Goal: Contribute content: Contribute content

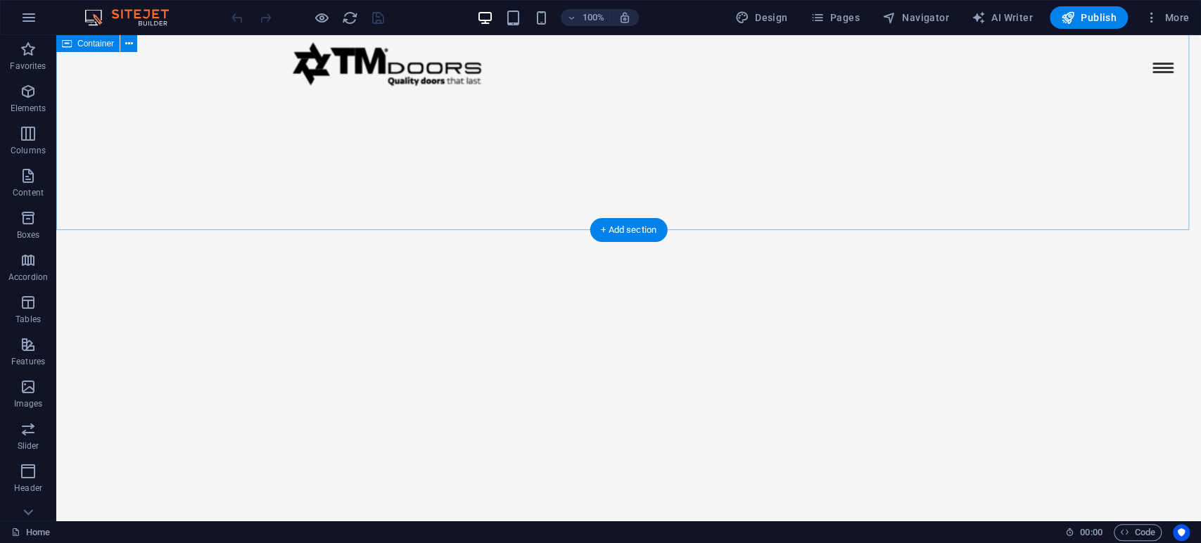
scroll to position [2741, 0]
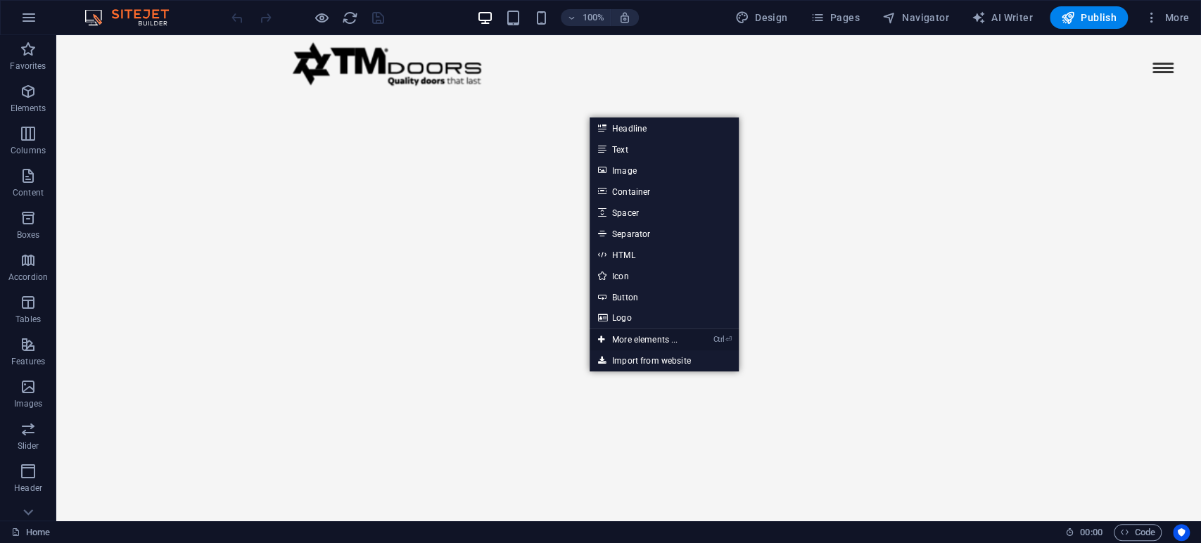
click at [644, 336] on link "Ctrl ⏎ More elements ..." at bounding box center [638, 339] width 96 height 21
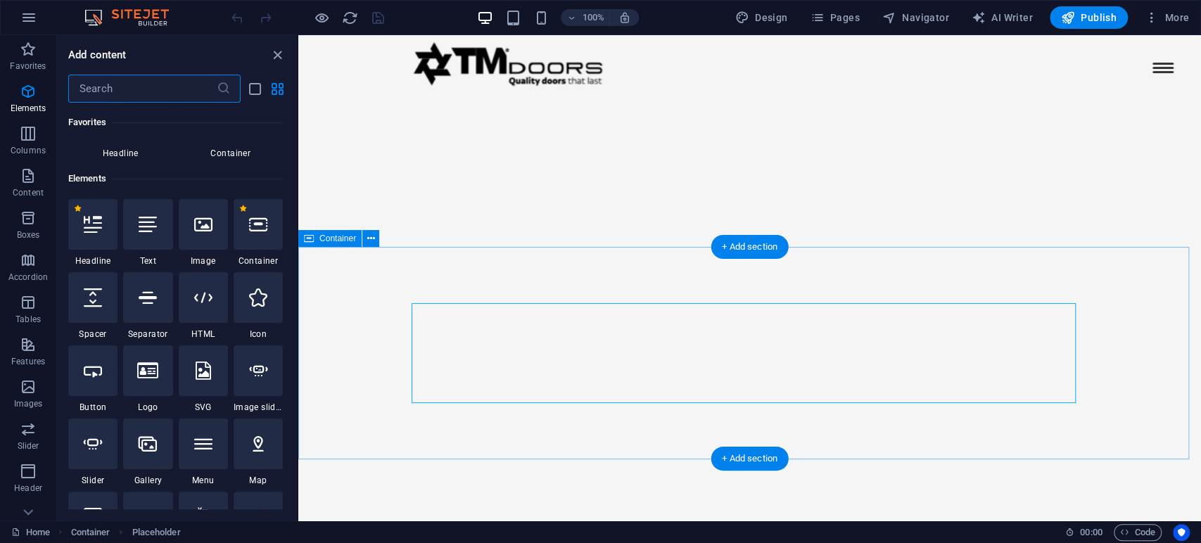
scroll to position [150, 0]
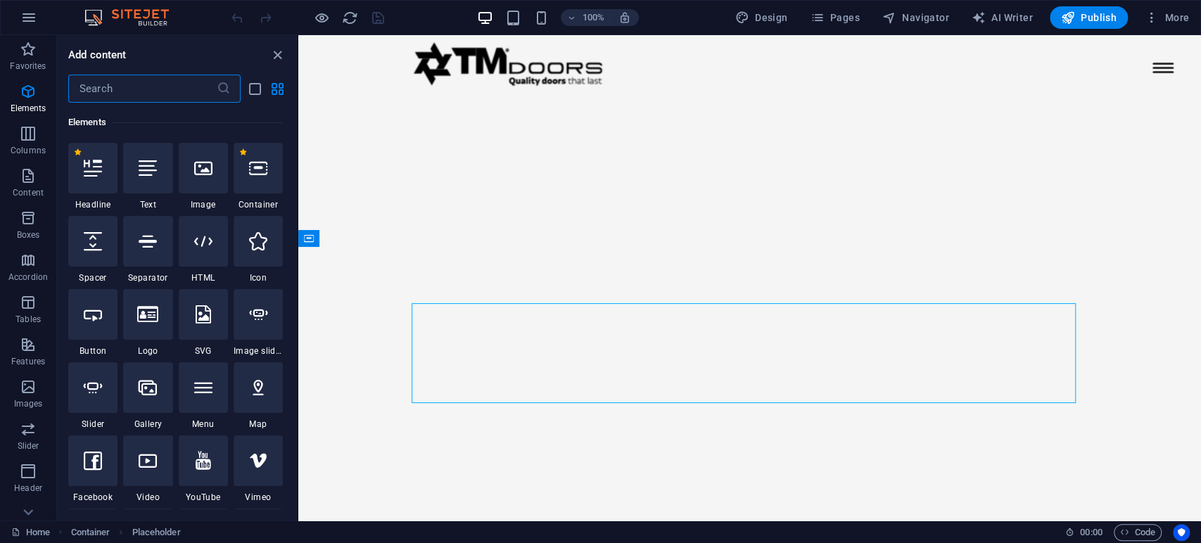
click at [120, 93] on input "text" at bounding box center [142, 89] width 148 height 28
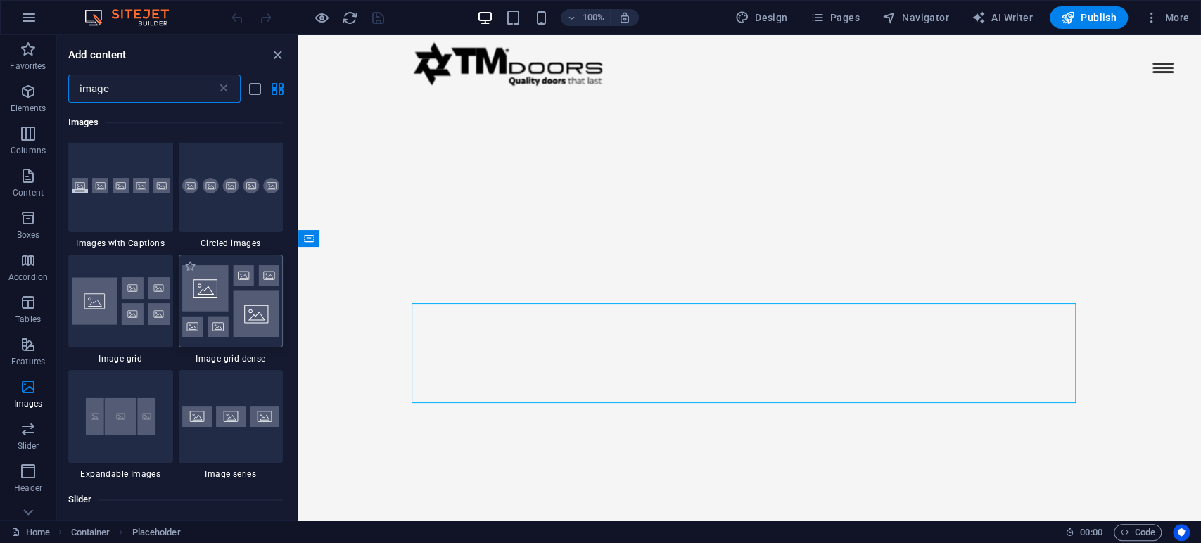
scroll to position [1250, 0]
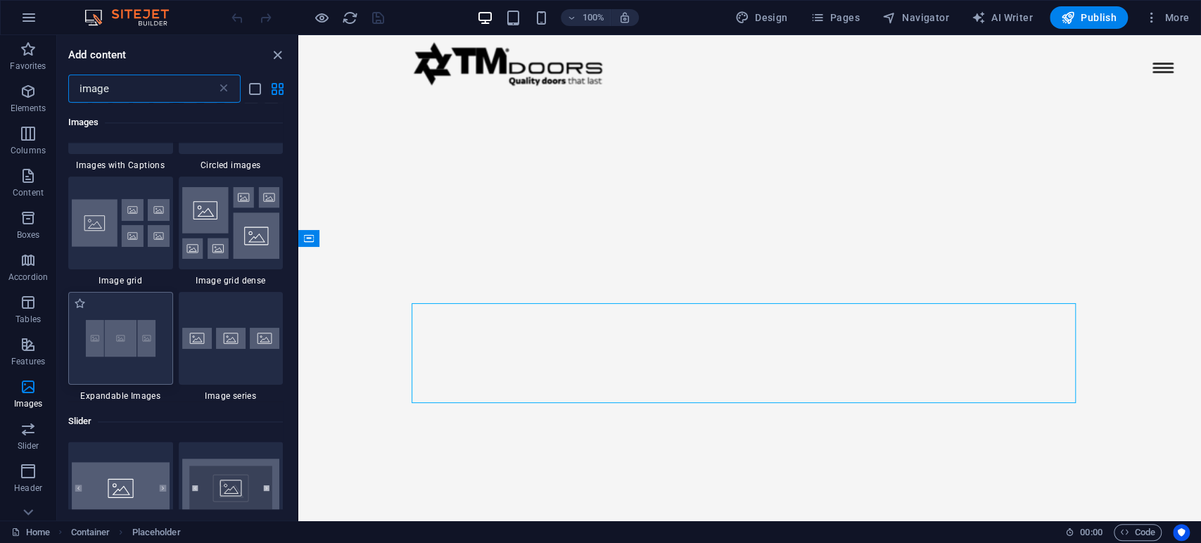
type input "image"
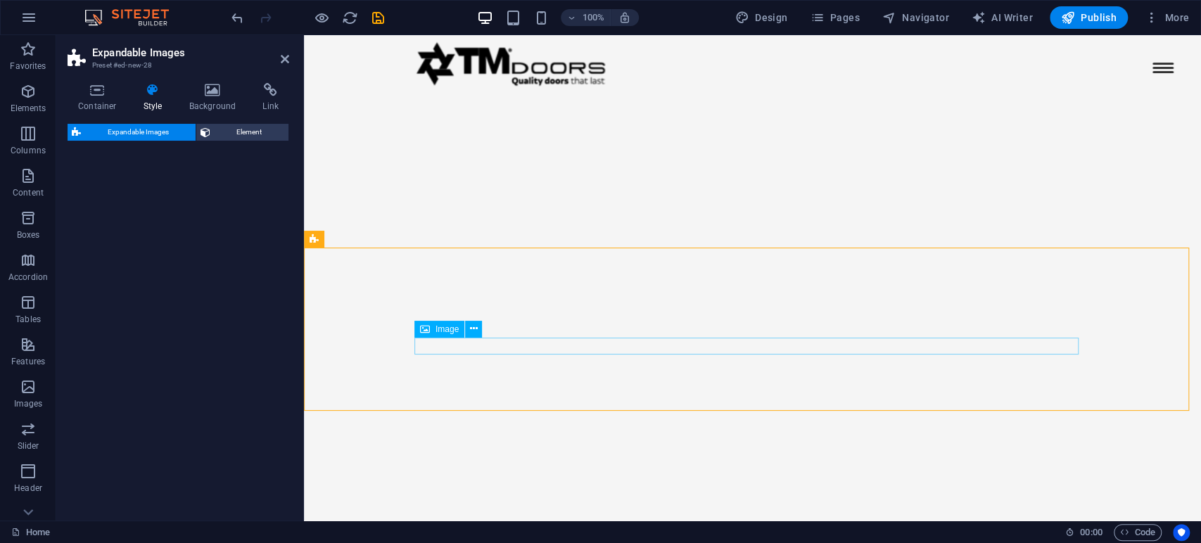
select select "rem"
select select "px"
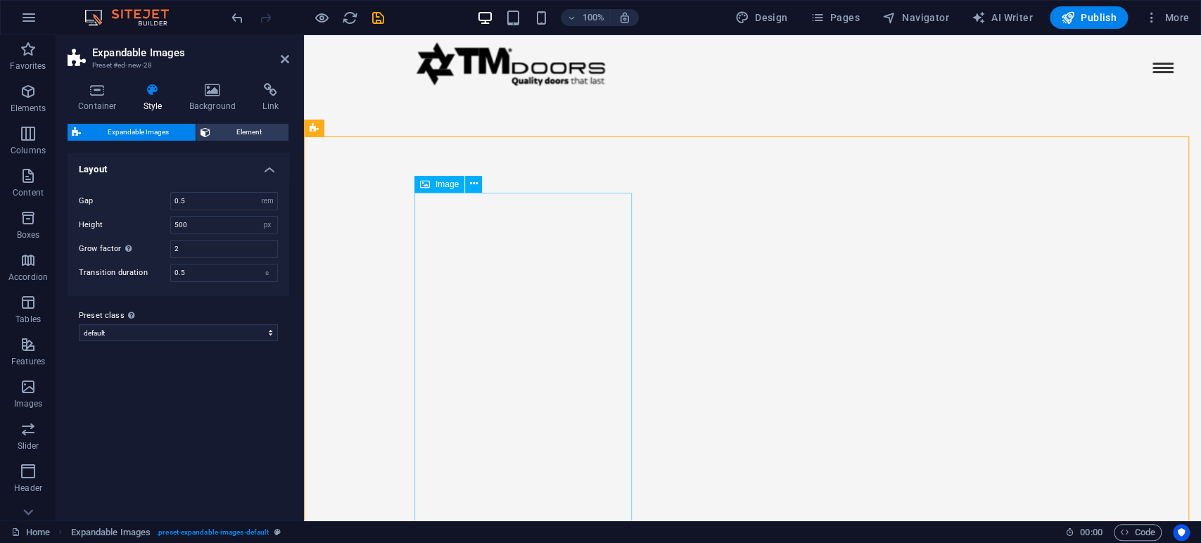
scroll to position [2673, 0]
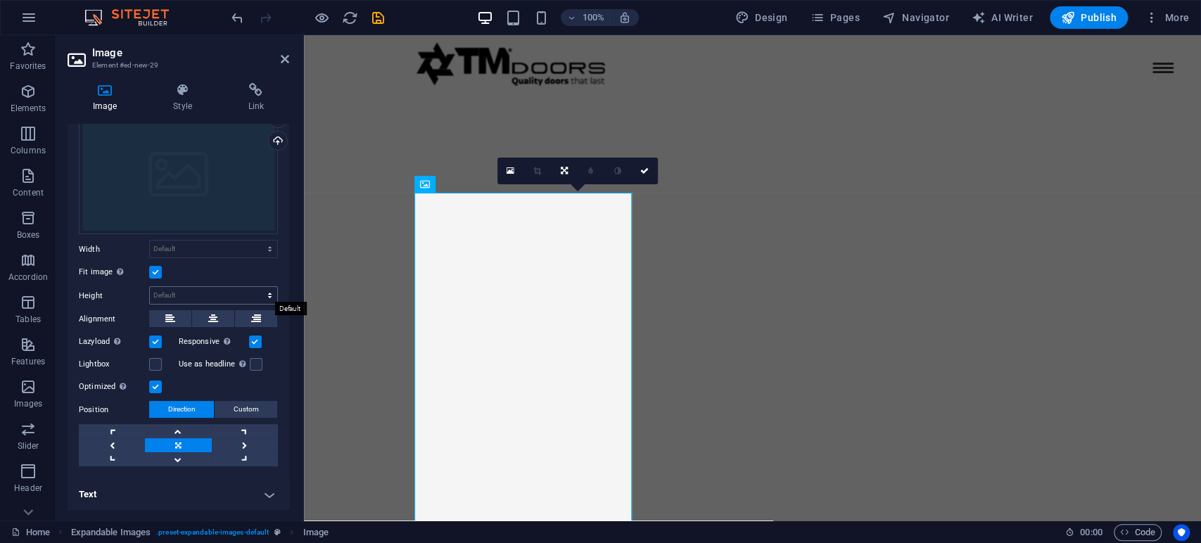
scroll to position [0, 0]
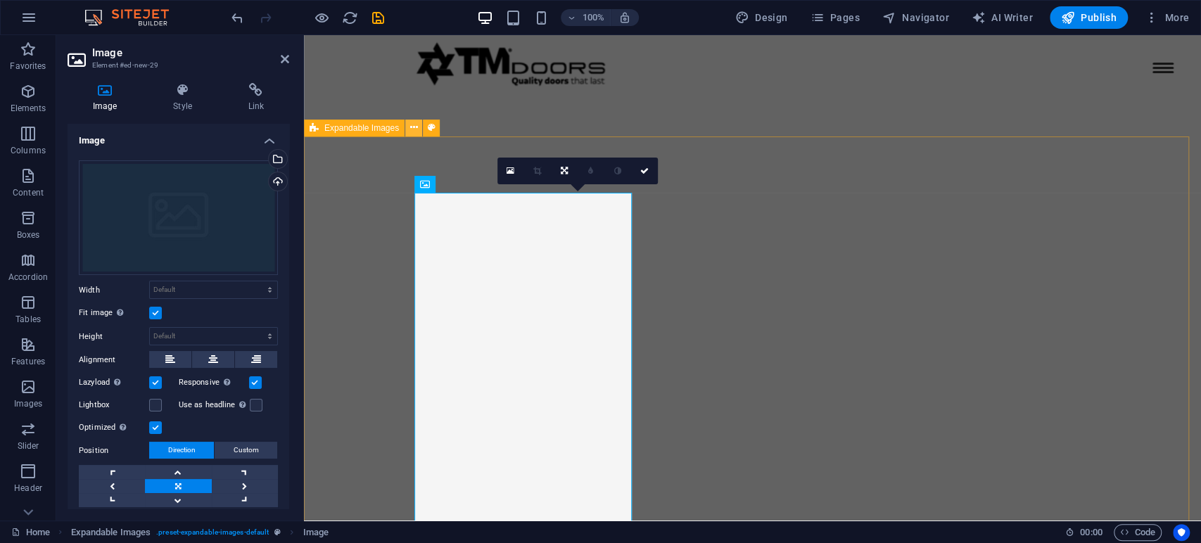
click at [411, 130] on icon at bounding box center [414, 127] width 8 height 15
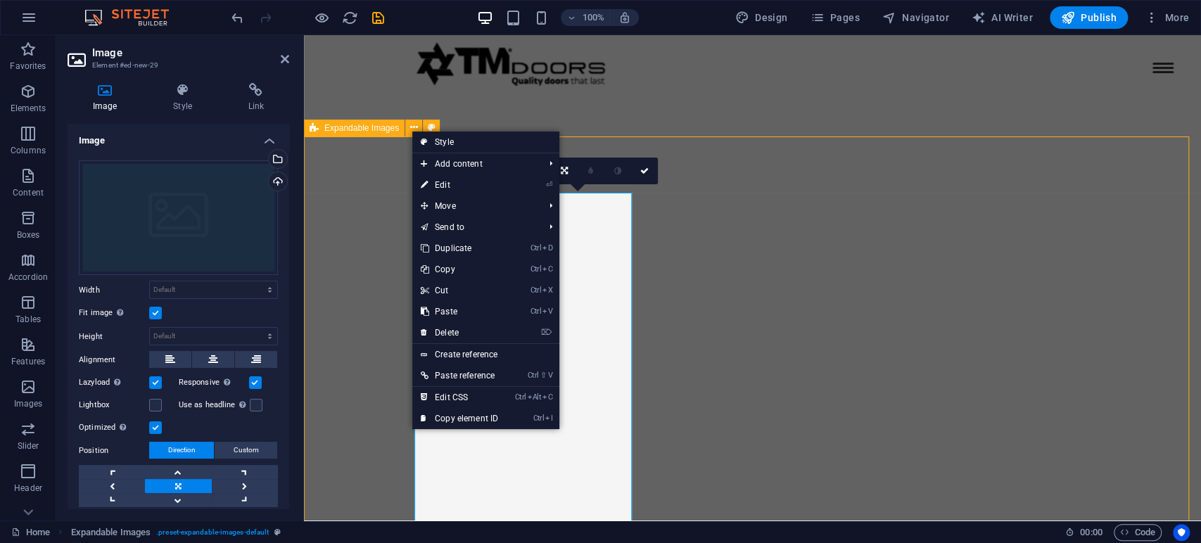
scroll to position [2852, 0]
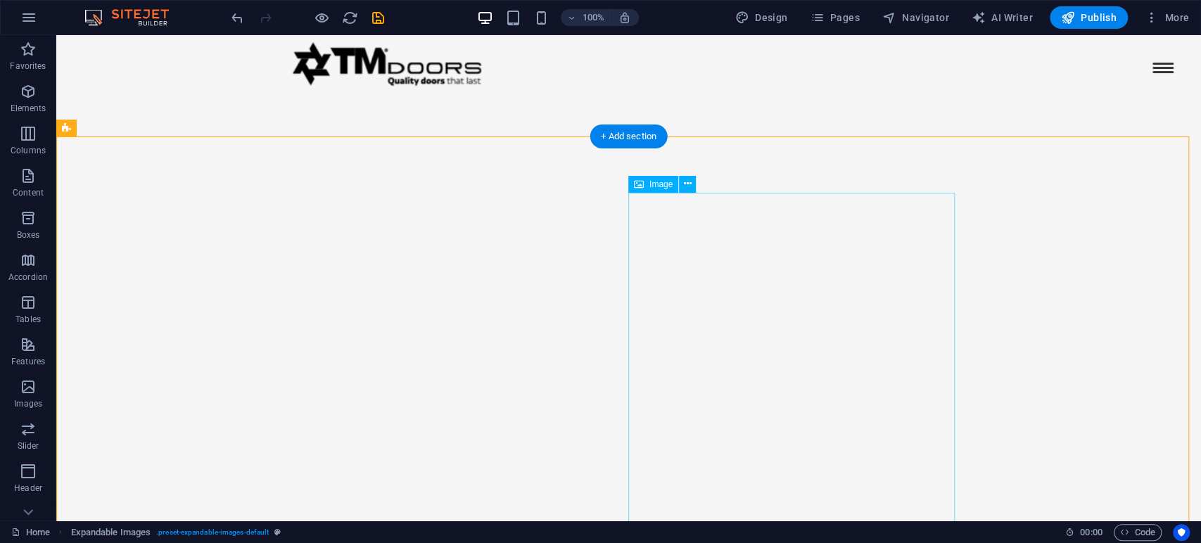
click at [690, 184] on icon at bounding box center [688, 184] width 8 height 15
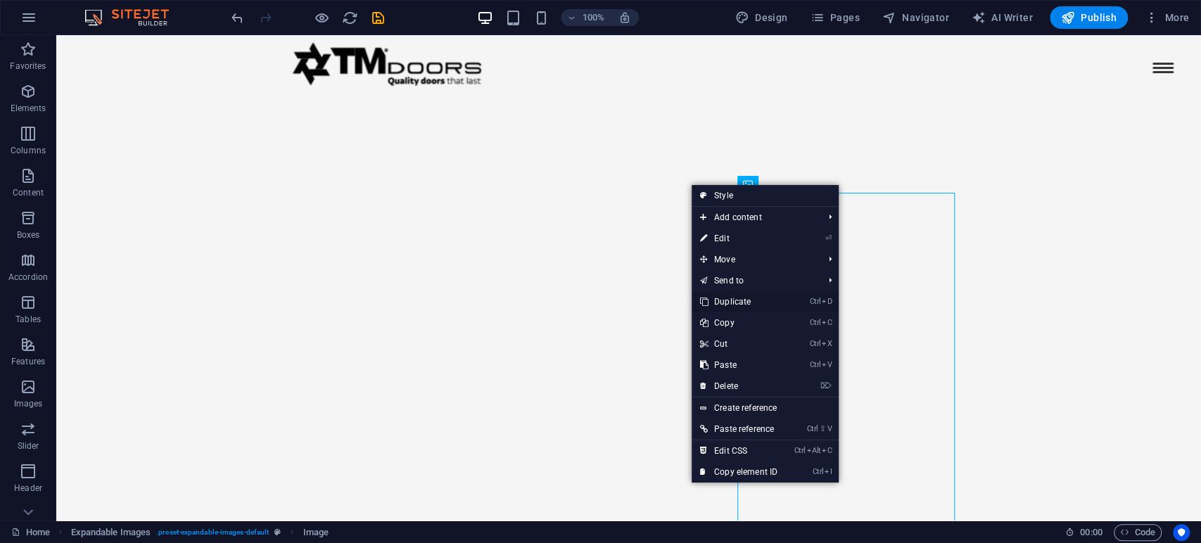
click at [740, 303] on link "Ctrl D Duplicate" at bounding box center [739, 301] width 94 height 21
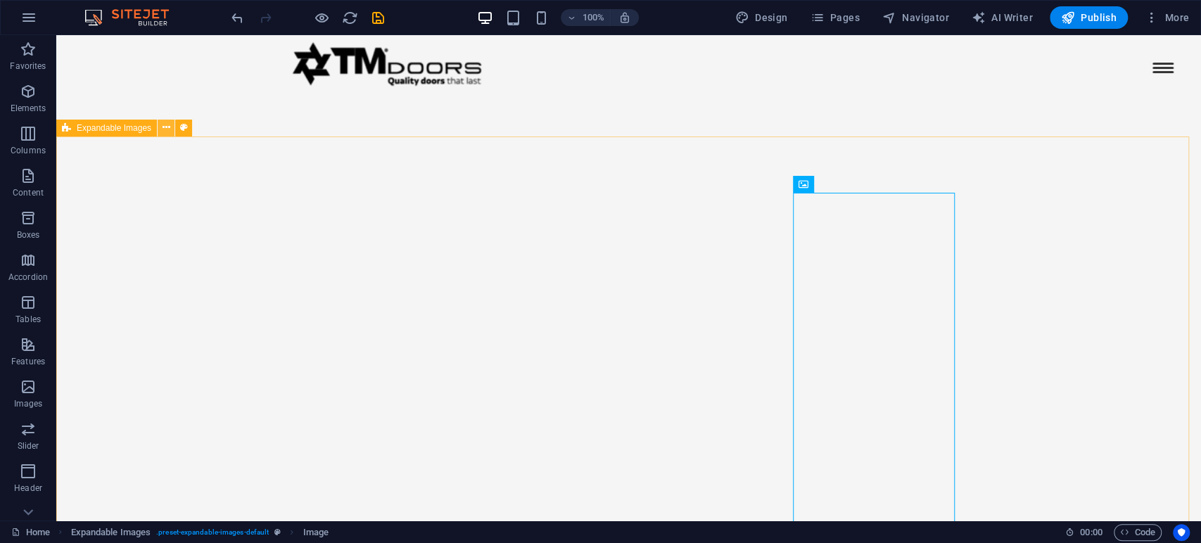
click at [163, 130] on icon at bounding box center [167, 127] width 8 height 15
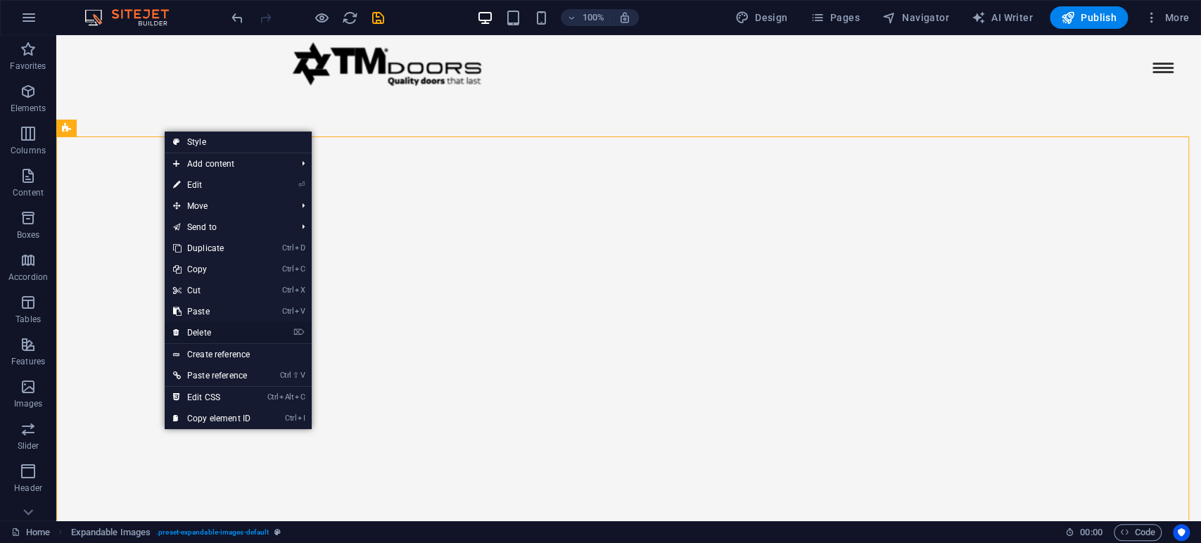
click at [223, 331] on link "⌦ Delete" at bounding box center [212, 332] width 94 height 21
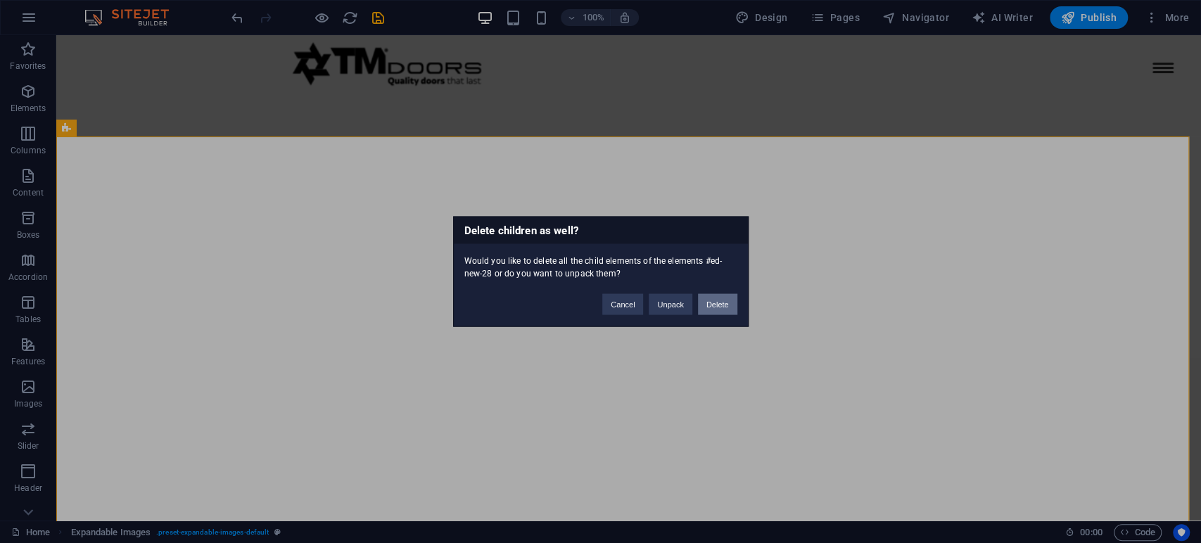
click at [709, 312] on button "Delete" at bounding box center [717, 304] width 39 height 21
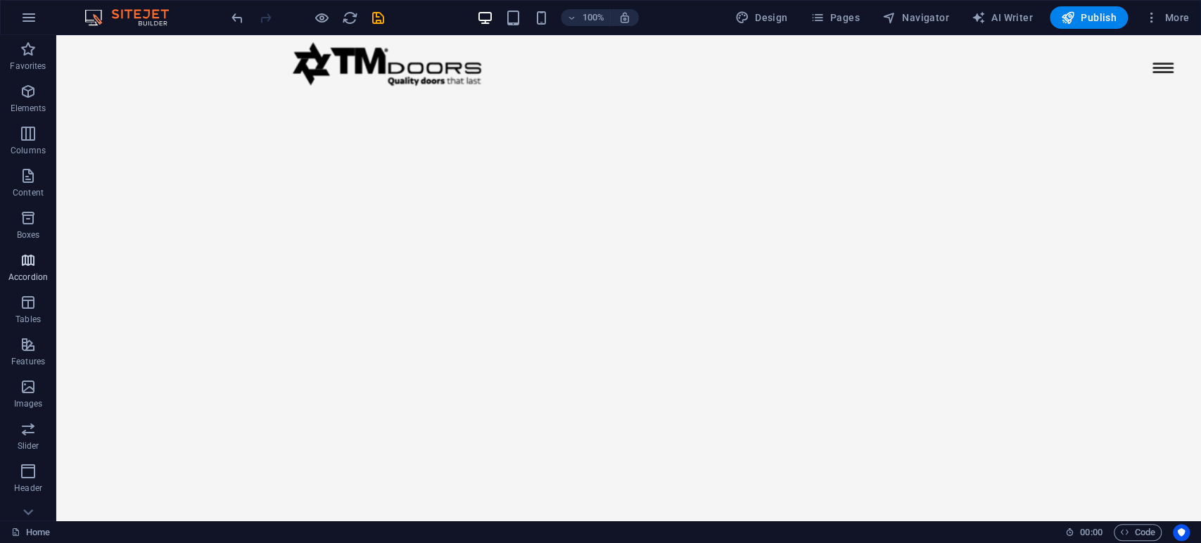
click at [28, 275] on p "Accordion" at bounding box center [27, 277] width 39 height 11
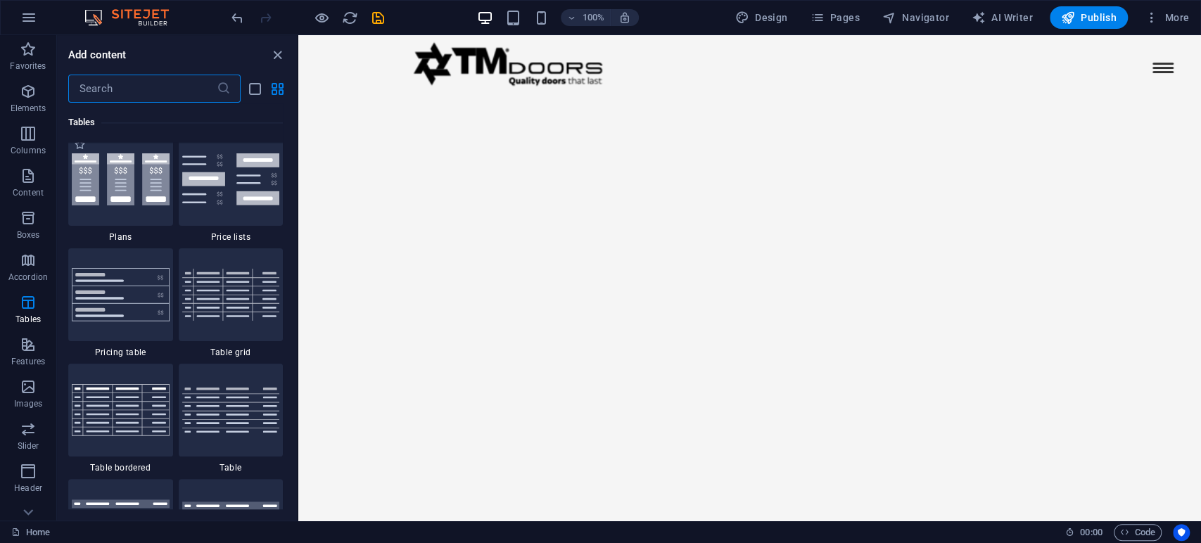
scroll to position [5039, 0]
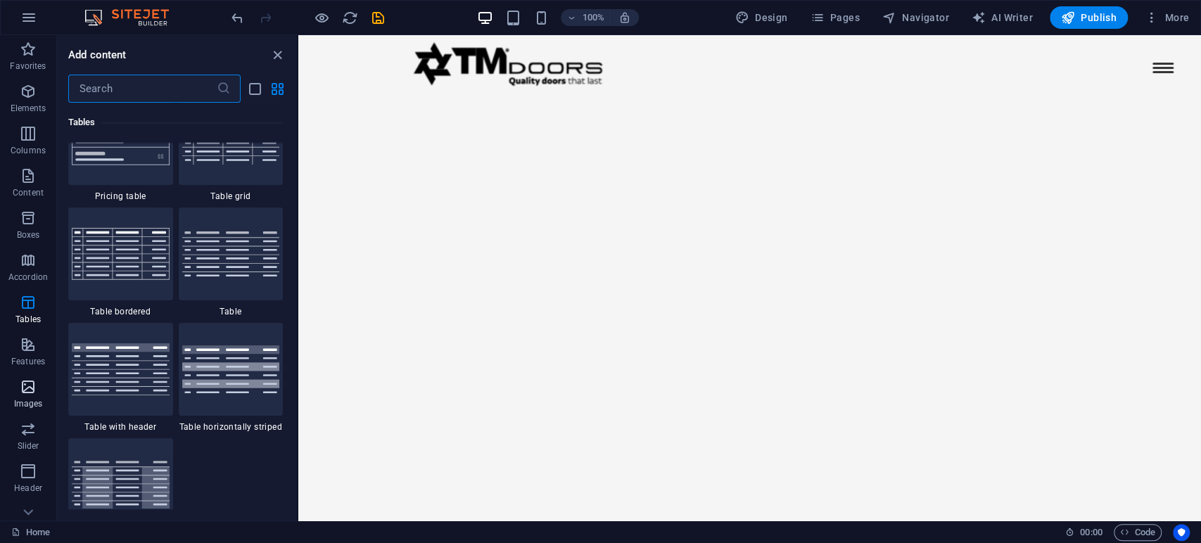
click at [21, 391] on icon "button" at bounding box center [28, 387] width 17 height 17
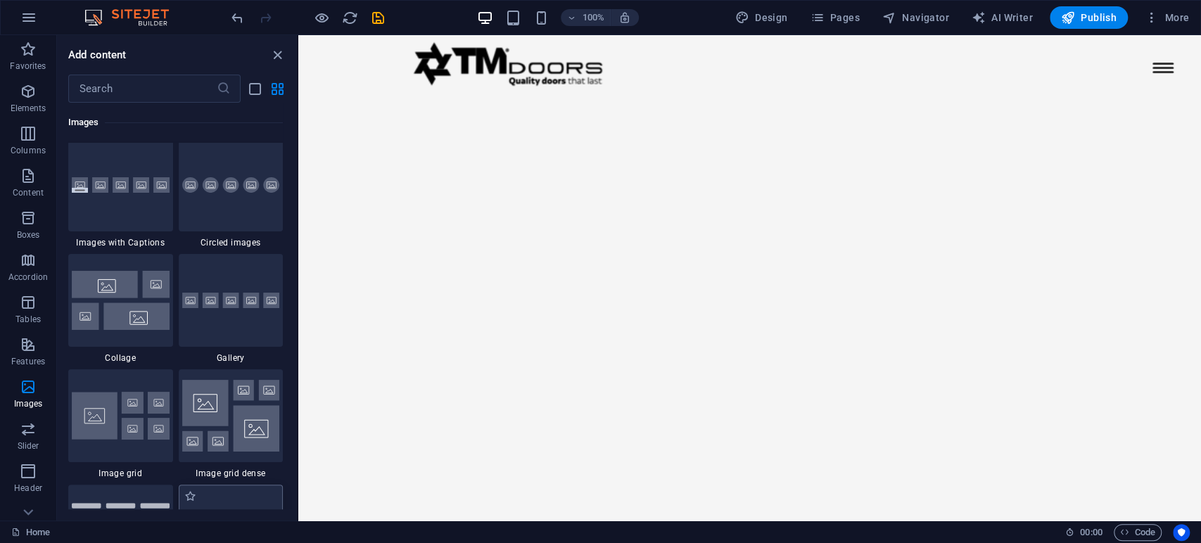
scroll to position [7134, 0]
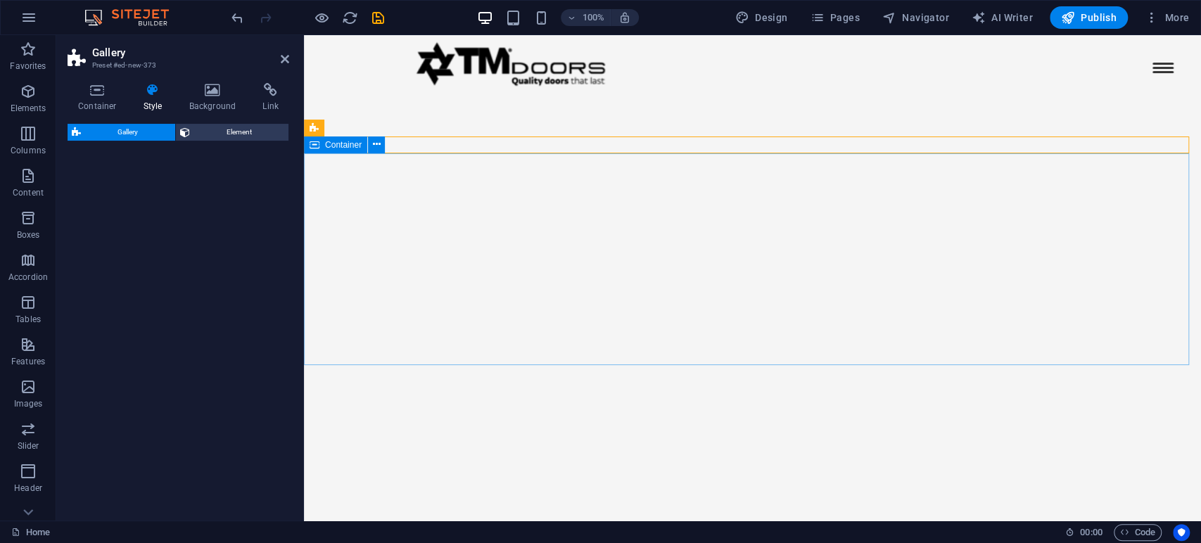
select select "rem"
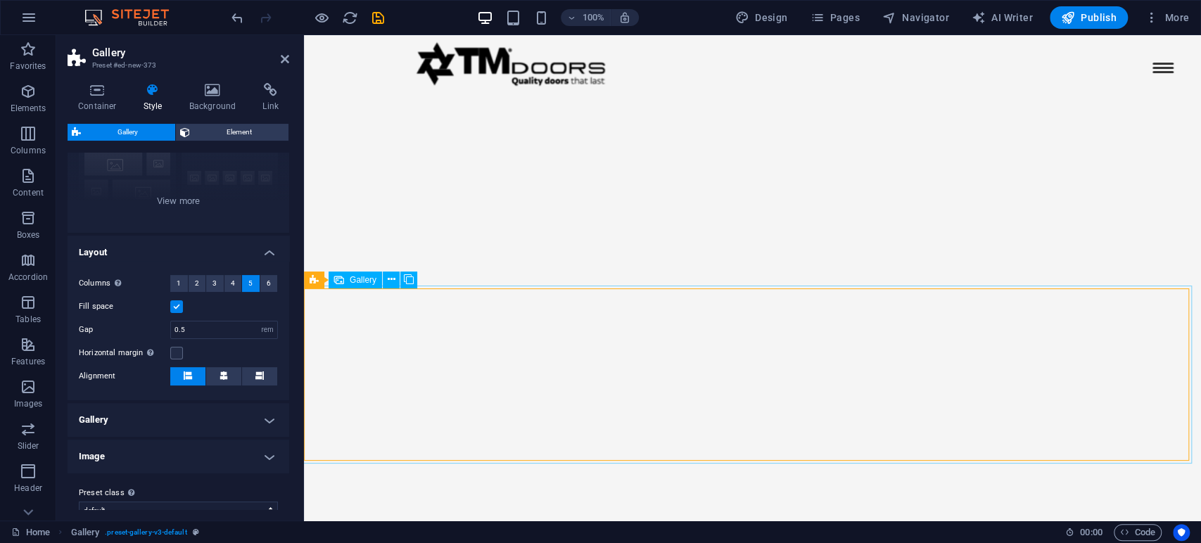
scroll to position [2595, 0]
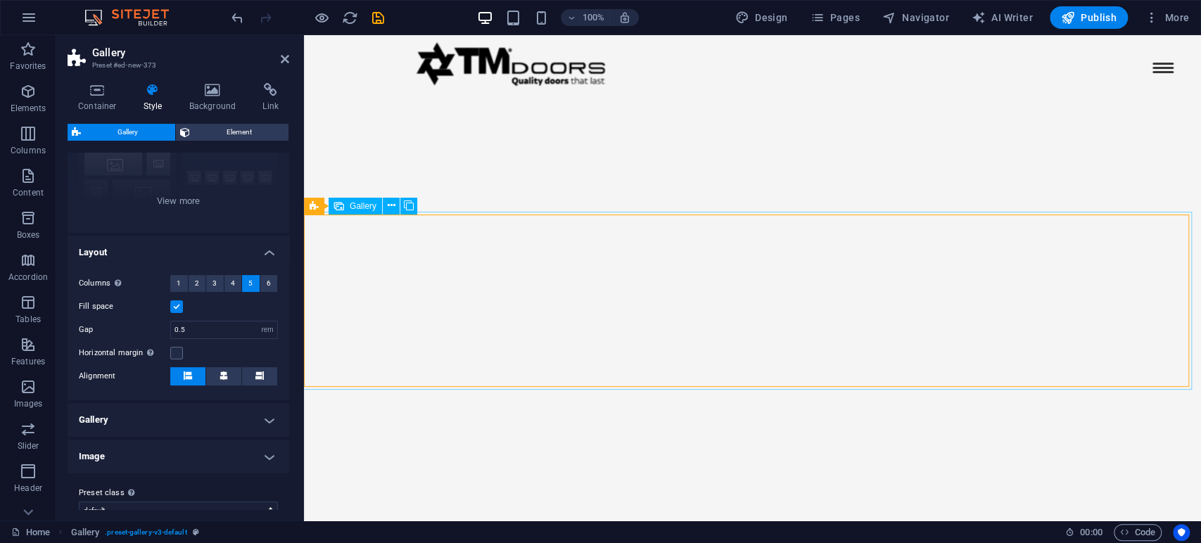
select select "4"
select select "px"
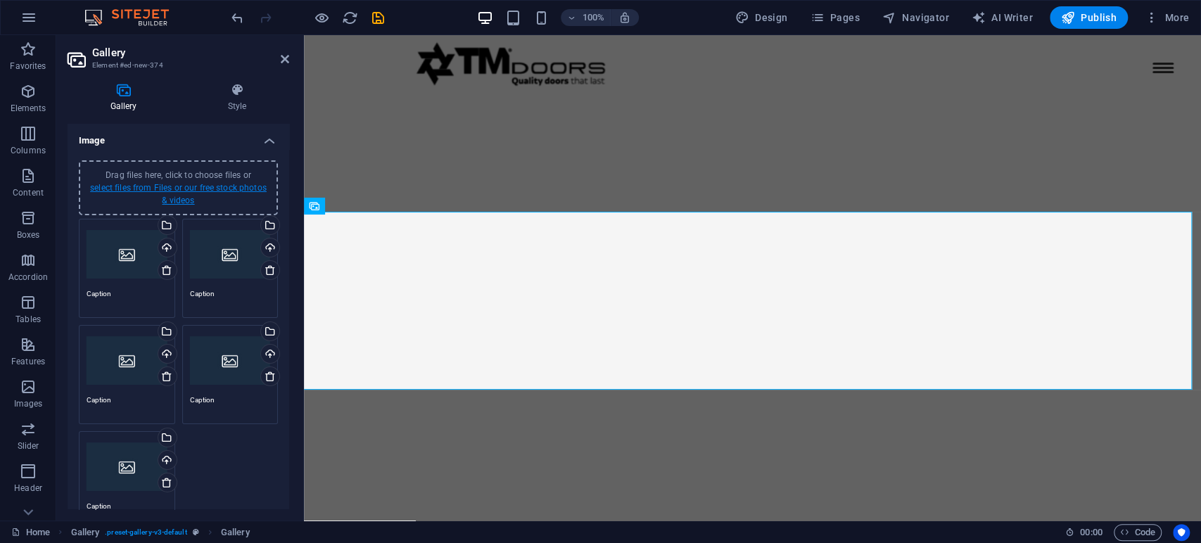
click at [199, 189] on link "select files from Files or our free stock photos & videos" at bounding box center [178, 194] width 177 height 23
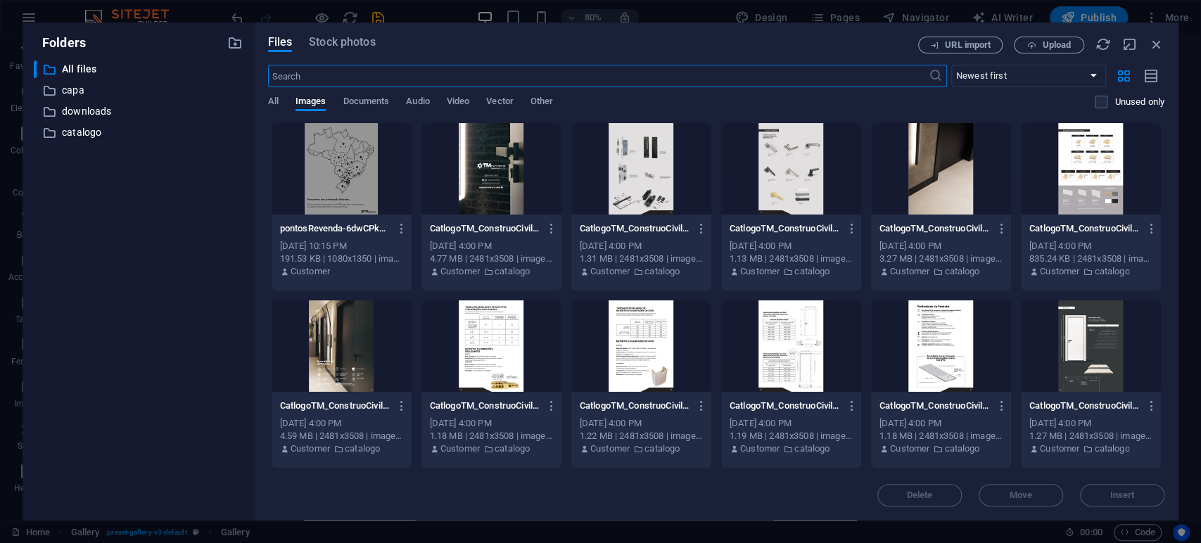
scroll to position [2433, 0]
click at [232, 45] on icon "button" at bounding box center [234, 42] width 15 height 15
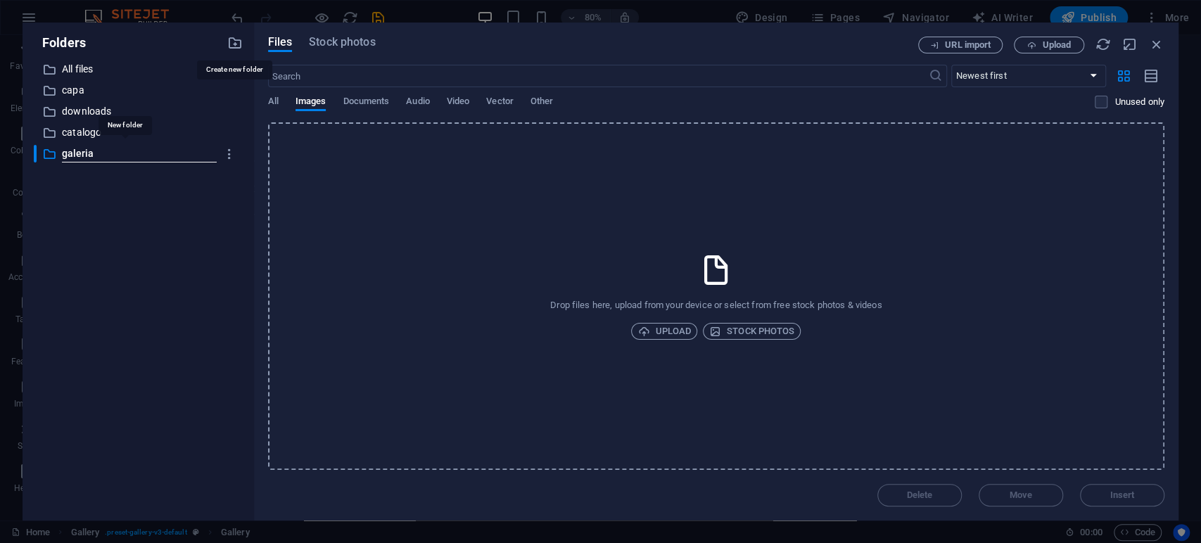
type input "galeria"
click at [660, 337] on span "Upload" at bounding box center [663, 331] width 53 height 17
click at [666, 331] on span "Upload" at bounding box center [663, 331] width 53 height 17
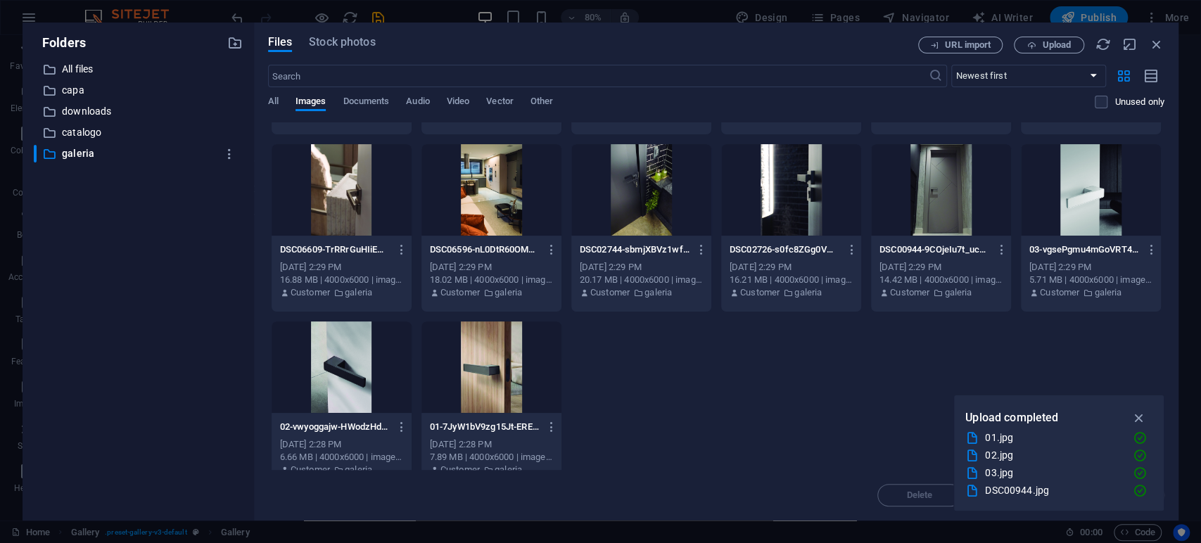
scroll to position [175, 0]
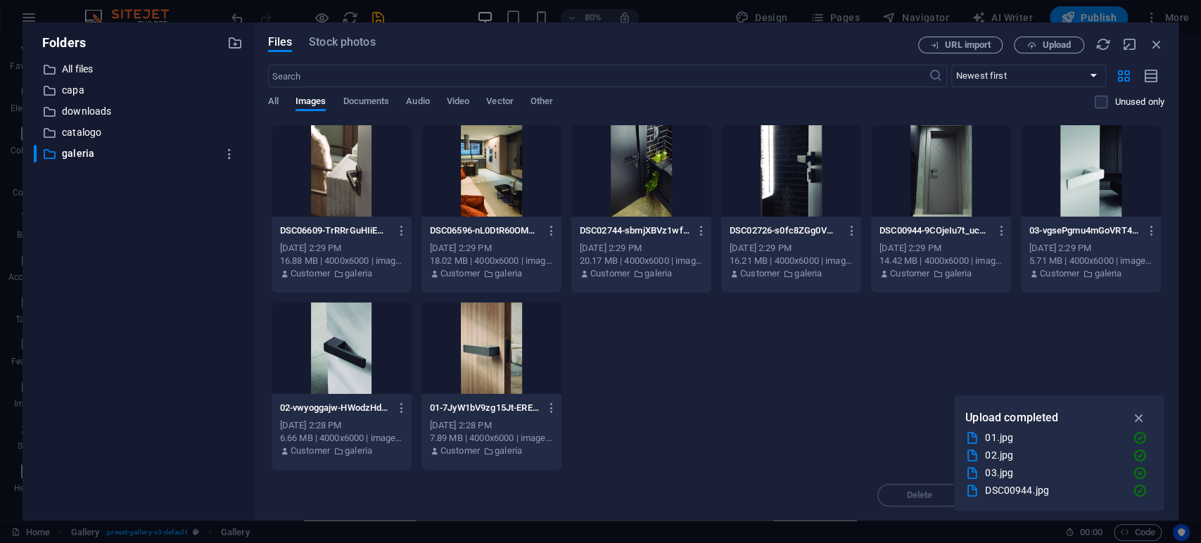
click at [523, 351] on div at bounding box center [491, 348] width 140 height 91
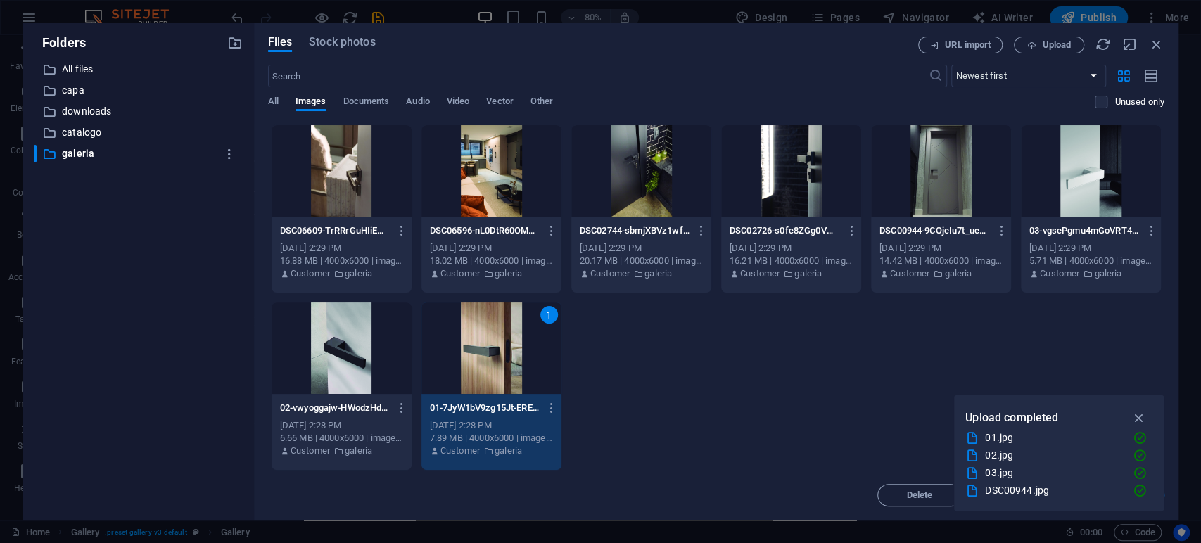
click at [372, 343] on div at bounding box center [342, 348] width 140 height 91
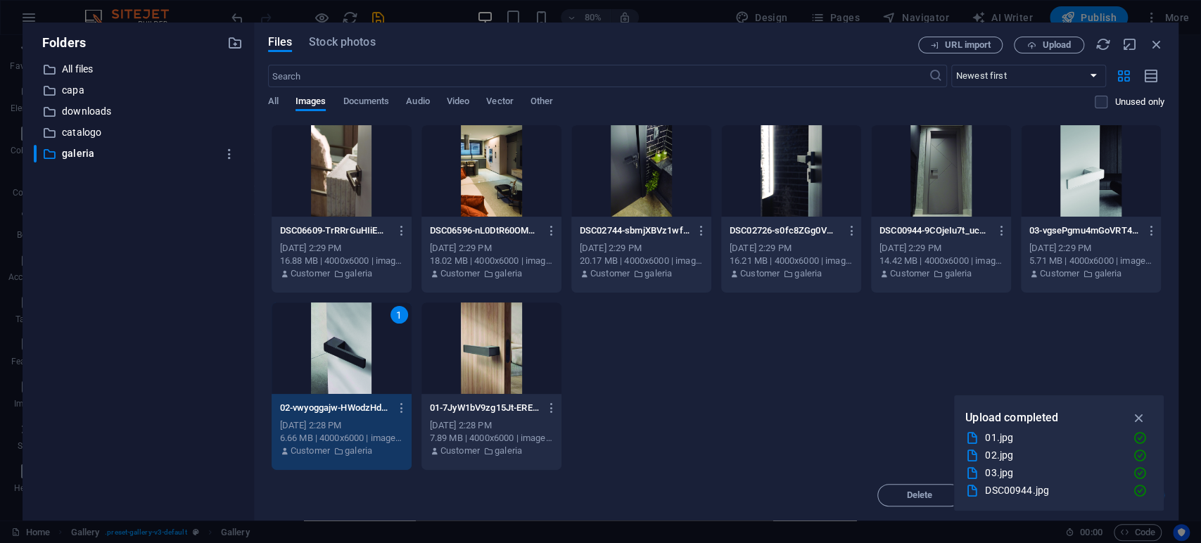
click at [507, 360] on div at bounding box center [491, 348] width 140 height 91
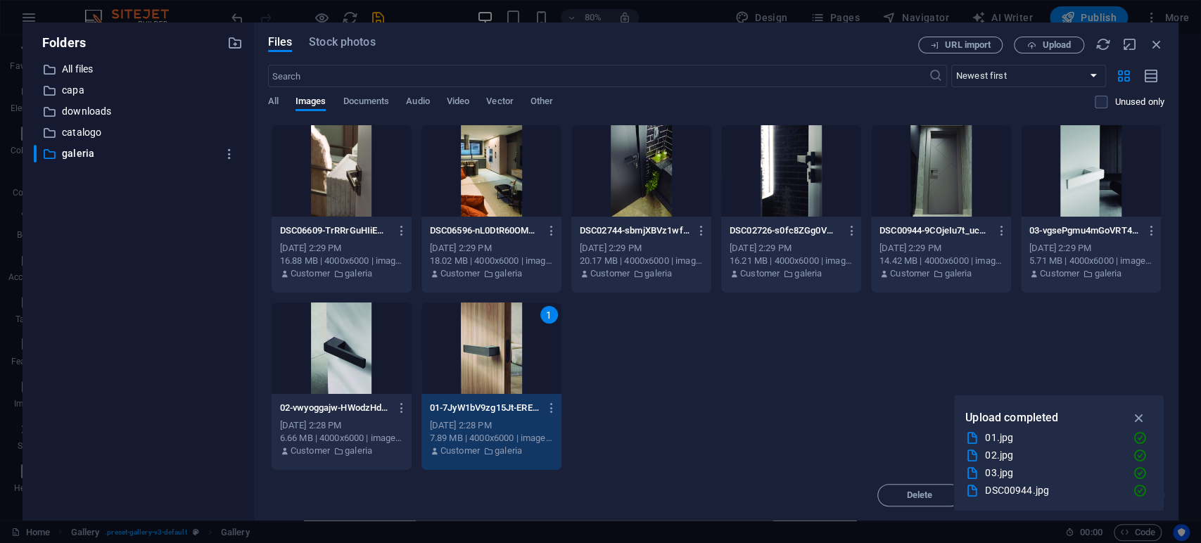
click at [369, 350] on div at bounding box center [342, 348] width 140 height 91
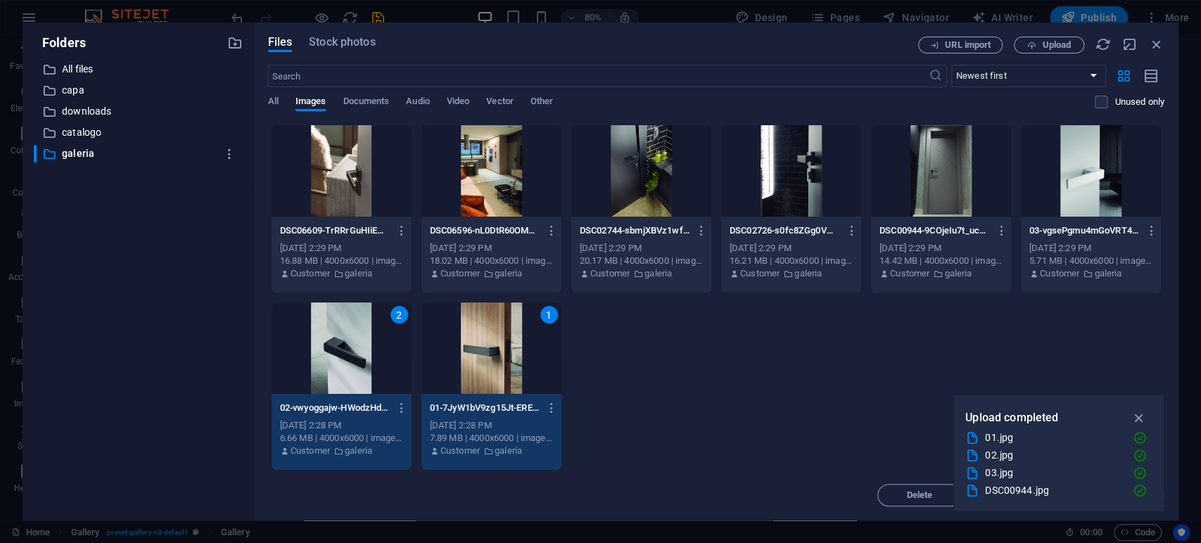
click at [1086, 177] on div at bounding box center [1091, 170] width 140 height 91
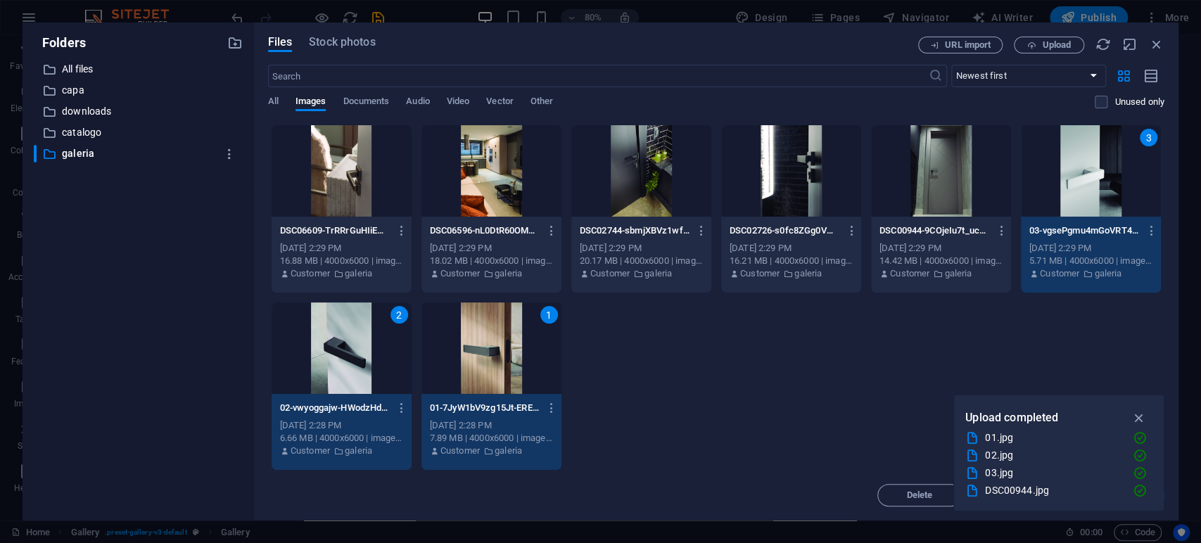
click at [945, 179] on div at bounding box center [941, 170] width 140 height 91
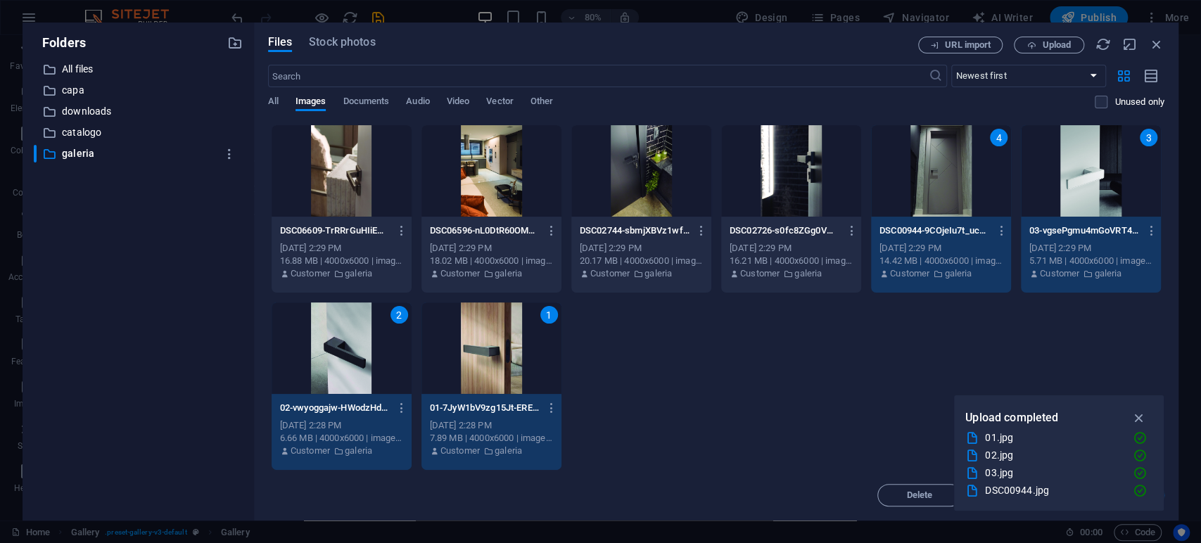
click at [796, 179] on div at bounding box center [791, 170] width 140 height 91
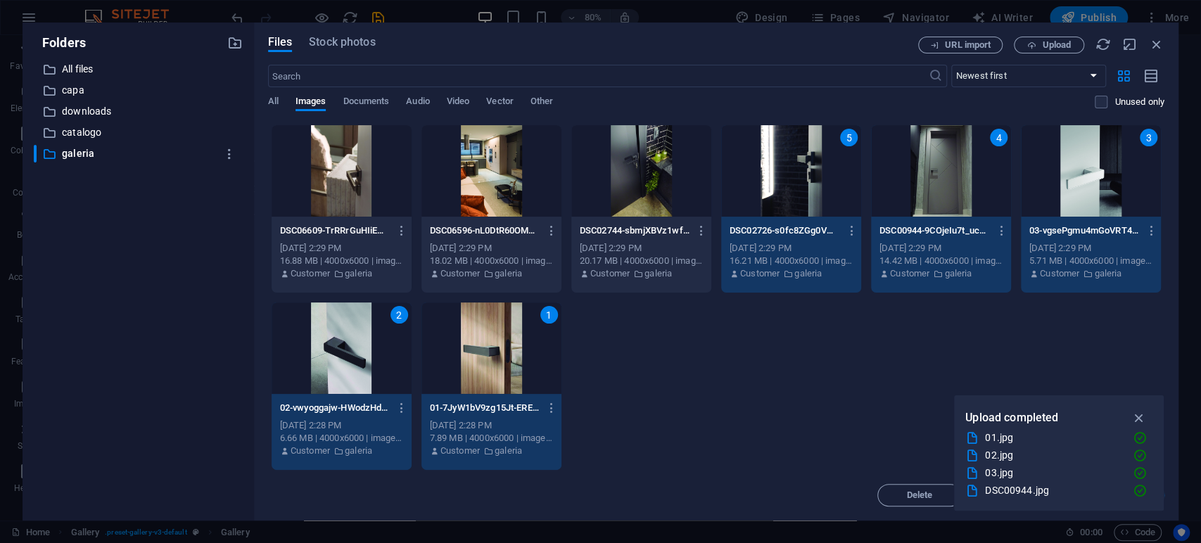
click at [648, 163] on div at bounding box center [641, 170] width 140 height 91
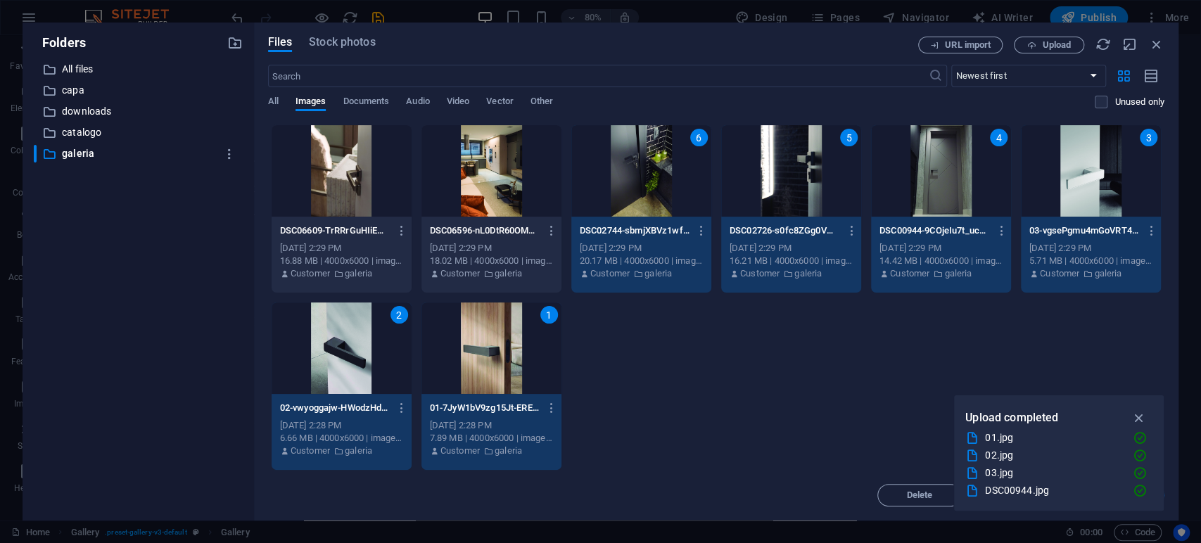
click at [526, 170] on div at bounding box center [491, 170] width 140 height 91
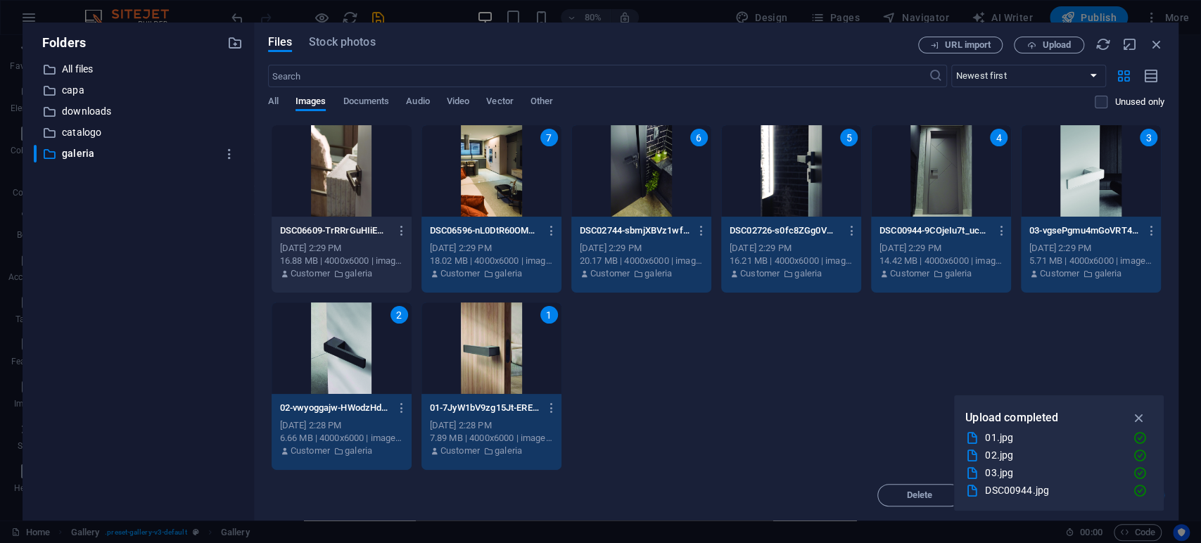
click at [340, 170] on div at bounding box center [342, 170] width 140 height 91
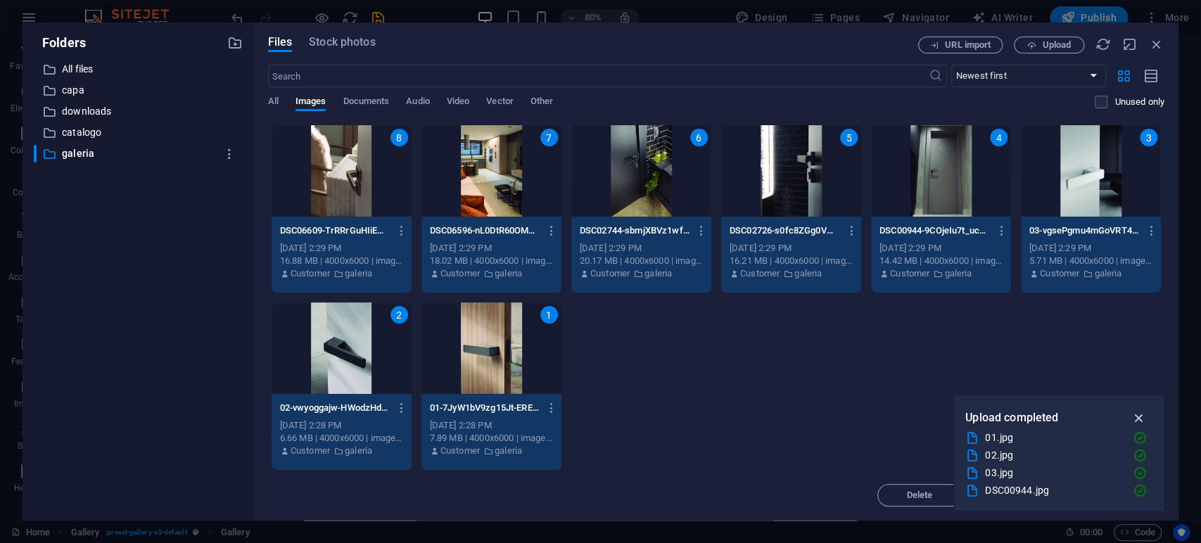
click at [1141, 415] on icon "button" at bounding box center [1139, 417] width 16 height 15
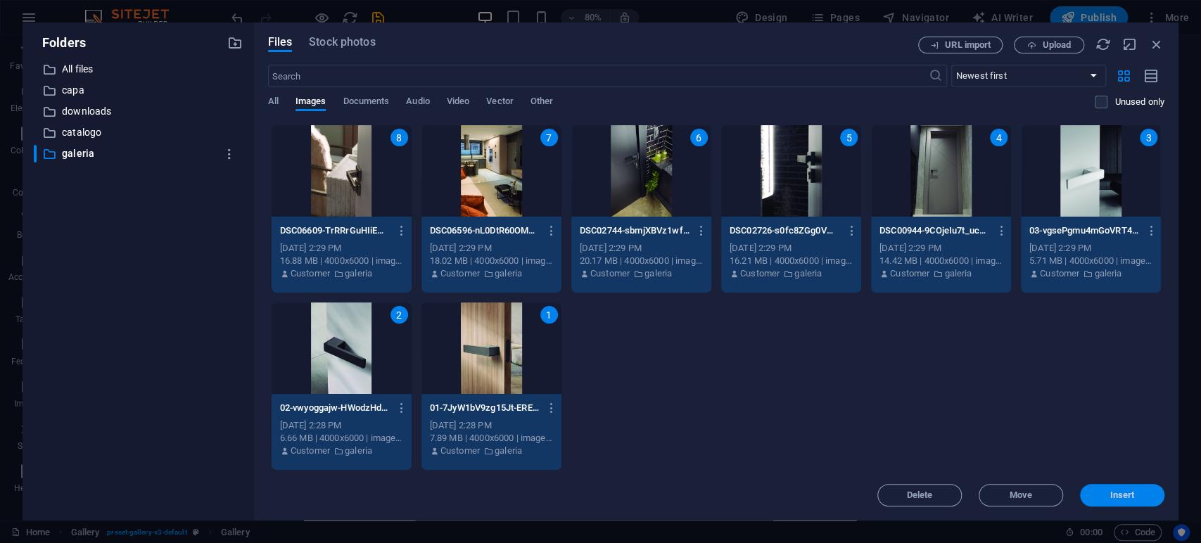
click at [1109, 495] on span "Insert" at bounding box center [1122, 495] width 73 height 8
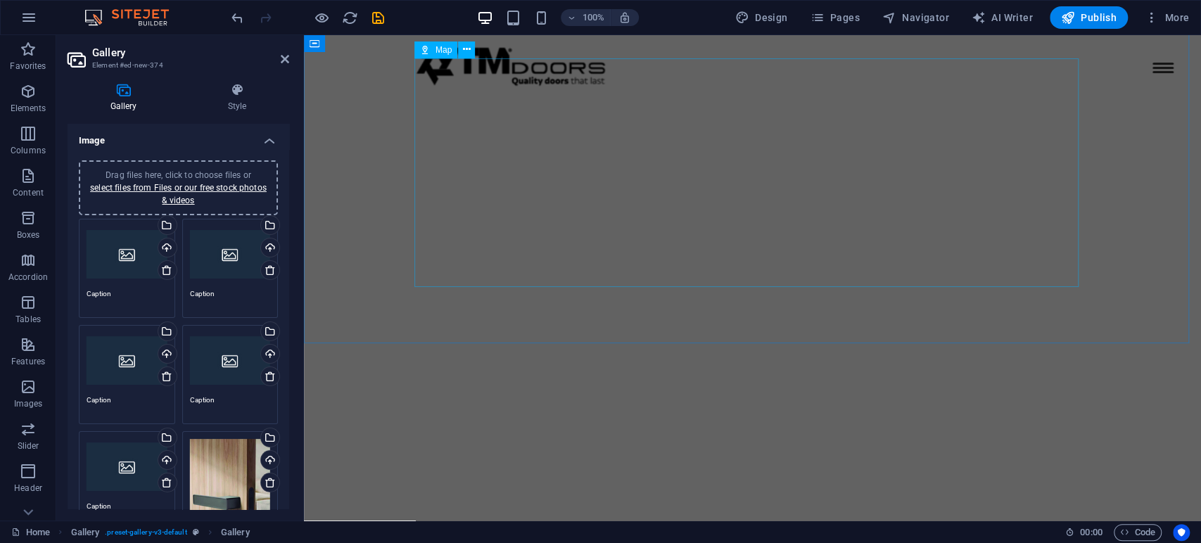
scroll to position [2985, 0]
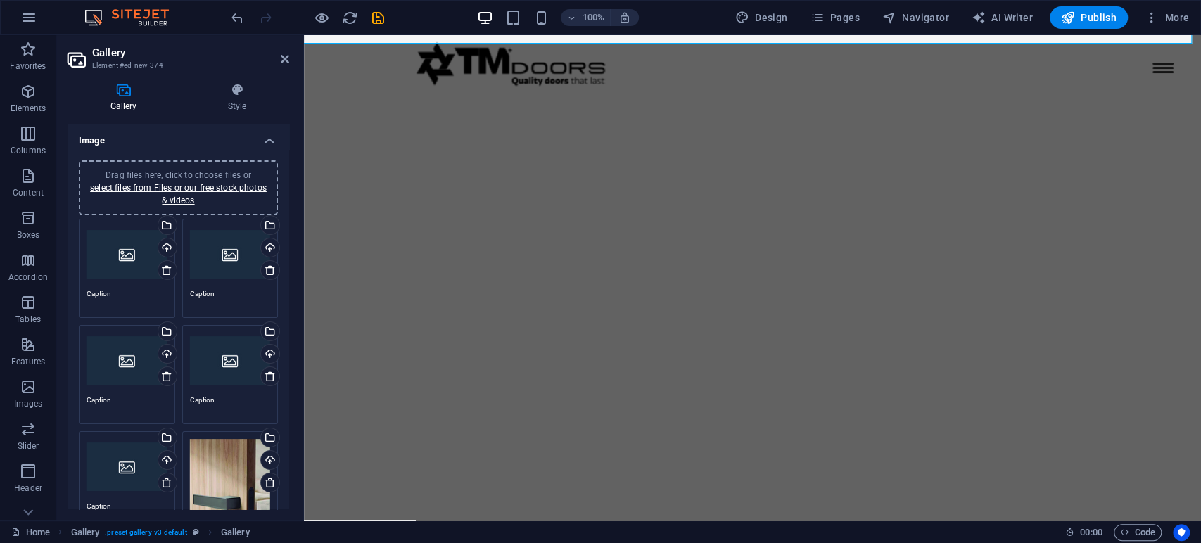
click at [127, 258] on div "Drag files here, click to choose files or select files from Files or our free s…" at bounding box center [127, 255] width 81 height 56
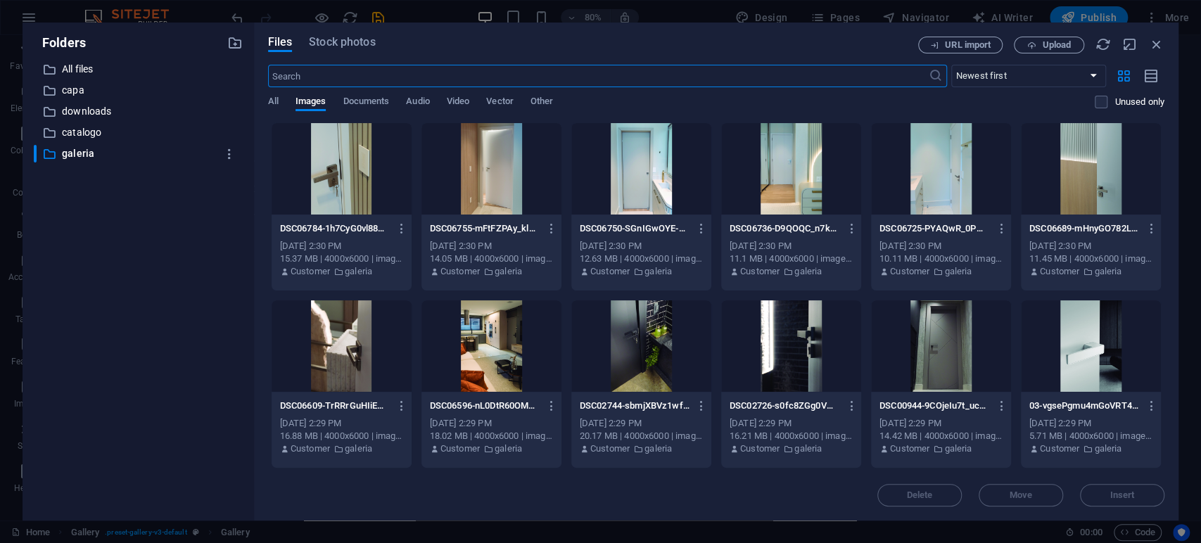
scroll to position [175, 0]
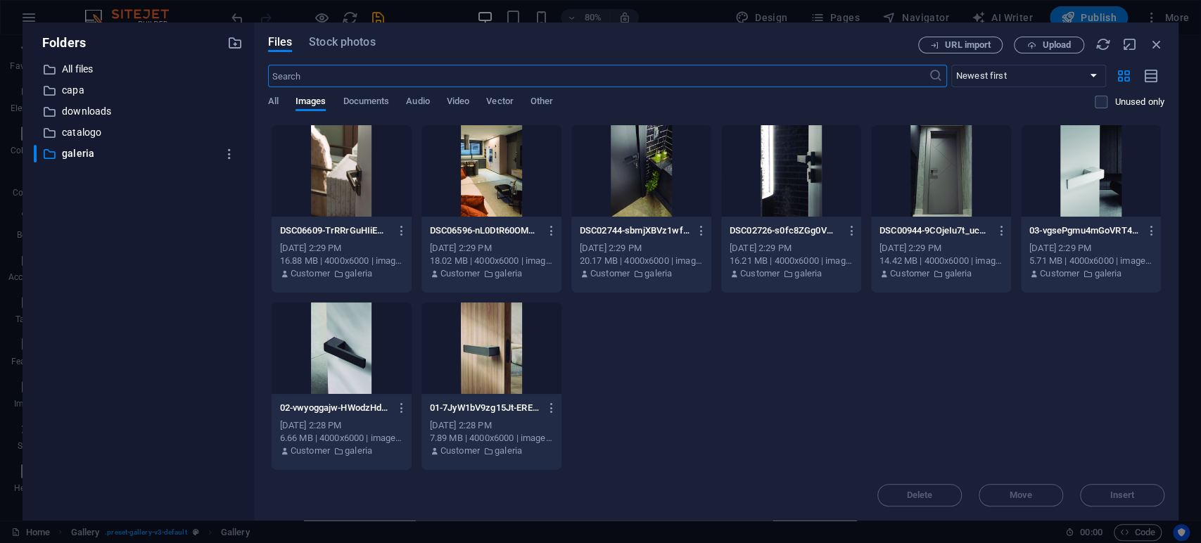
click at [482, 348] on div at bounding box center [491, 348] width 140 height 91
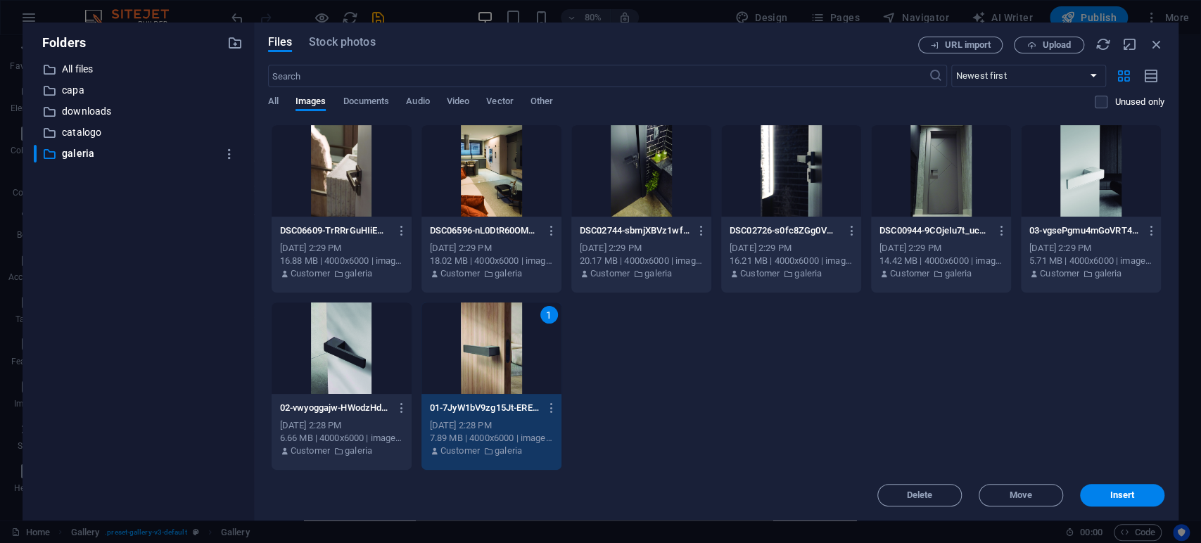
drag, startPoint x: 482, startPoint y: 348, endPoint x: 178, endPoint y: 312, distance: 306.1
click at [482, 348] on div "1" at bounding box center [491, 348] width 140 height 91
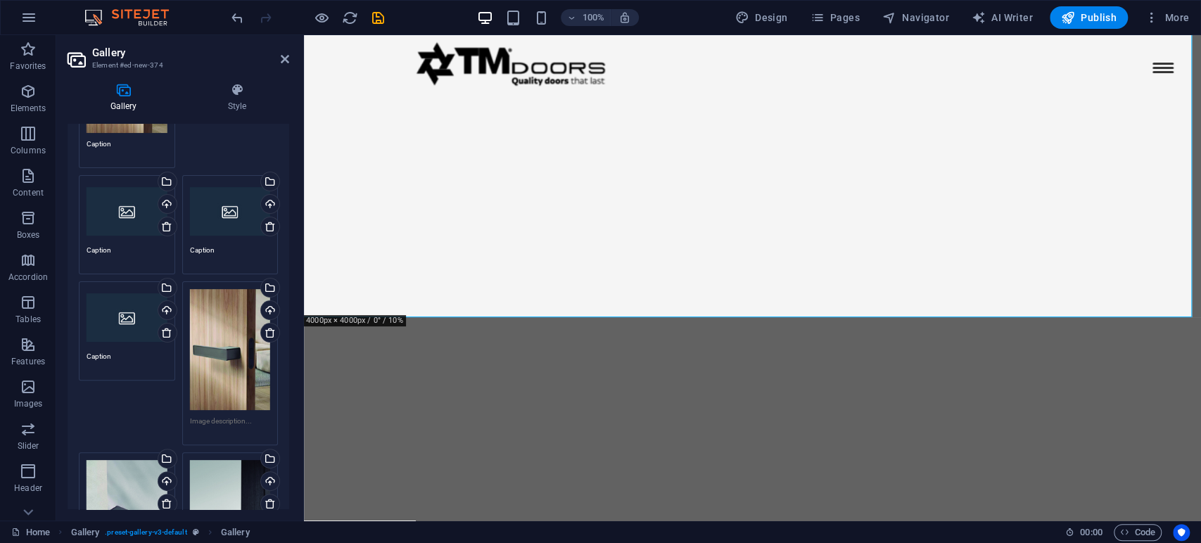
scroll to position [78, 0]
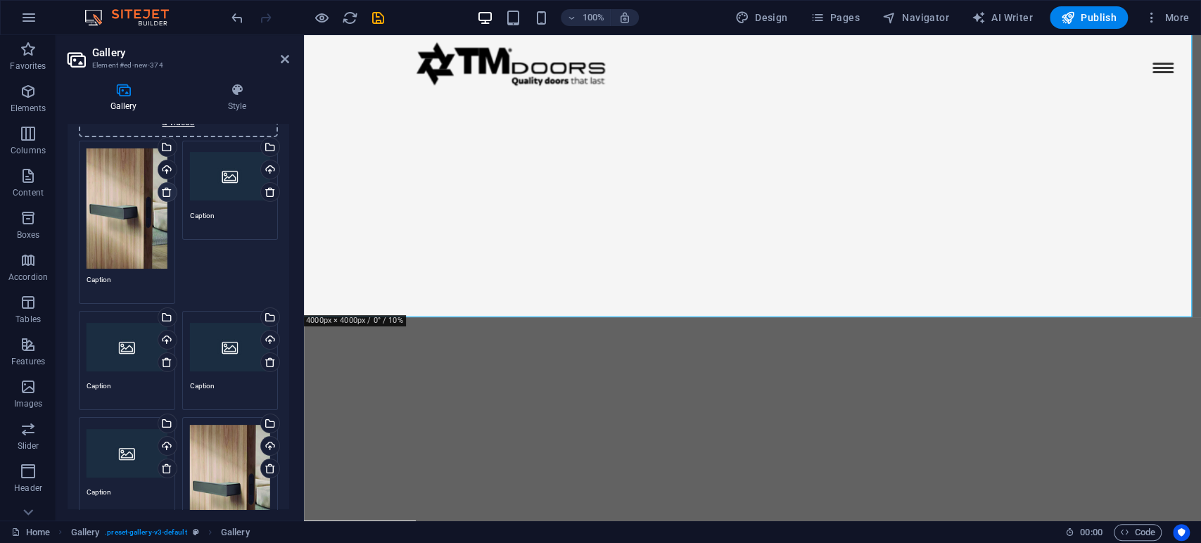
click at [167, 196] on icon at bounding box center [166, 191] width 11 height 11
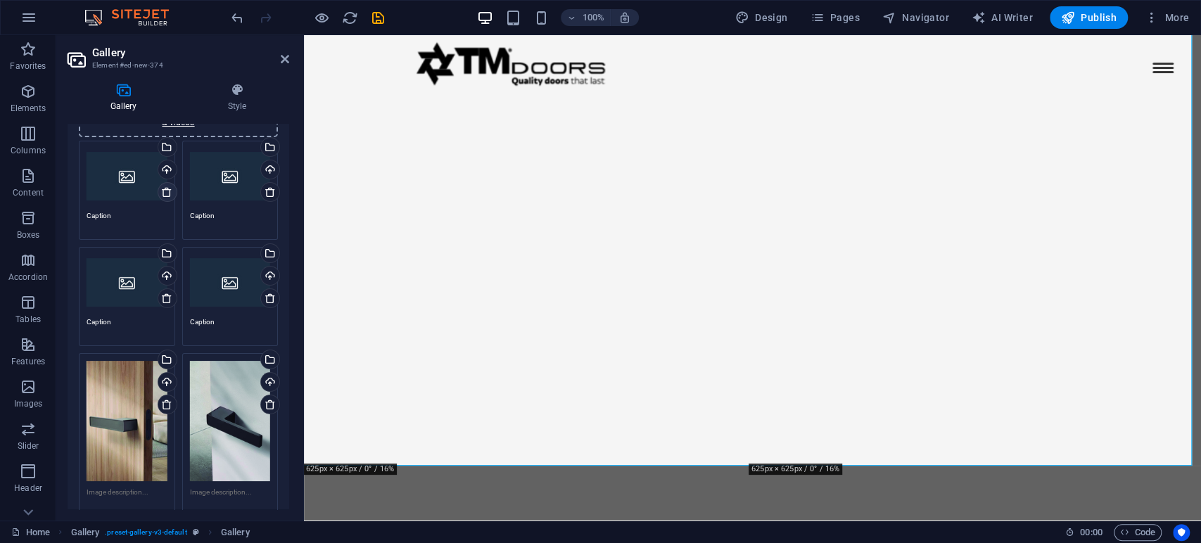
click at [167, 193] on icon at bounding box center [166, 191] width 11 height 11
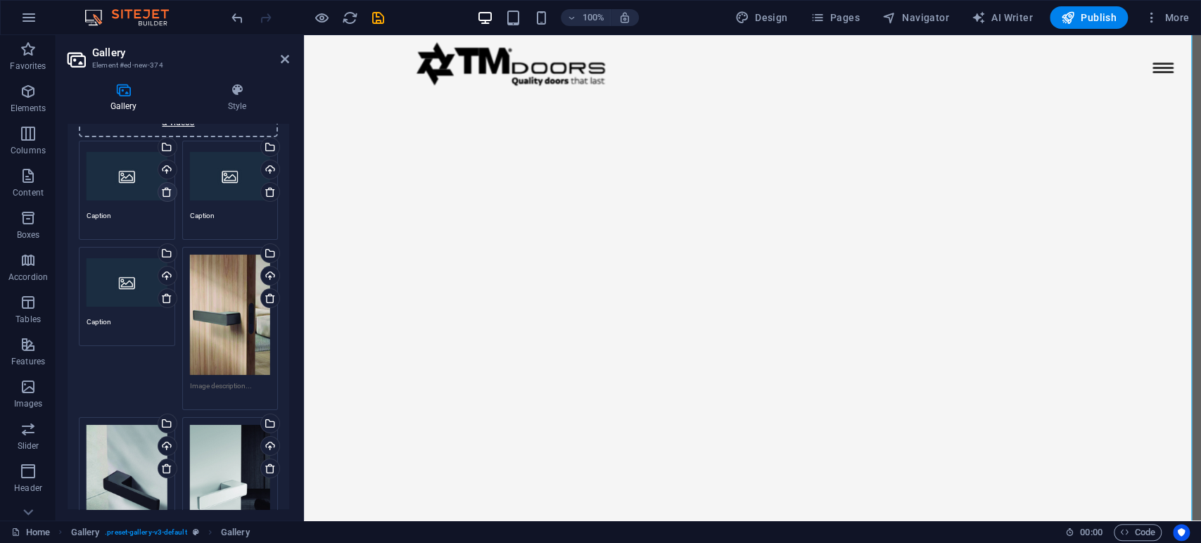
click at [166, 193] on icon at bounding box center [166, 191] width 11 height 11
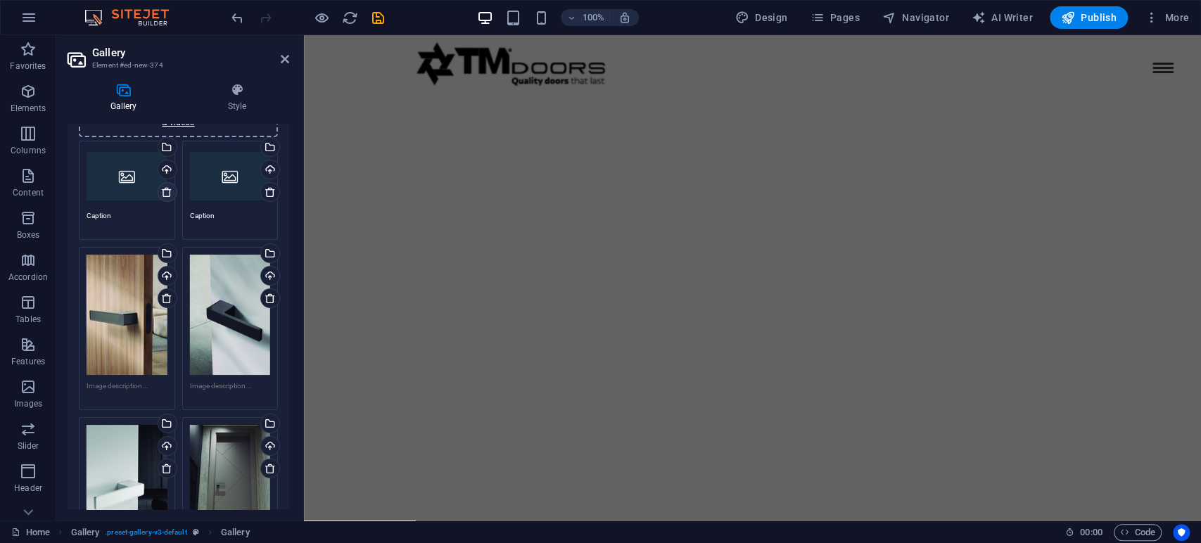
click at [166, 193] on icon at bounding box center [166, 191] width 11 height 11
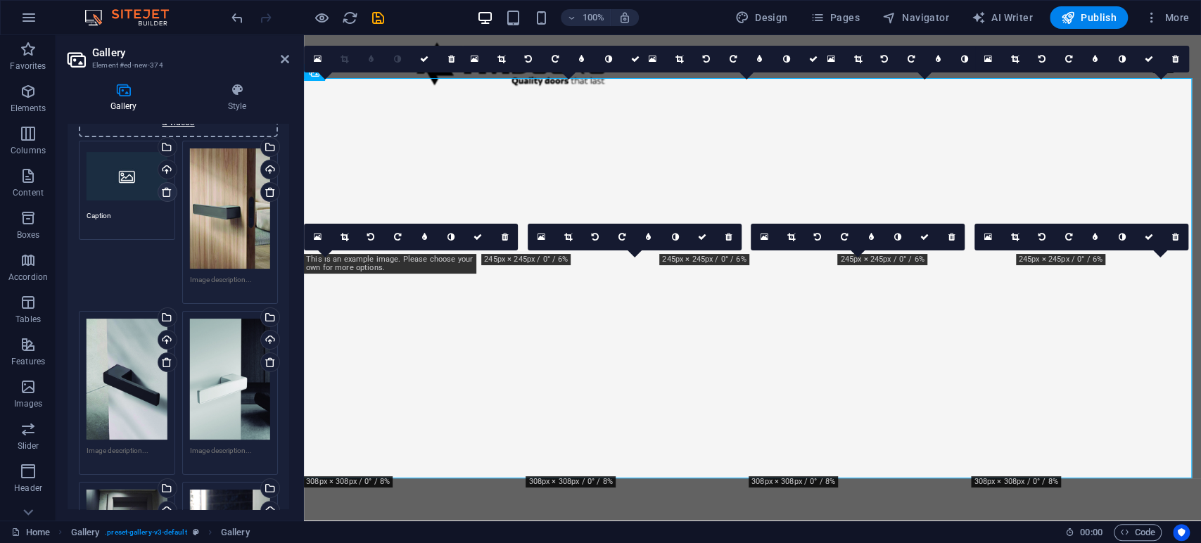
click at [166, 193] on icon at bounding box center [166, 191] width 11 height 11
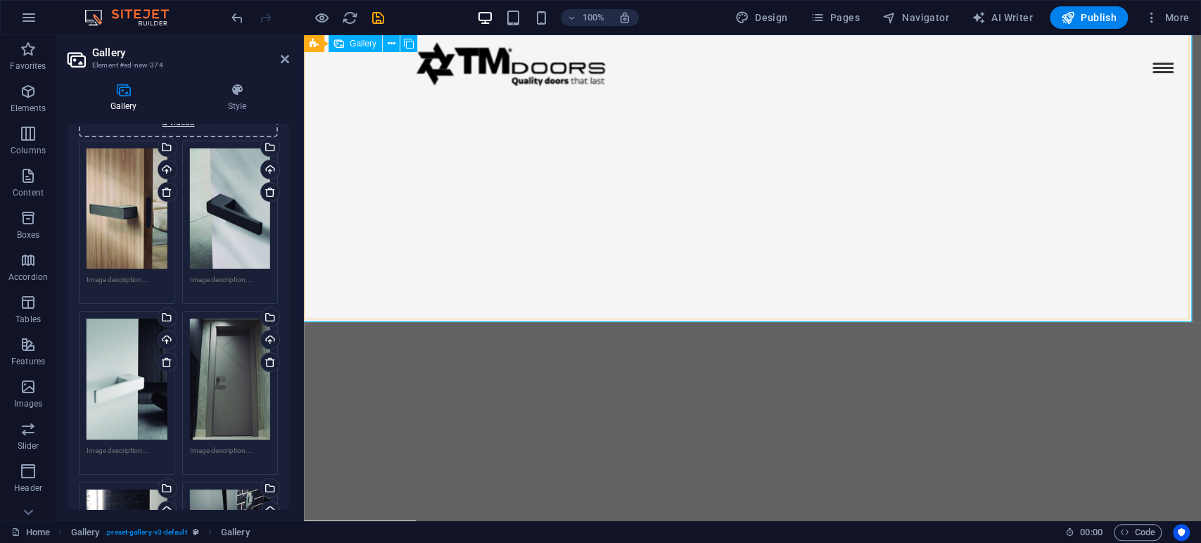
scroll to position [2651, 0]
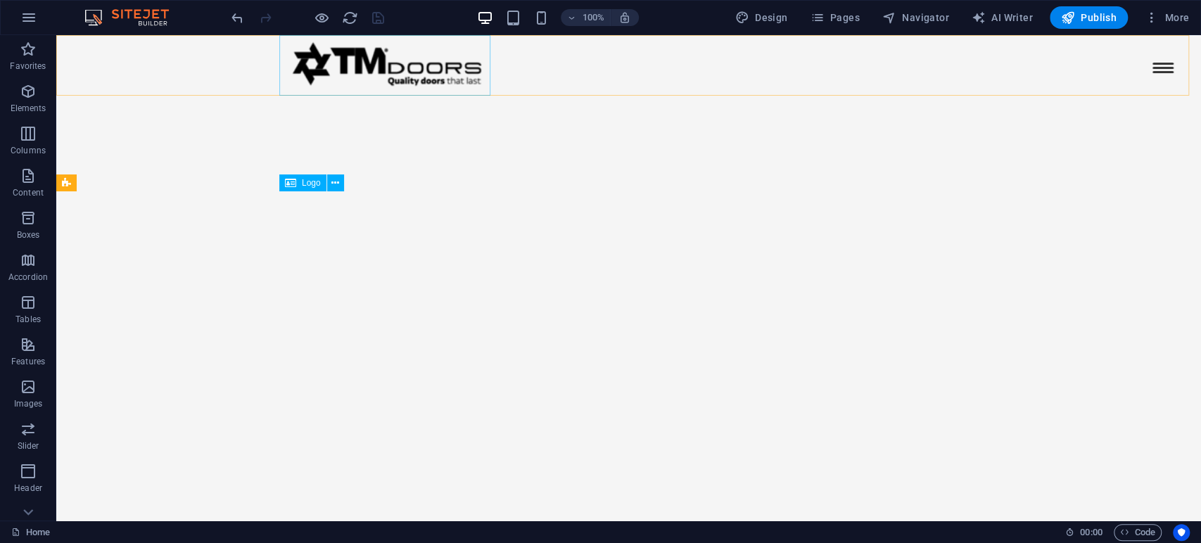
scroll to position [2829, 0]
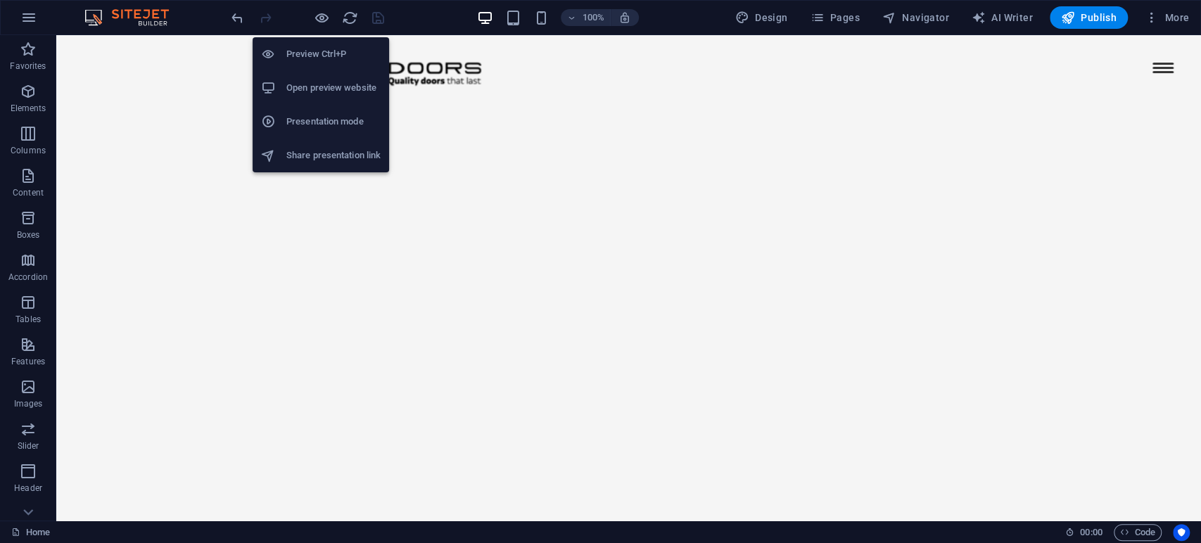
click at [334, 90] on h6 "Open preview website" at bounding box center [333, 88] width 94 height 17
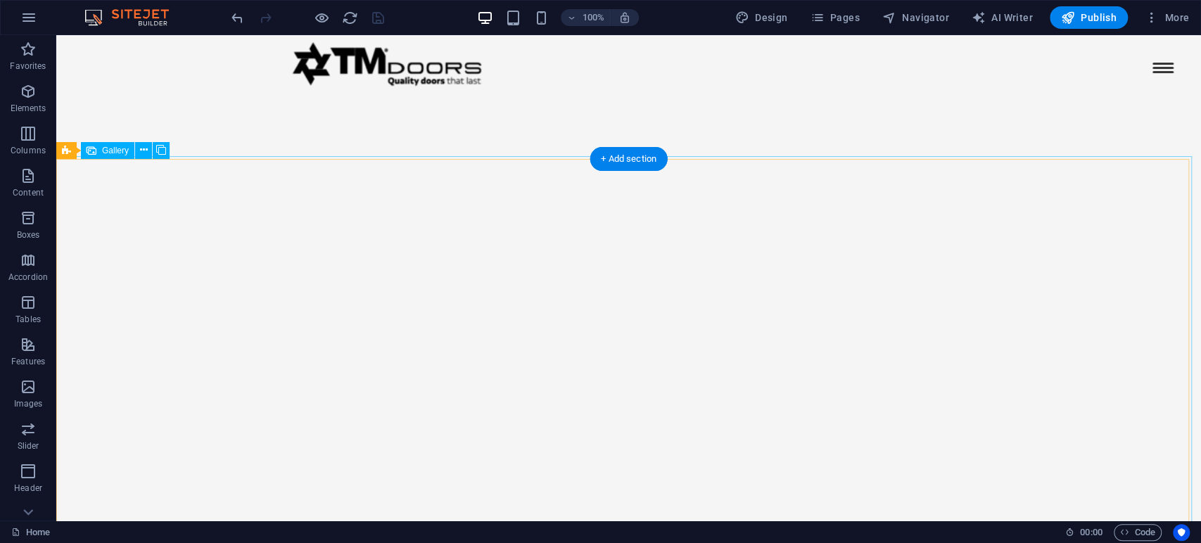
select select "4"
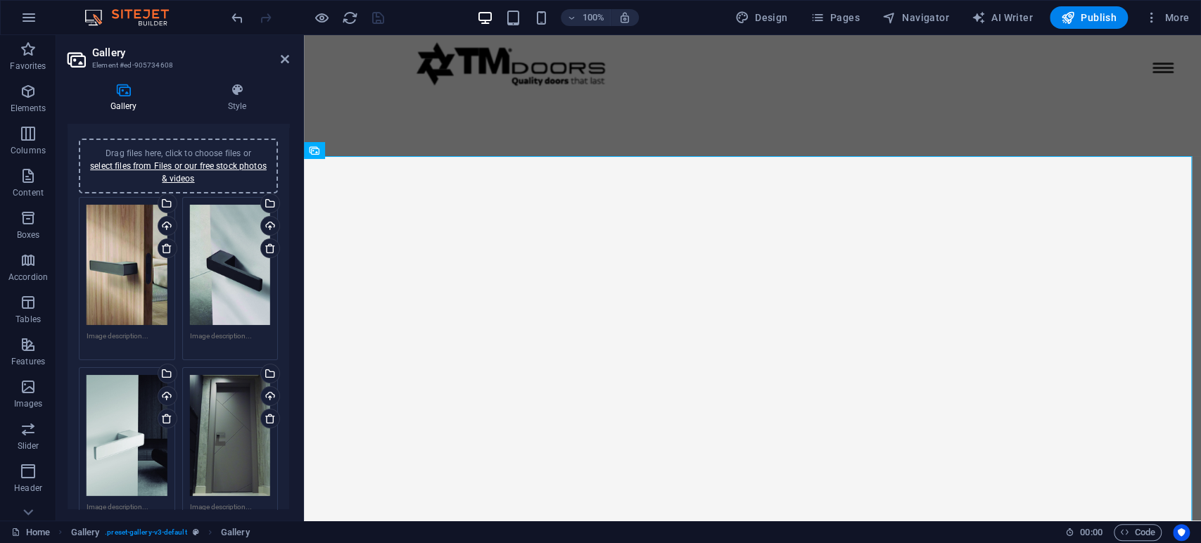
scroll to position [0, 0]
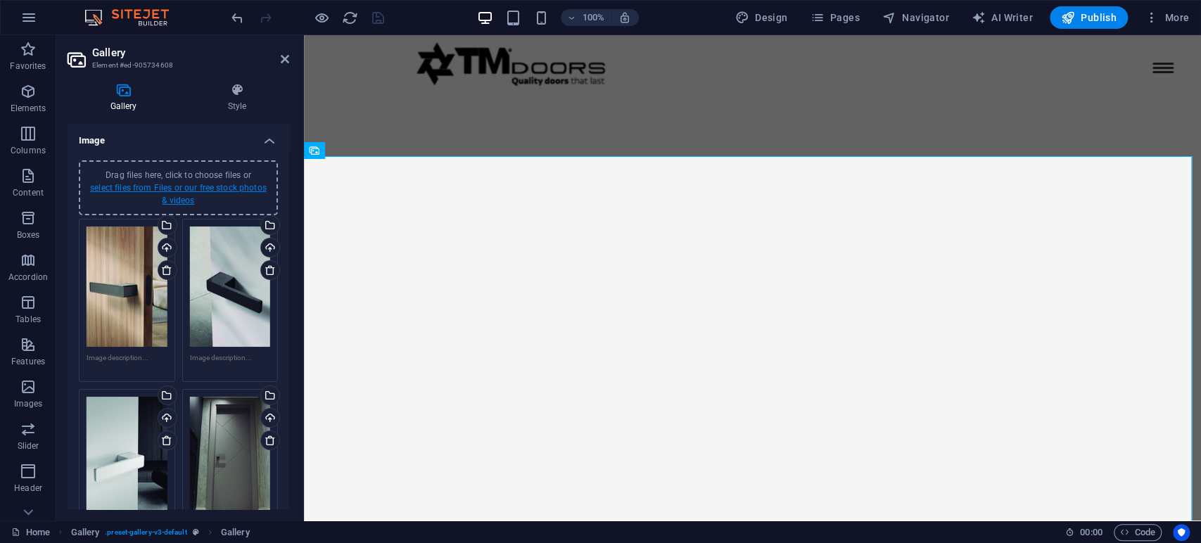
click at [179, 196] on link "select files from Files or our free stock photos & videos" at bounding box center [178, 194] width 177 height 23
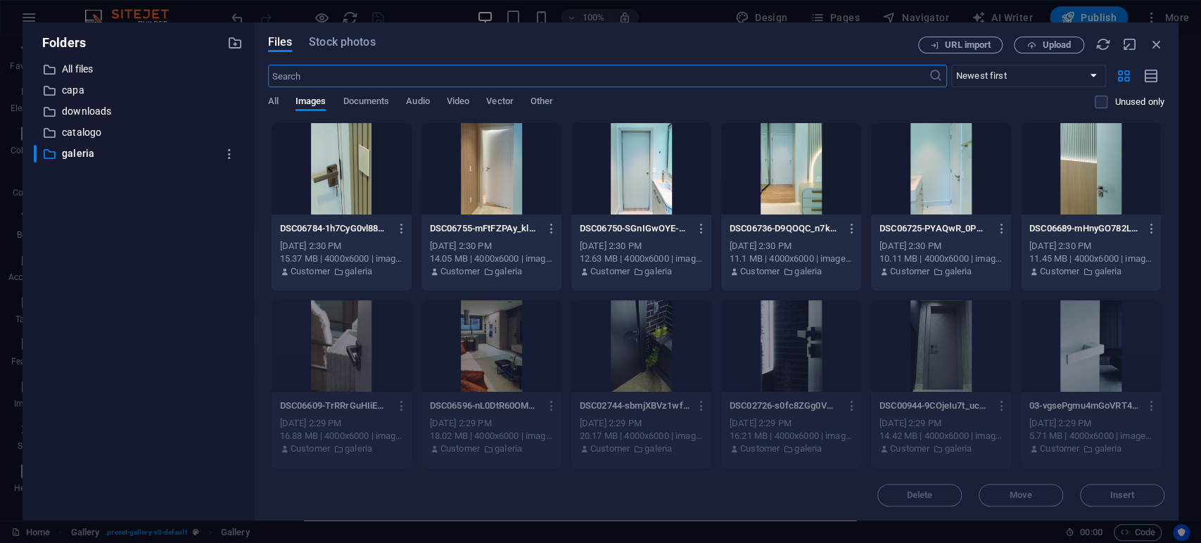
scroll to position [2489, 0]
click at [1075, 152] on div at bounding box center [1091, 168] width 140 height 91
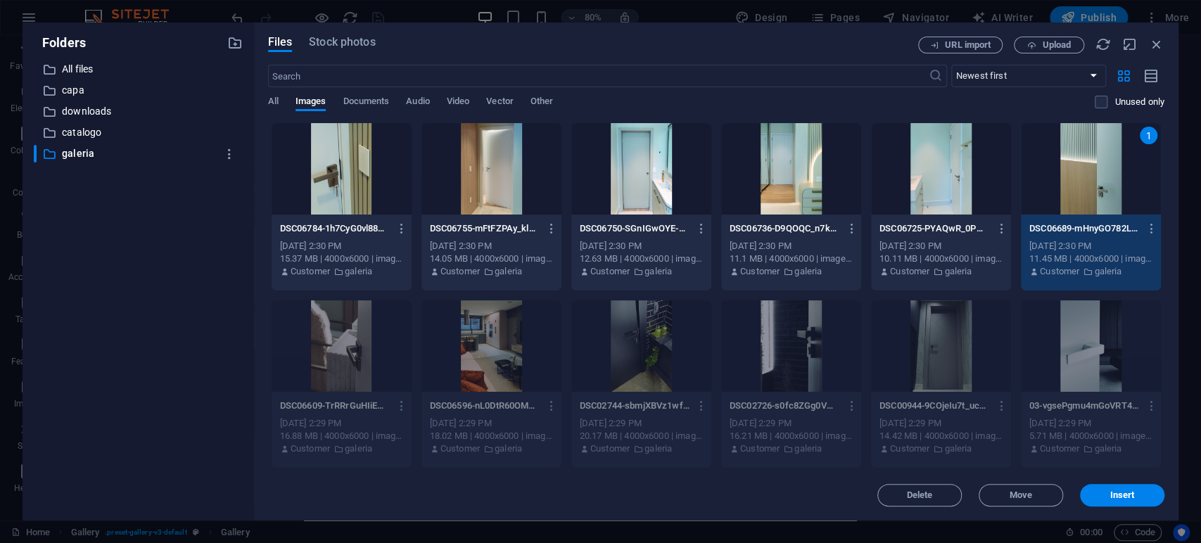
click at [933, 169] on div at bounding box center [941, 168] width 140 height 91
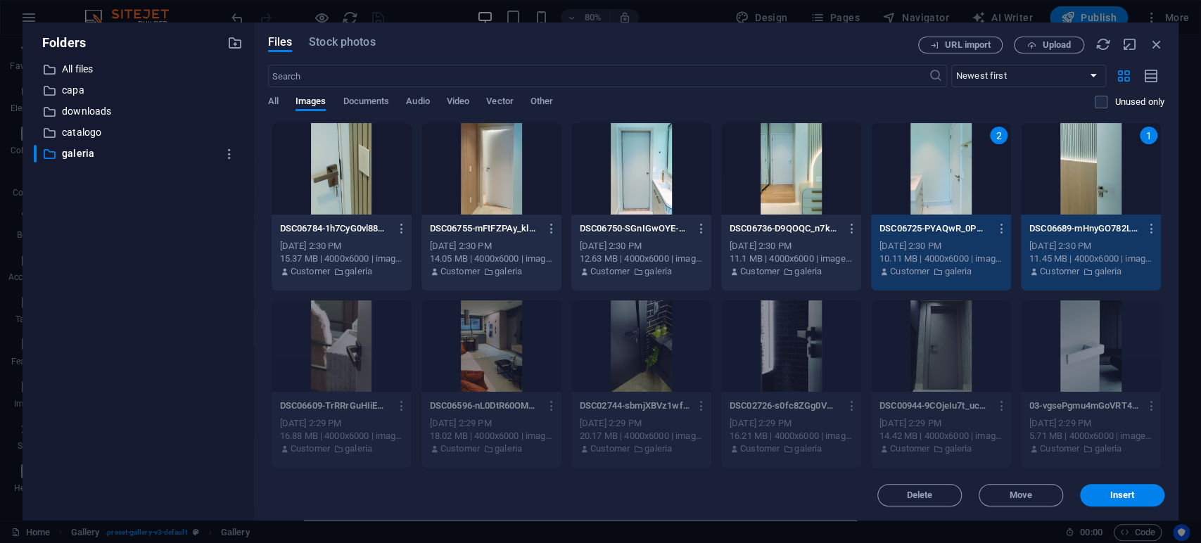
click at [827, 164] on div at bounding box center [791, 168] width 140 height 91
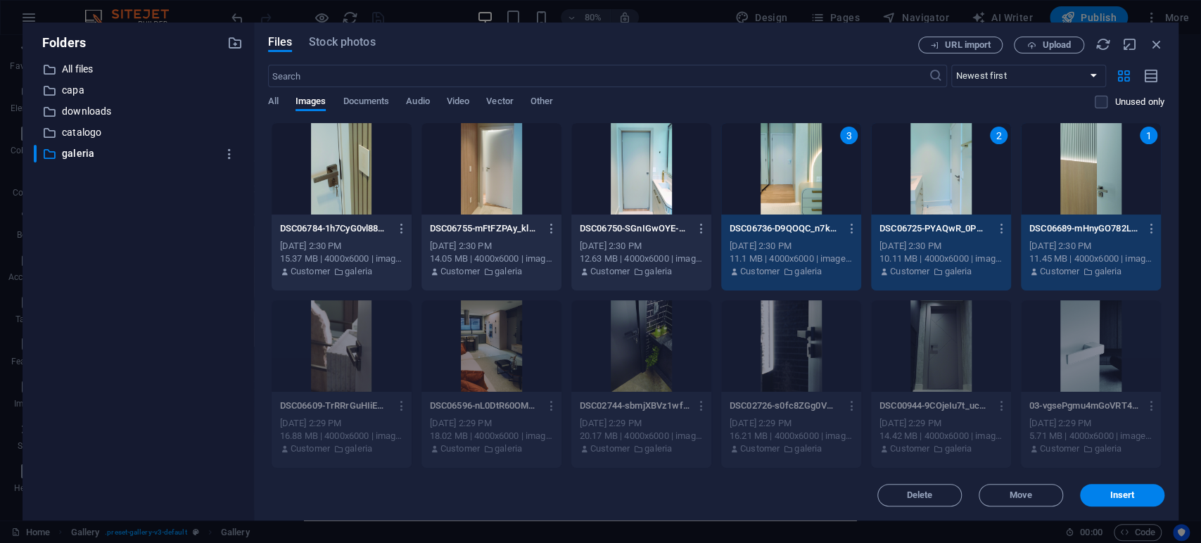
click at [671, 174] on div at bounding box center [641, 168] width 140 height 91
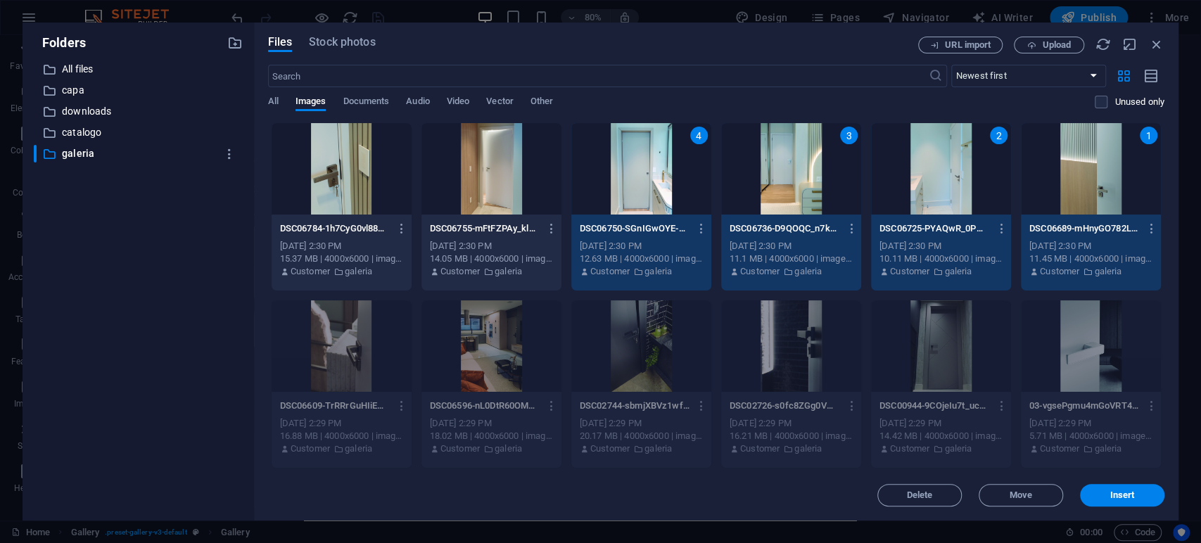
click at [523, 170] on div at bounding box center [491, 168] width 140 height 91
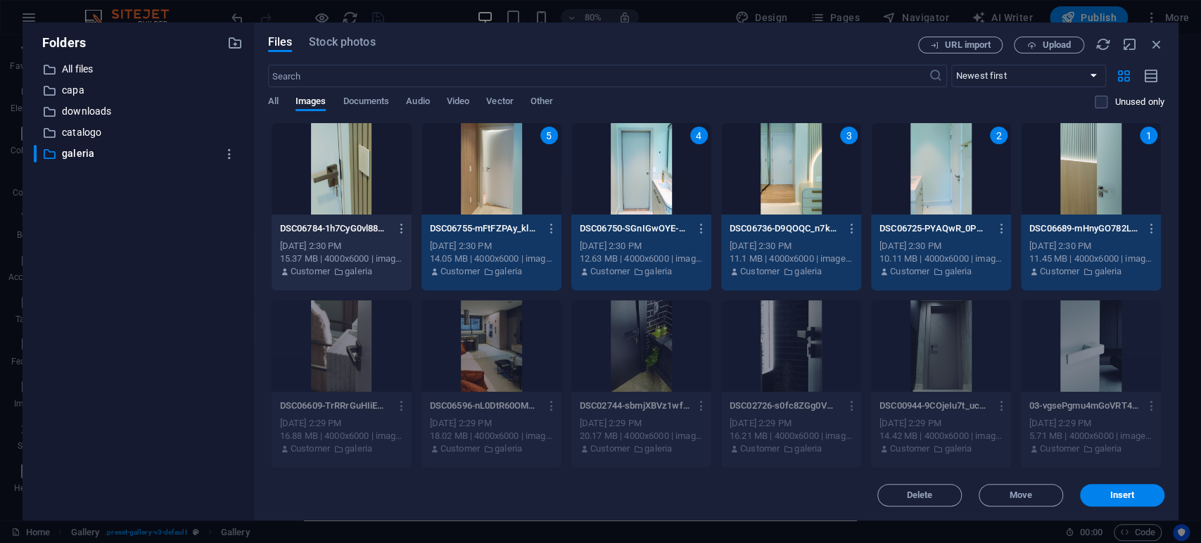
click at [394, 172] on div at bounding box center [342, 168] width 140 height 91
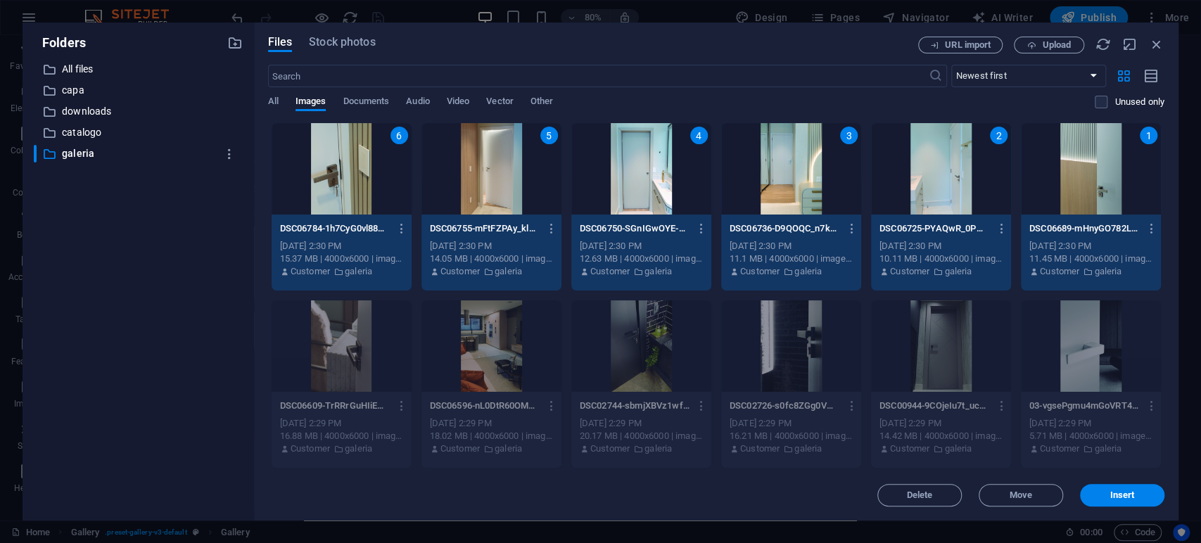
scroll to position [156, 0]
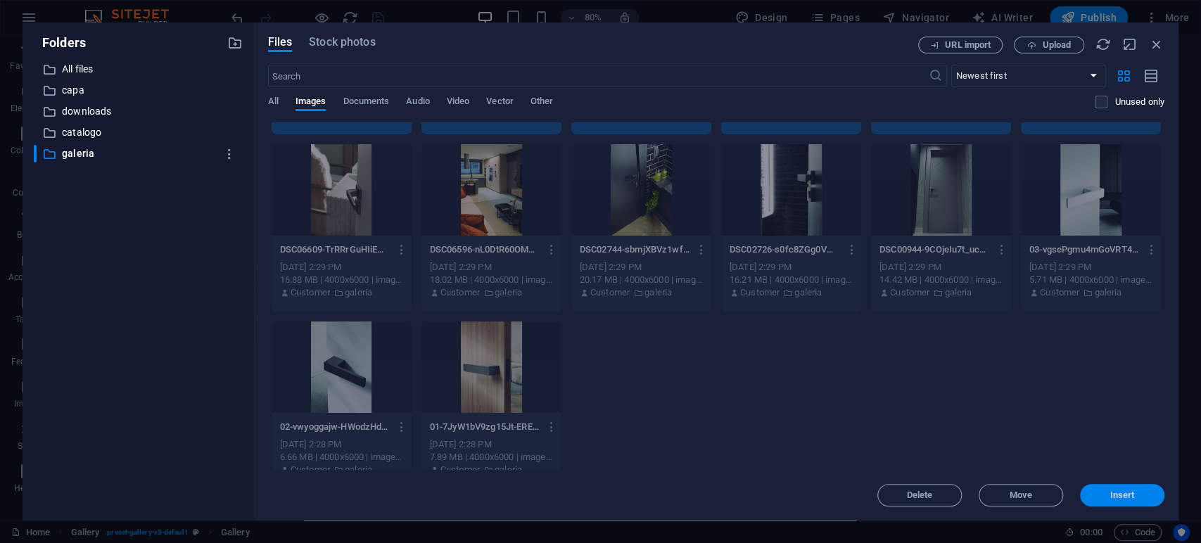
click at [1113, 495] on span "Insert" at bounding box center [1122, 495] width 25 height 8
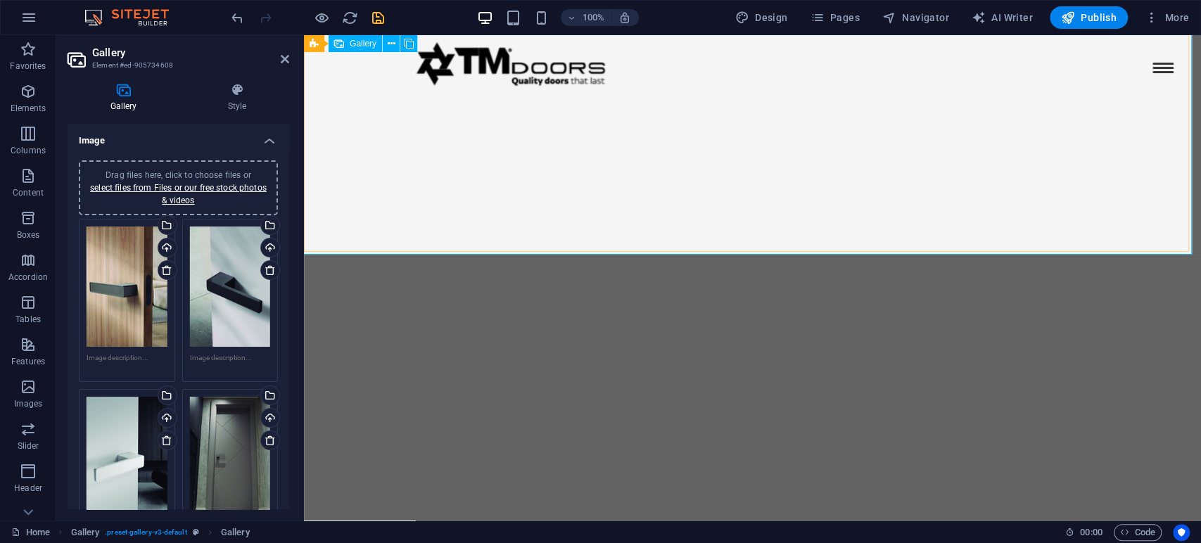
scroll to position [2807, 0]
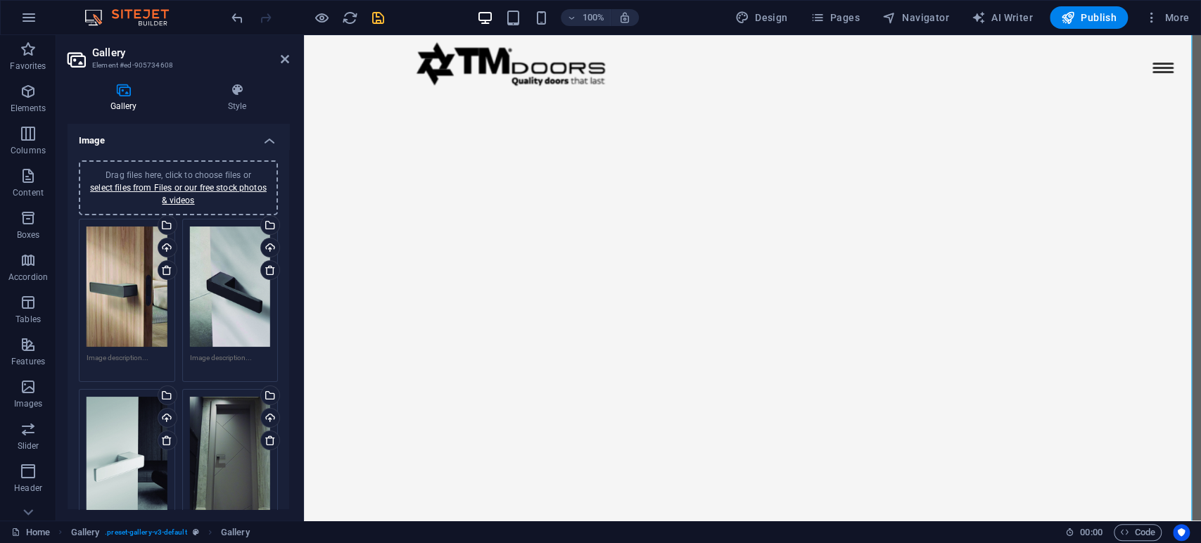
click at [213, 170] on span "Drag files here, click to choose files or select files from Files or our free s…" at bounding box center [178, 187] width 177 height 35
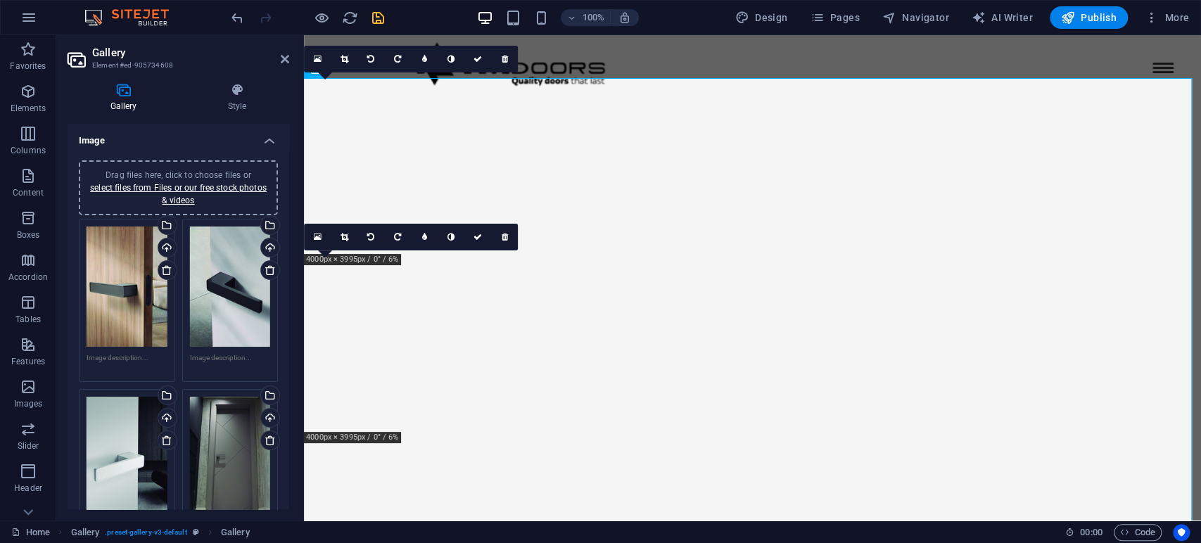
scroll to position [2729, 0]
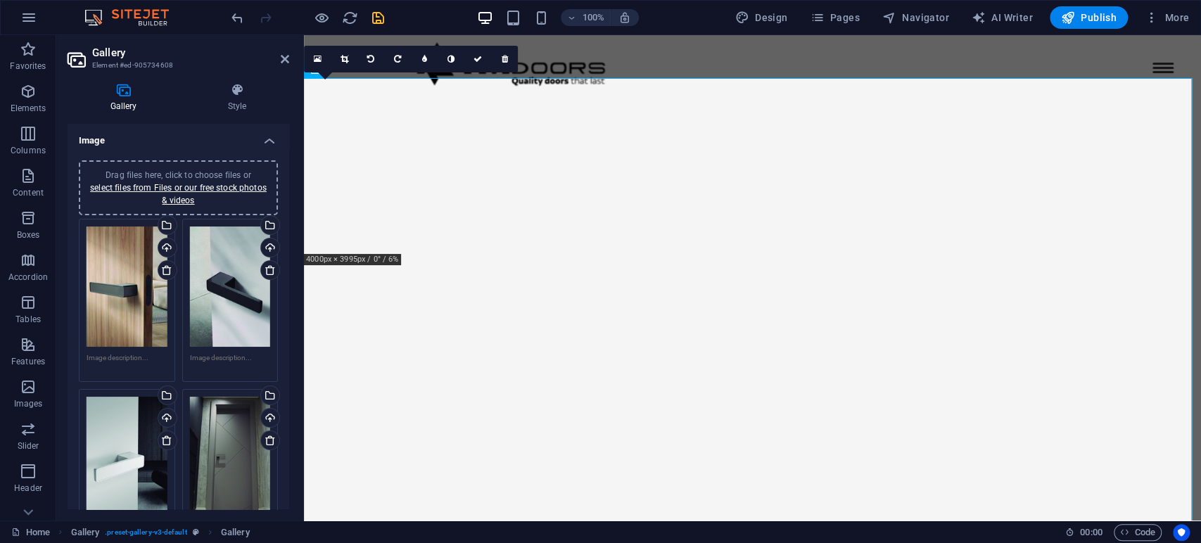
click at [208, 173] on span "Drag files here, click to choose files or select files from Files or our free s…" at bounding box center [178, 187] width 177 height 35
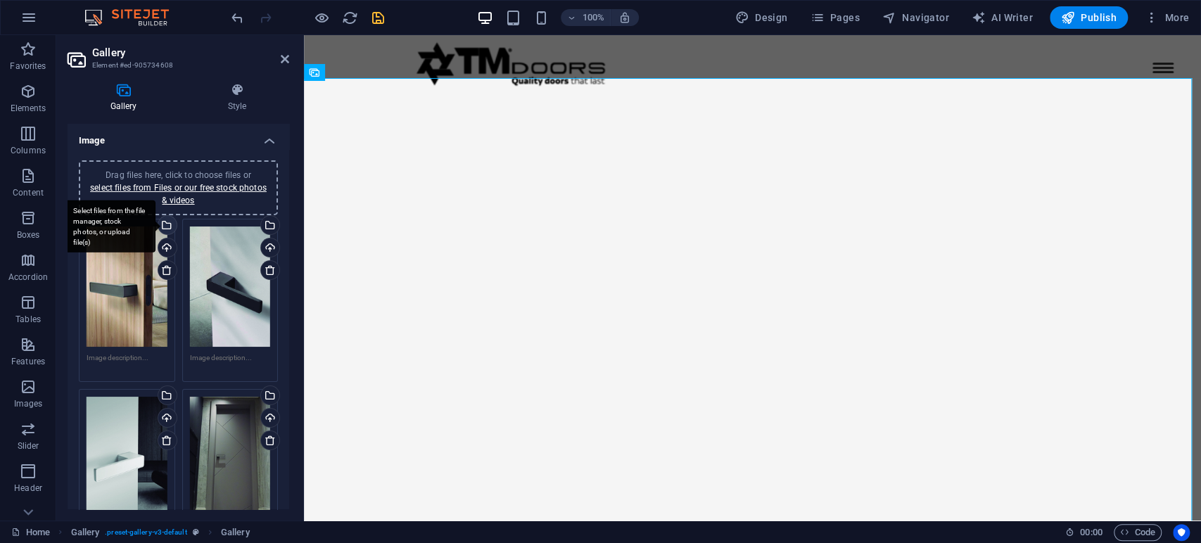
click at [166, 228] on div "Select files from the file manager, stock photos, or upload file(s)" at bounding box center [166, 226] width 21 height 21
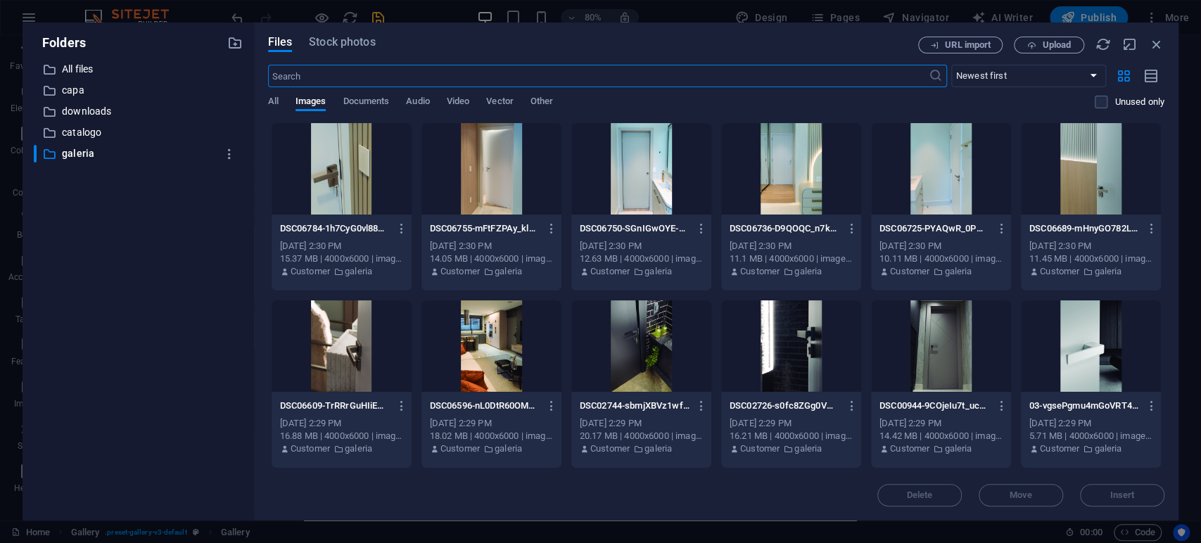
scroll to position [2567, 0]
click at [1054, 51] on button "Upload" at bounding box center [1049, 45] width 70 height 17
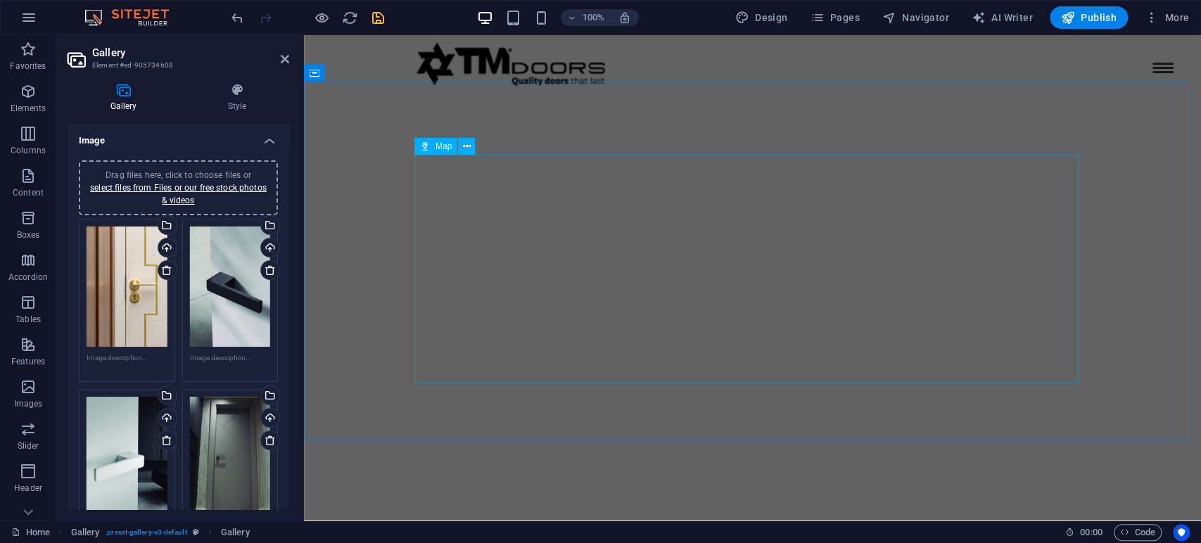
scroll to position [3354, 0]
click at [205, 186] on link "select files from Files or our free stock photos & videos" at bounding box center [178, 194] width 177 height 23
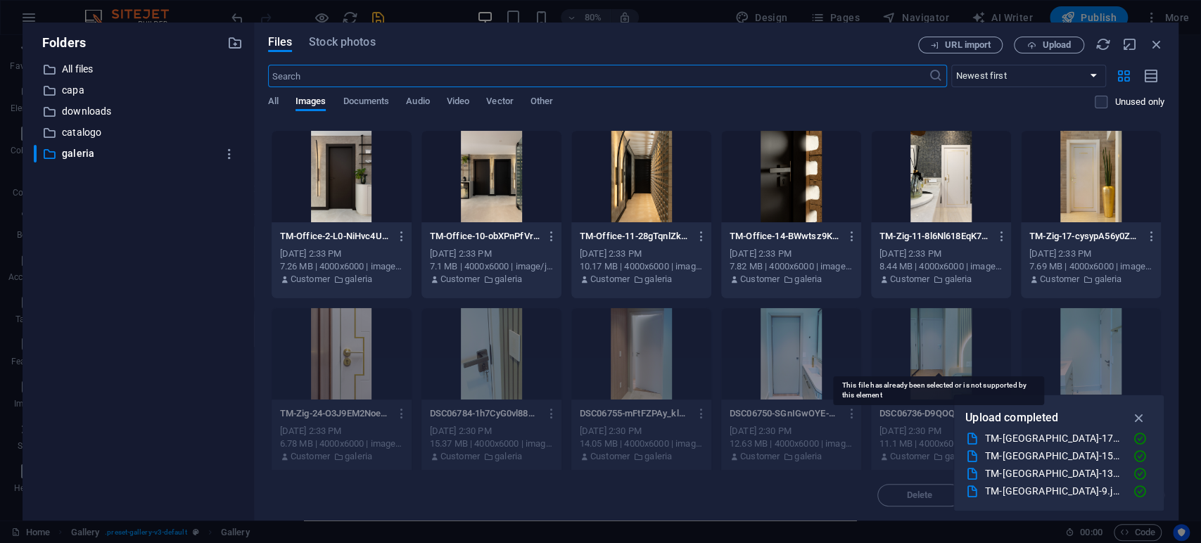
scroll to position [312, 0]
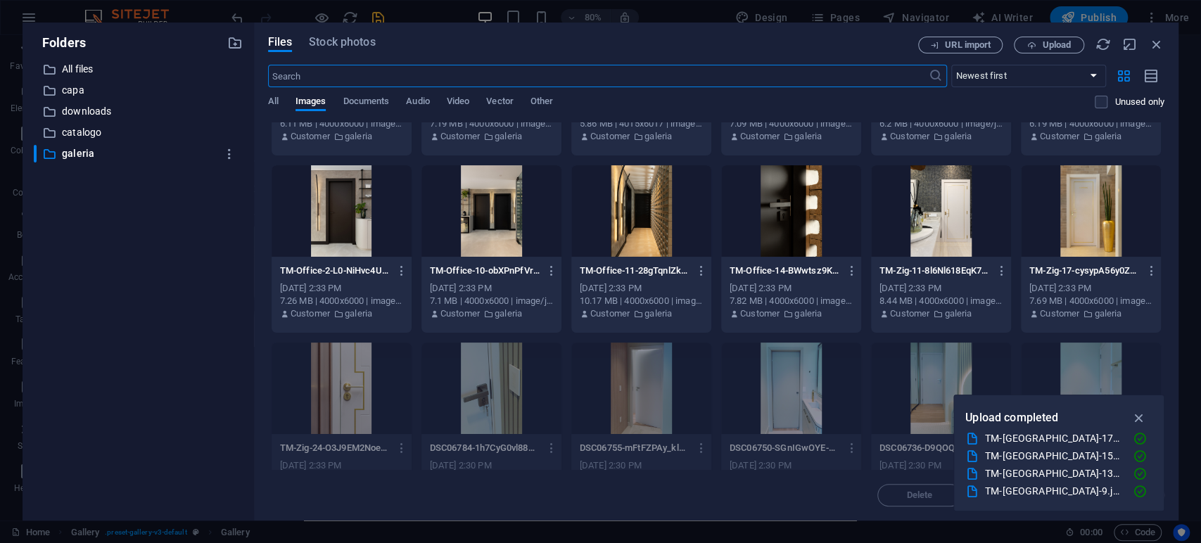
click at [1100, 224] on div at bounding box center [1091, 210] width 140 height 91
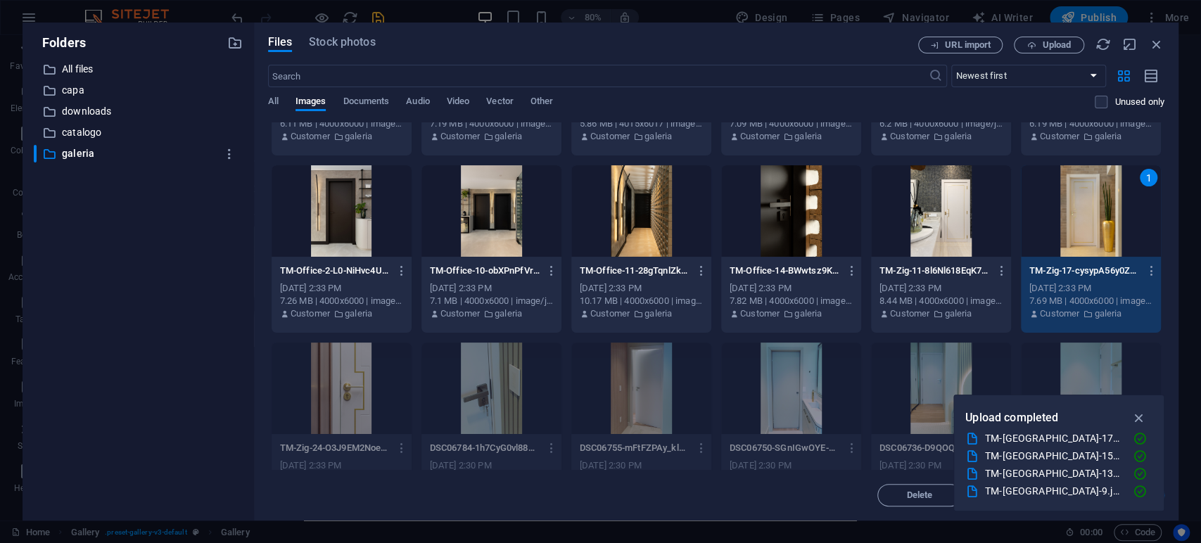
click at [951, 190] on div at bounding box center [941, 210] width 140 height 91
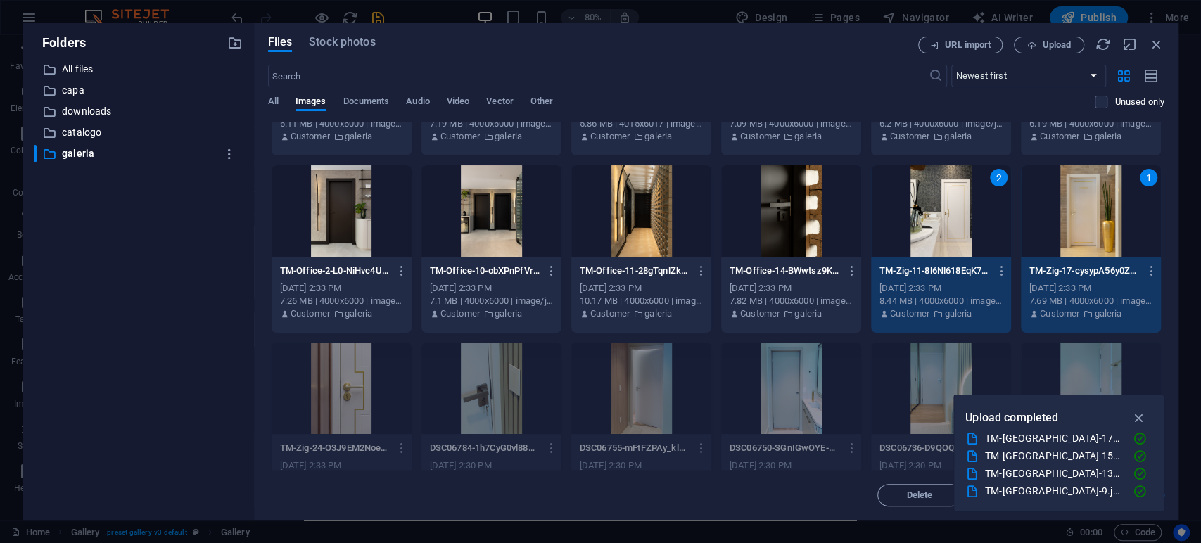
click at [811, 196] on div at bounding box center [791, 210] width 140 height 91
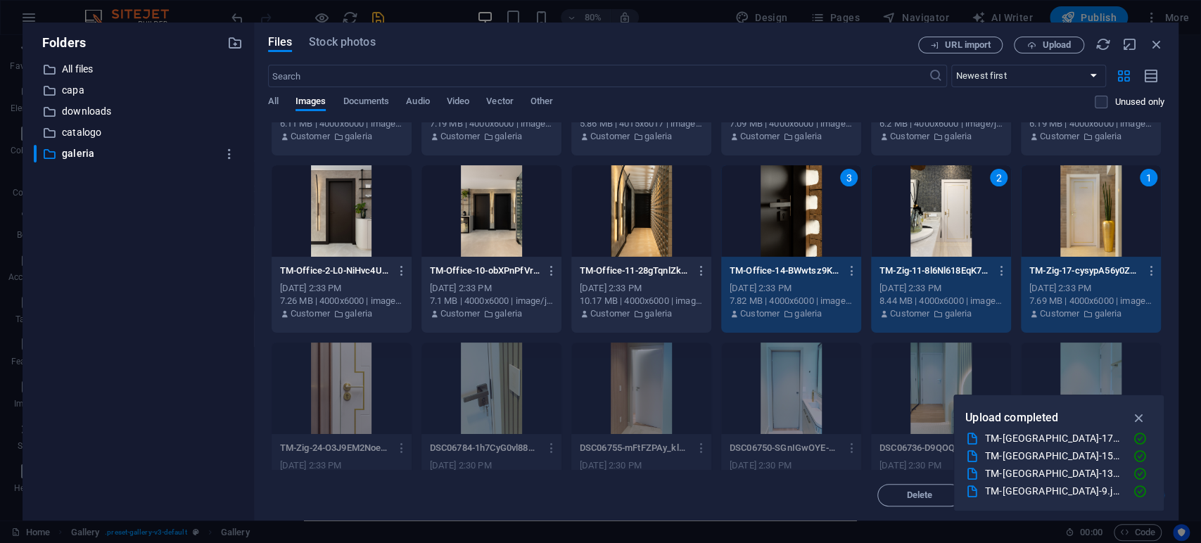
click at [638, 197] on div at bounding box center [641, 210] width 140 height 91
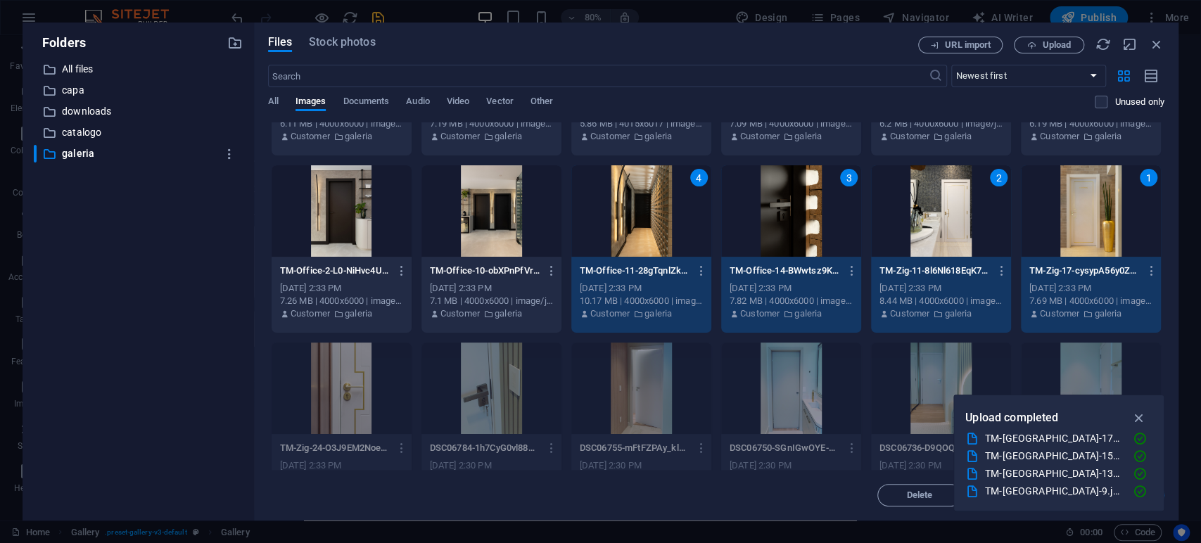
click at [511, 198] on div at bounding box center [491, 210] width 140 height 91
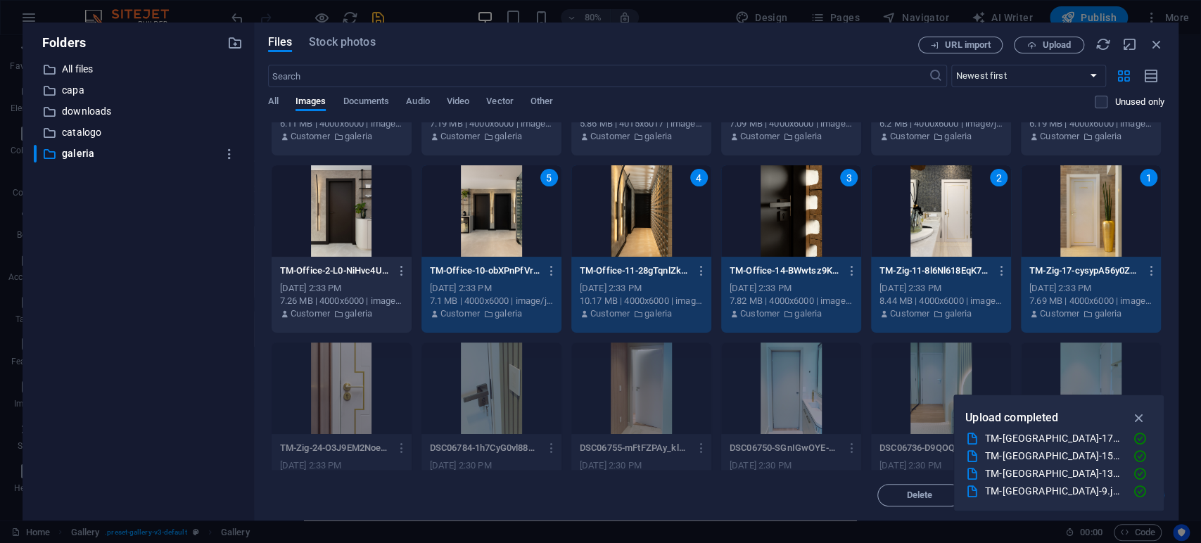
click at [350, 207] on div at bounding box center [342, 210] width 140 height 91
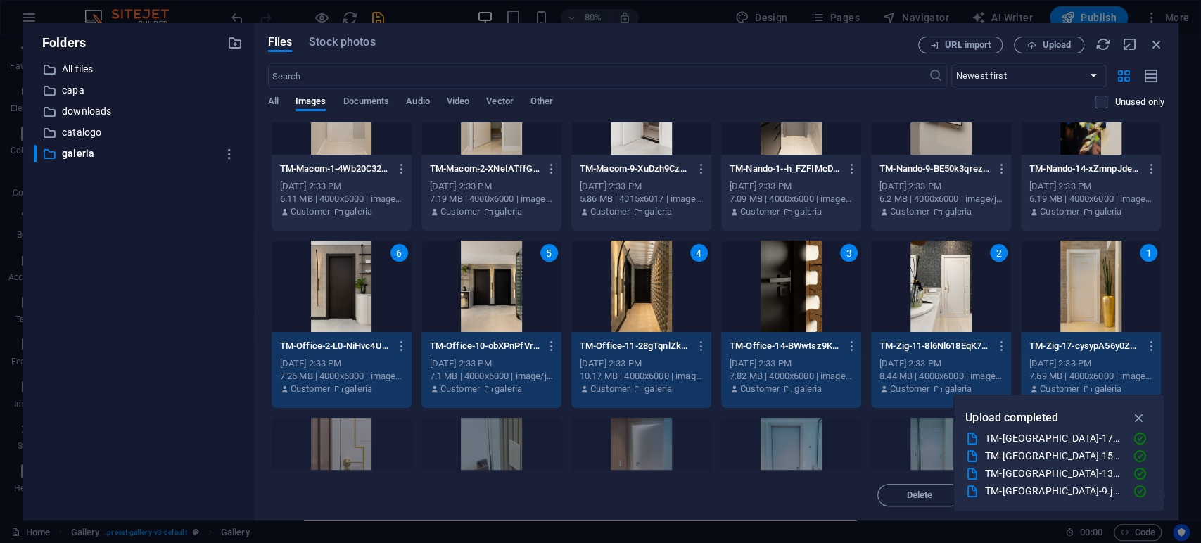
scroll to position [156, 0]
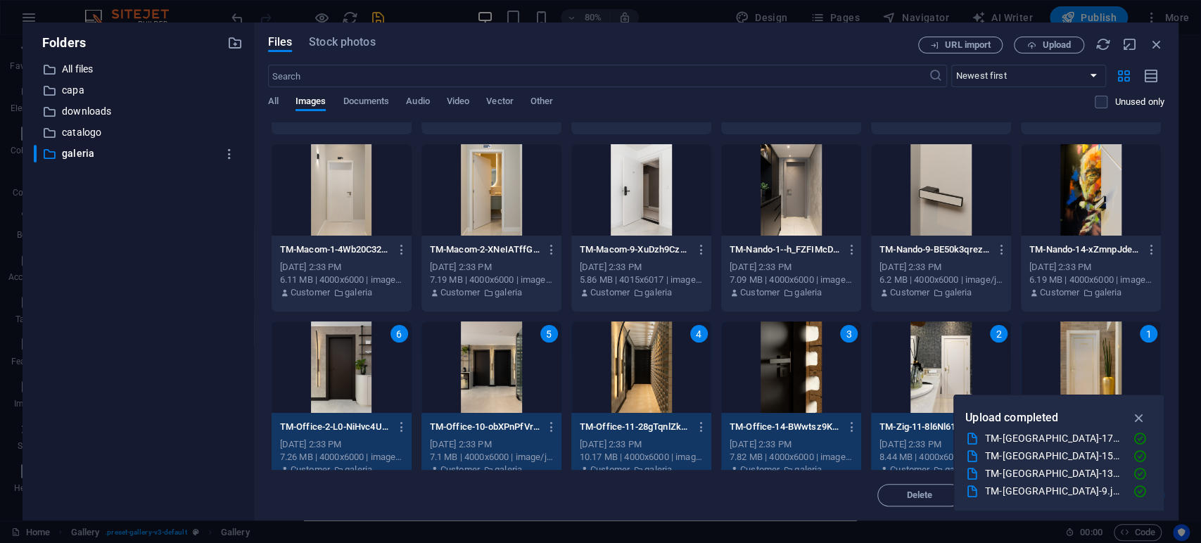
click at [1068, 203] on div at bounding box center [1091, 189] width 140 height 91
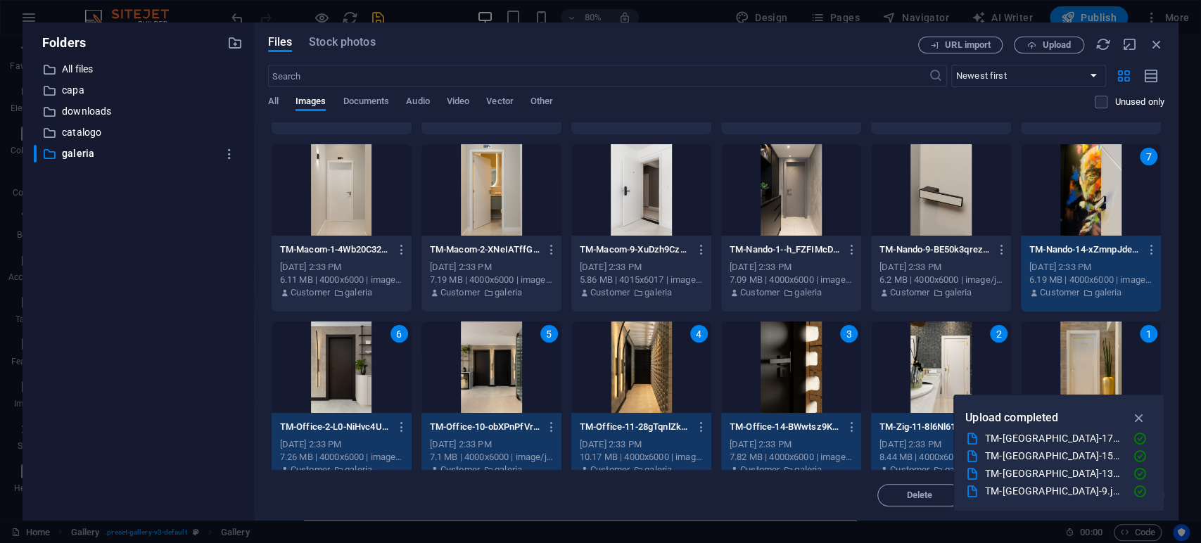
click at [967, 195] on div at bounding box center [941, 189] width 140 height 91
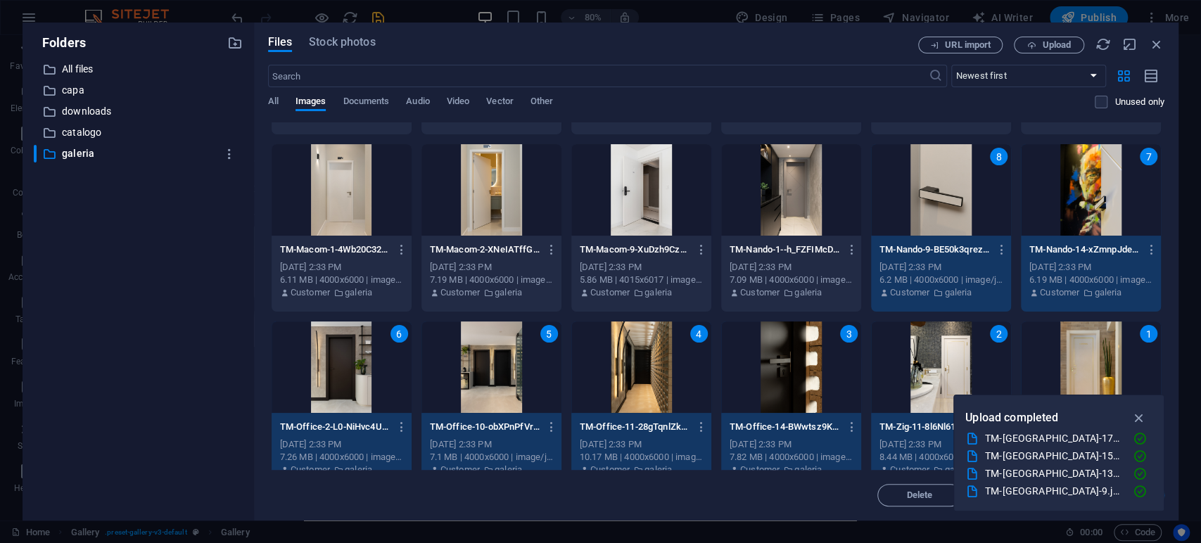
click at [777, 188] on div at bounding box center [791, 189] width 140 height 91
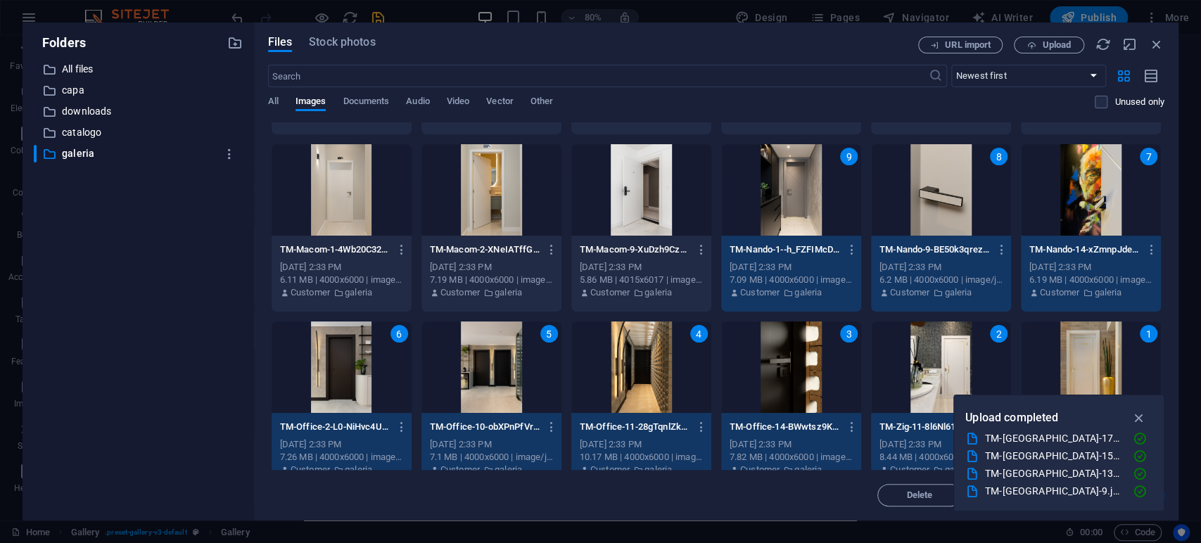
click at [647, 189] on div at bounding box center [641, 189] width 140 height 91
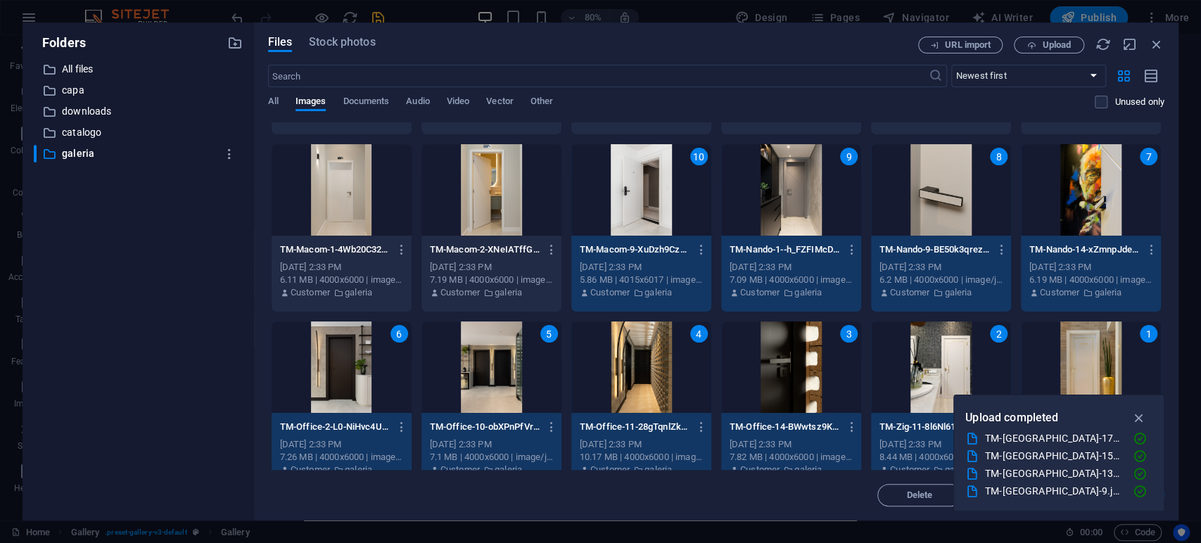
click at [505, 189] on div at bounding box center [491, 189] width 140 height 91
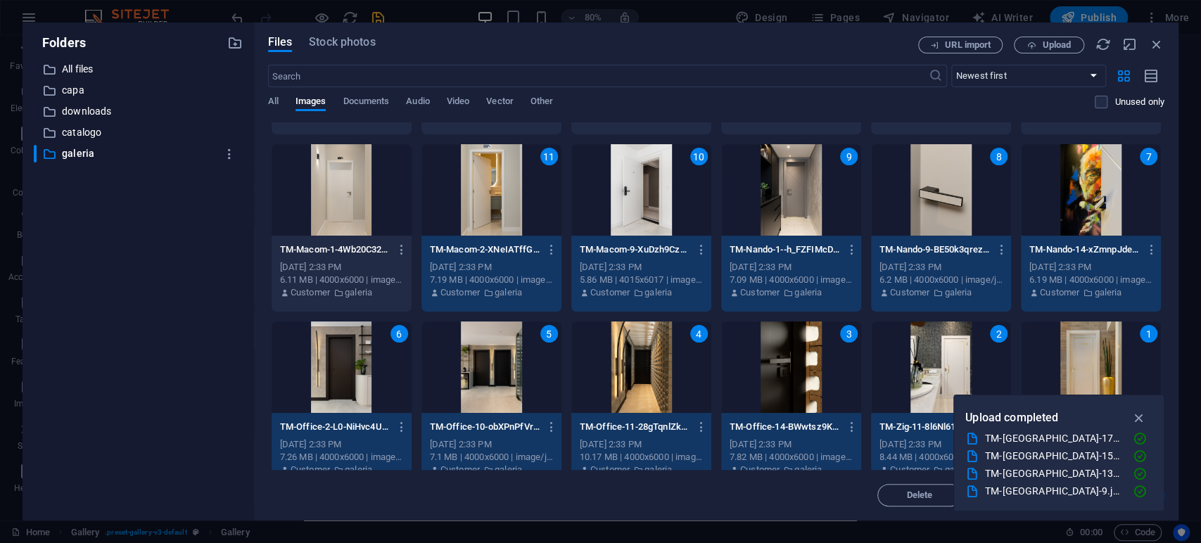
click at [357, 190] on div at bounding box center [342, 189] width 140 height 91
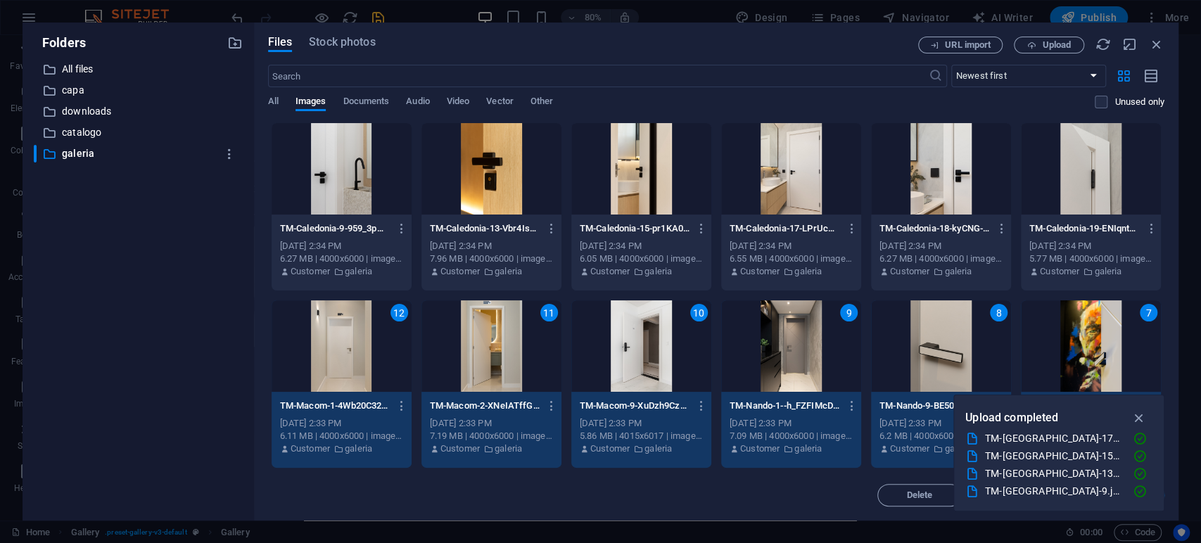
scroll to position [0, 0]
click at [1084, 172] on div at bounding box center [1091, 168] width 140 height 91
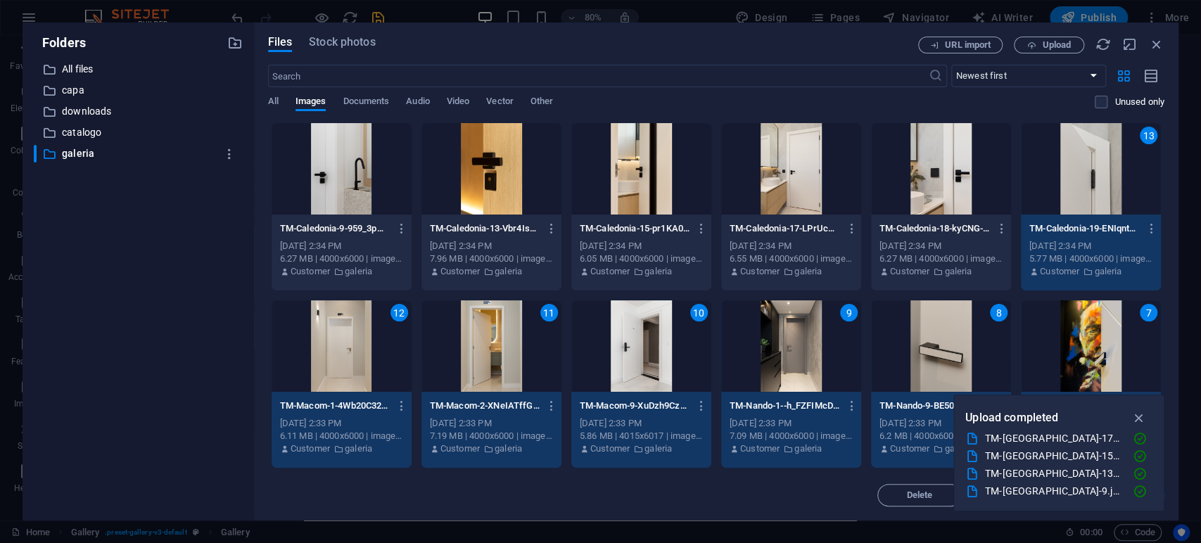
click at [968, 180] on div at bounding box center [941, 168] width 140 height 91
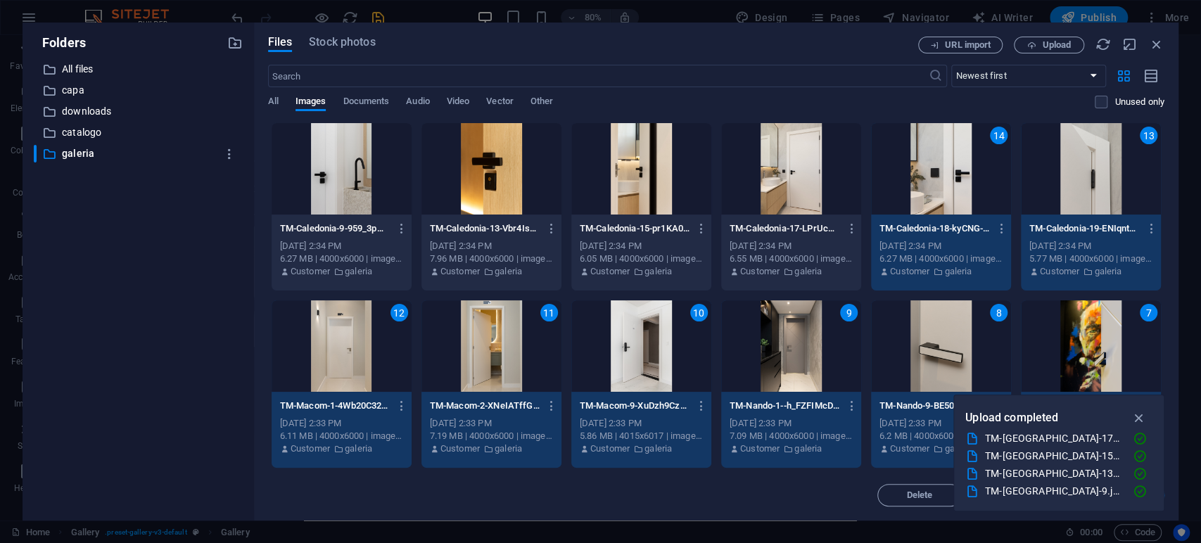
click at [808, 163] on div at bounding box center [791, 168] width 140 height 91
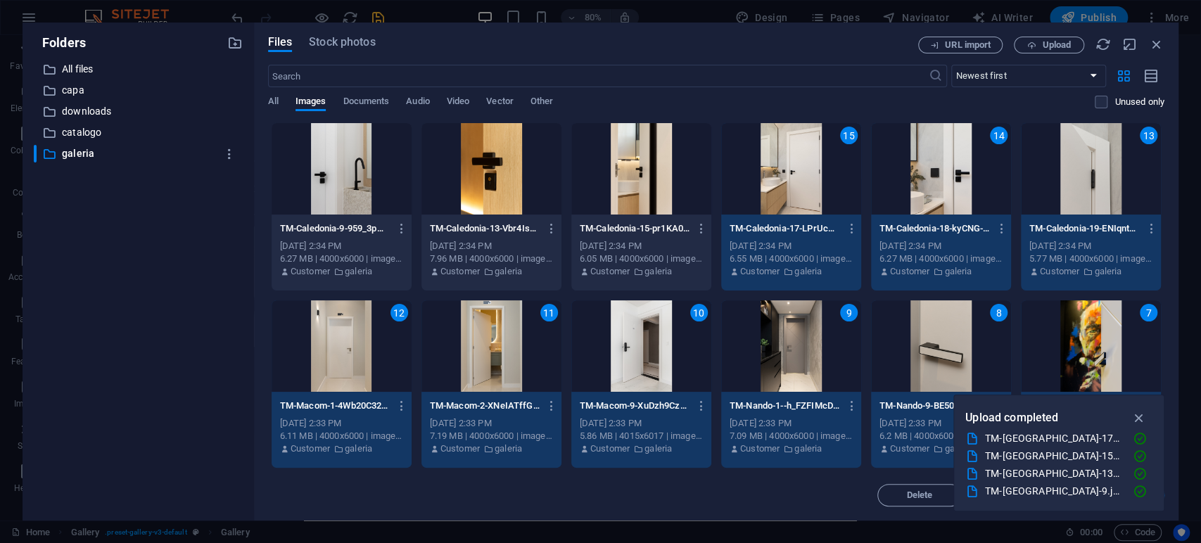
click at [675, 153] on div at bounding box center [641, 168] width 140 height 91
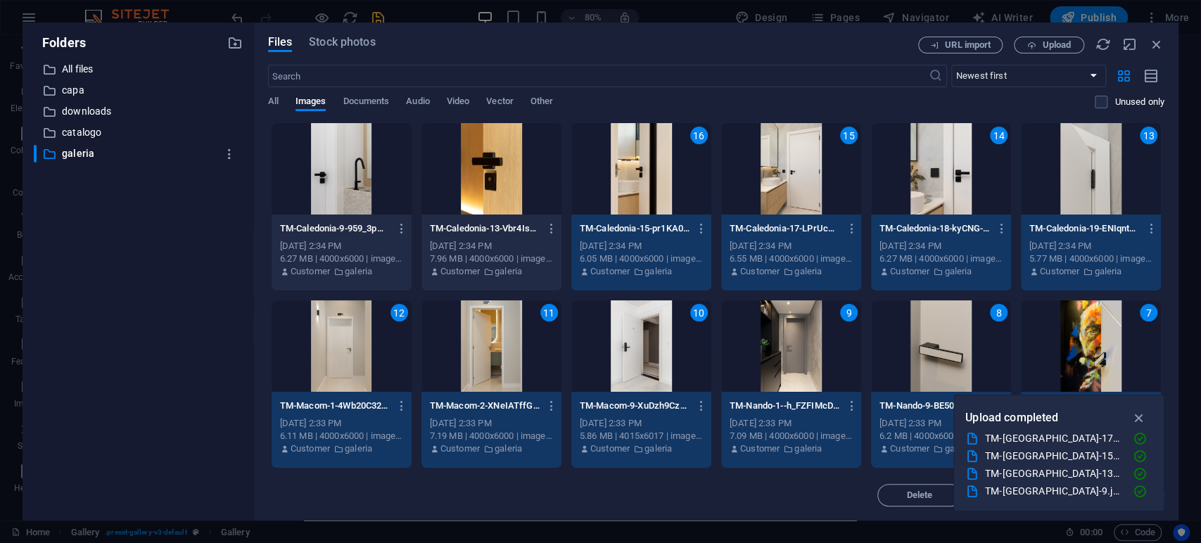
click at [500, 153] on div at bounding box center [491, 168] width 140 height 91
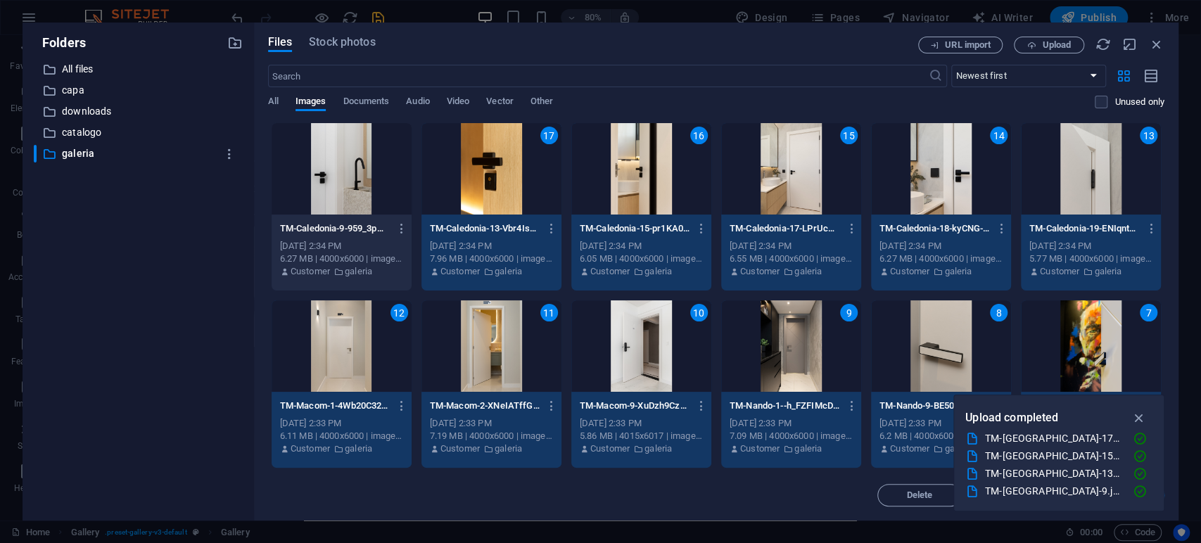
click at [359, 163] on div at bounding box center [342, 168] width 140 height 91
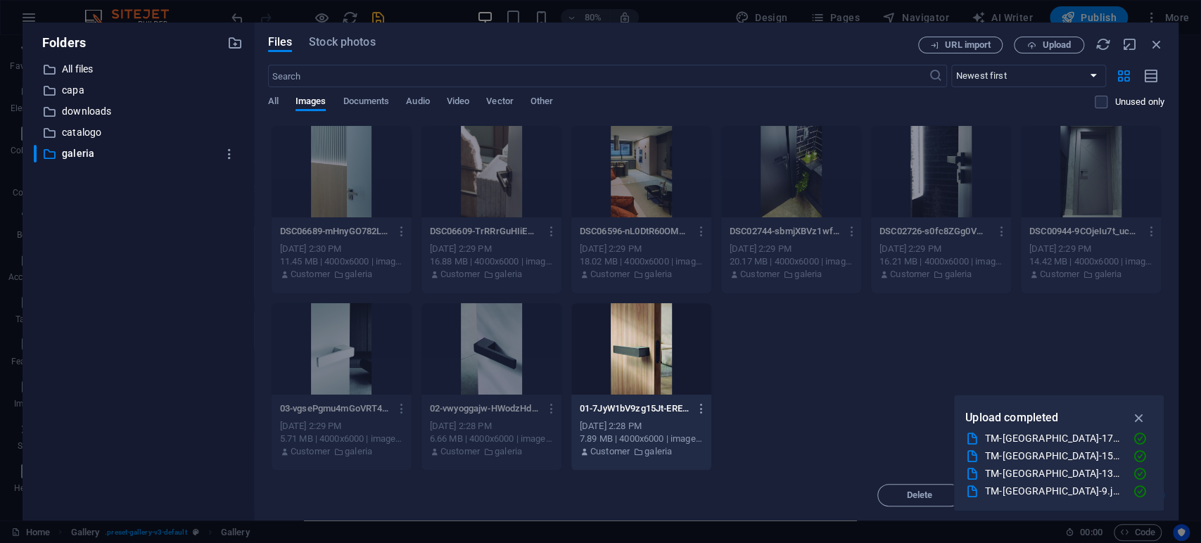
scroll to position [707, 0]
click at [1140, 414] on icon "button" at bounding box center [1139, 417] width 16 height 15
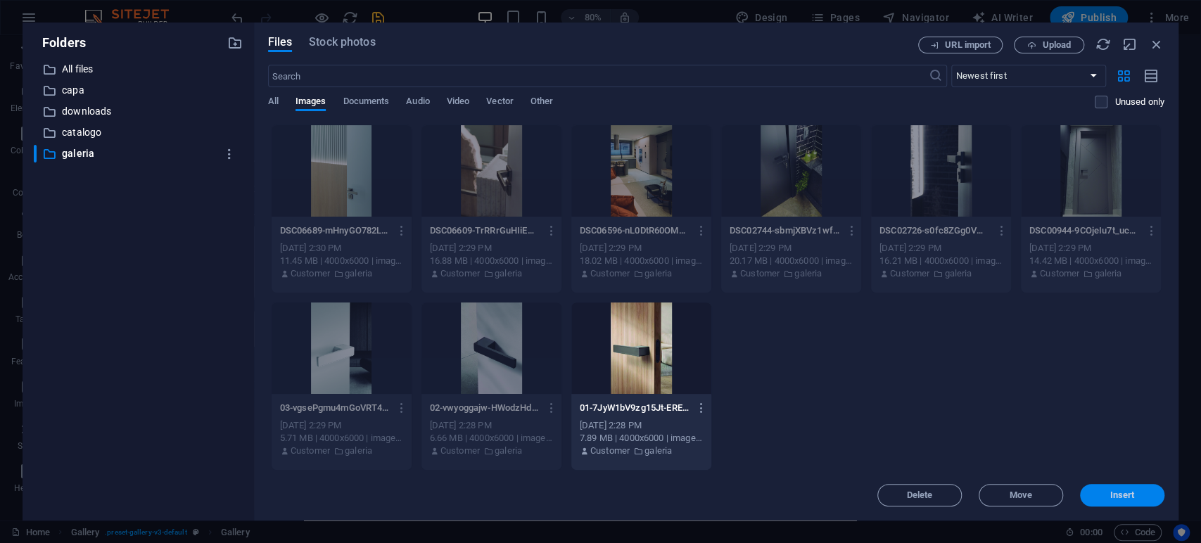
click at [1131, 491] on span "Insert" at bounding box center [1122, 495] width 25 height 8
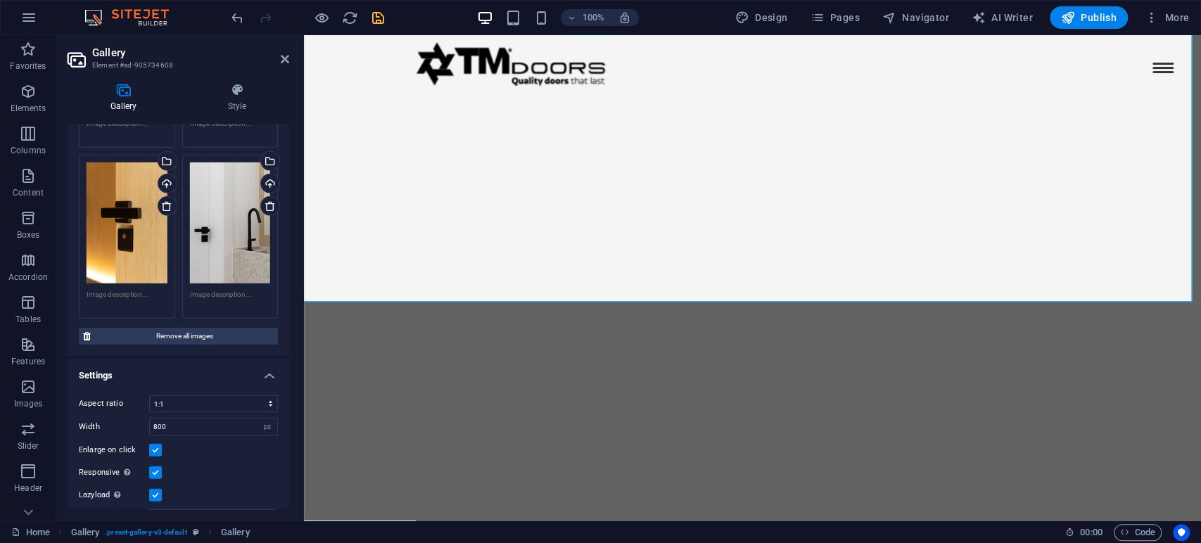
scroll to position [2648, 0]
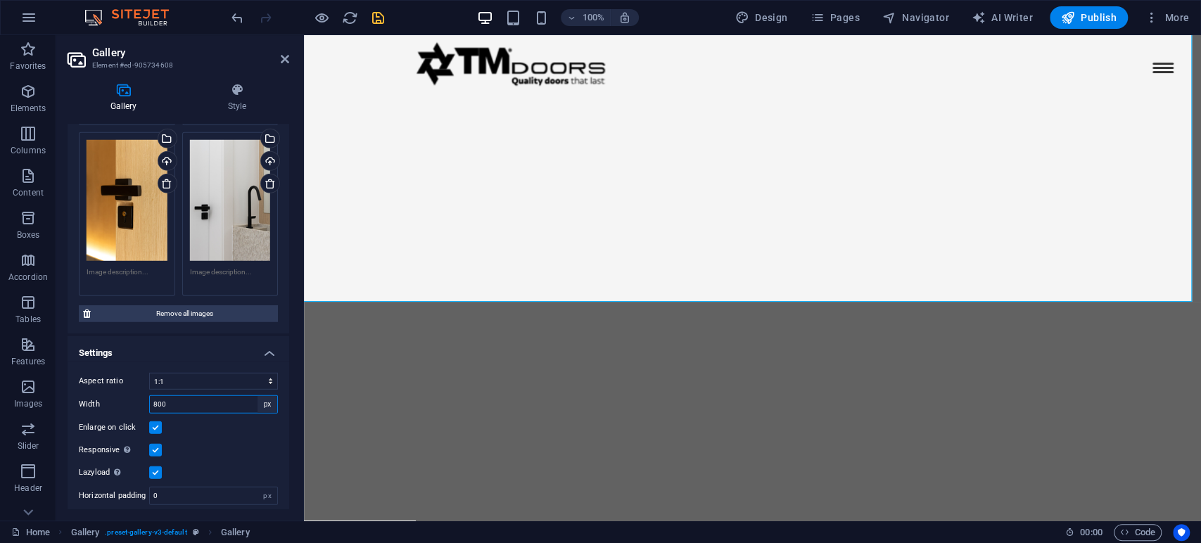
click at [261, 396] on select "px %" at bounding box center [268, 404] width 20 height 17
select select "%"
click at [258, 396] on select "px %" at bounding box center [268, 404] width 20 height 17
type input "100"
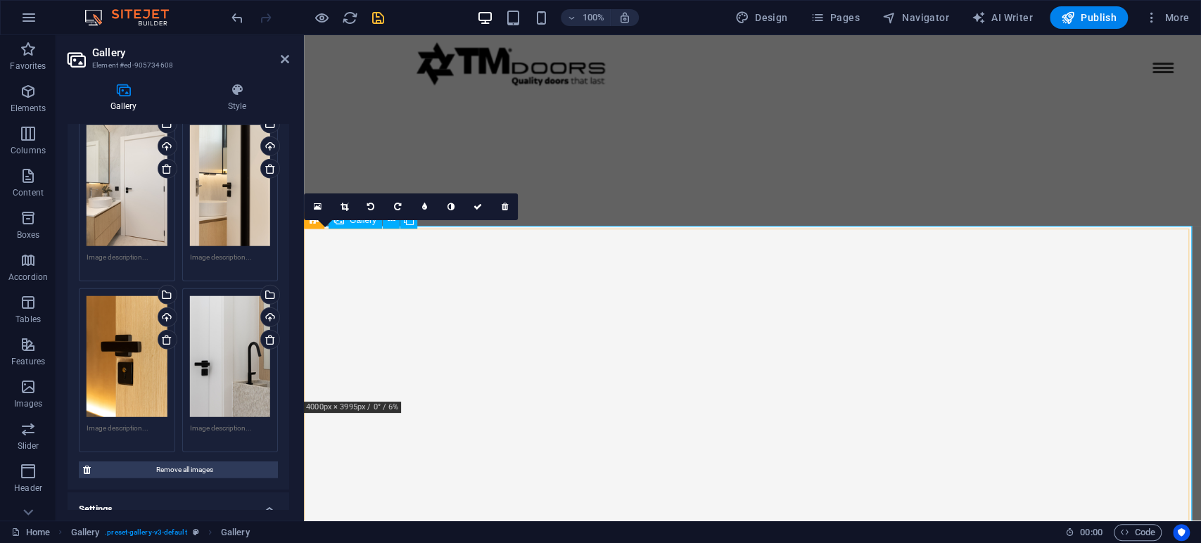
scroll to position [2606, 0]
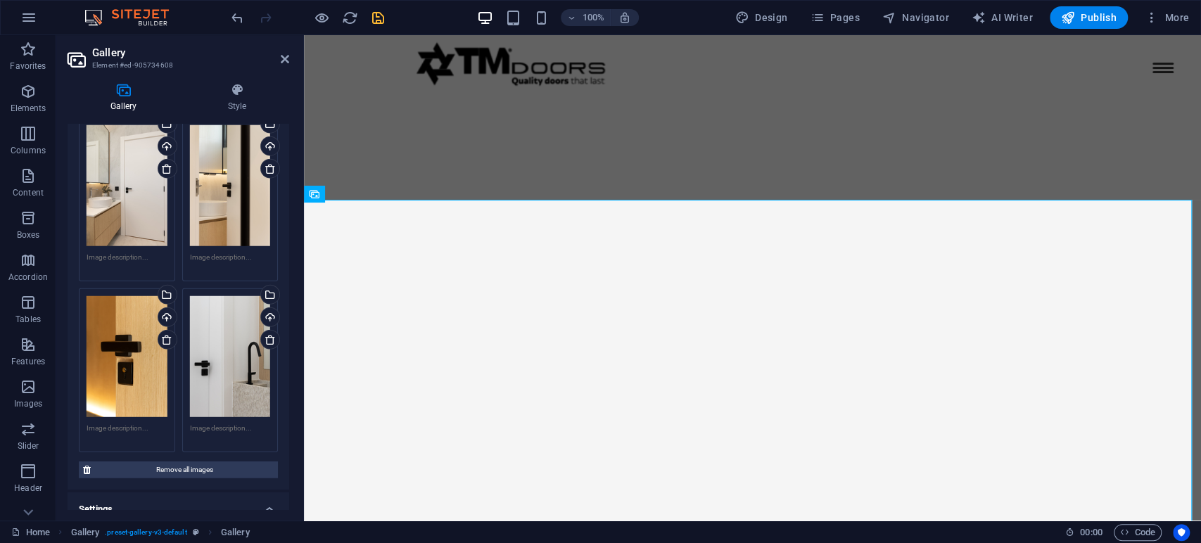
click at [381, 20] on icon "save" at bounding box center [378, 18] width 16 height 16
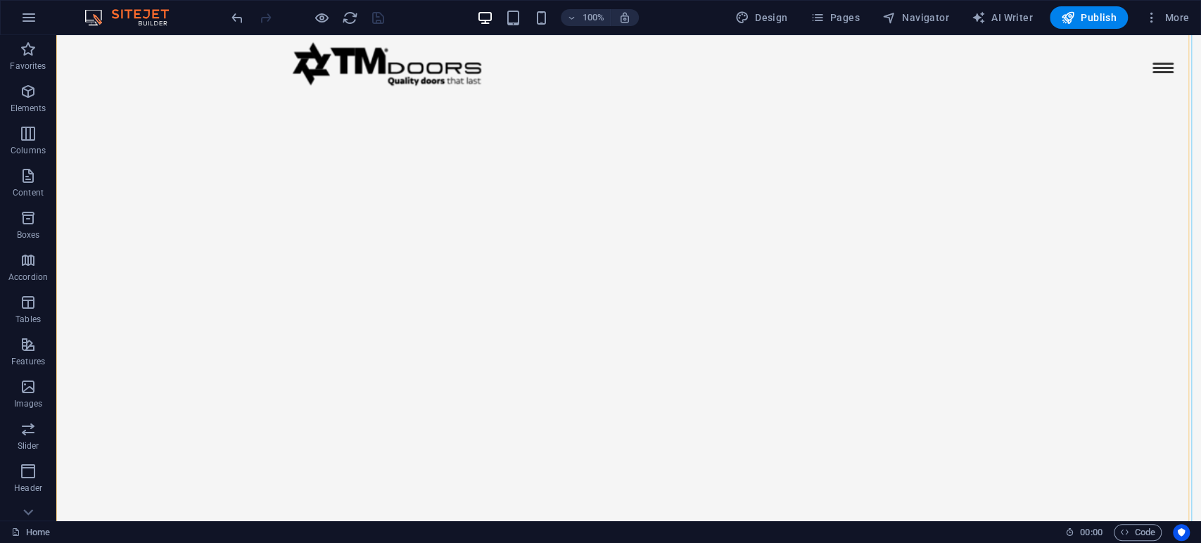
scroll to position [3332, 0]
select select "4"
select select "%"
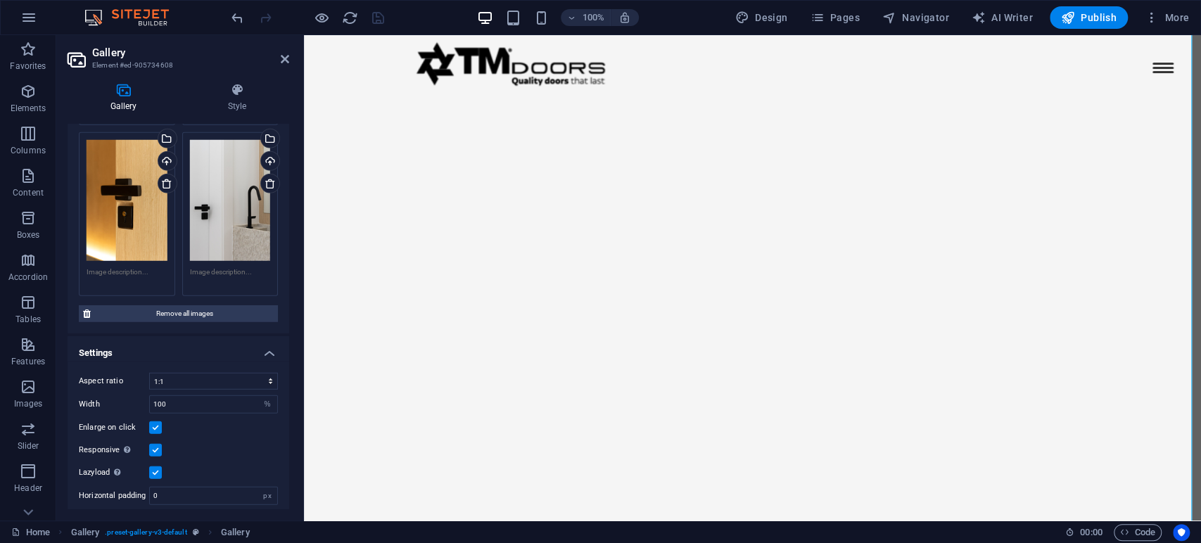
scroll to position [2414, 0]
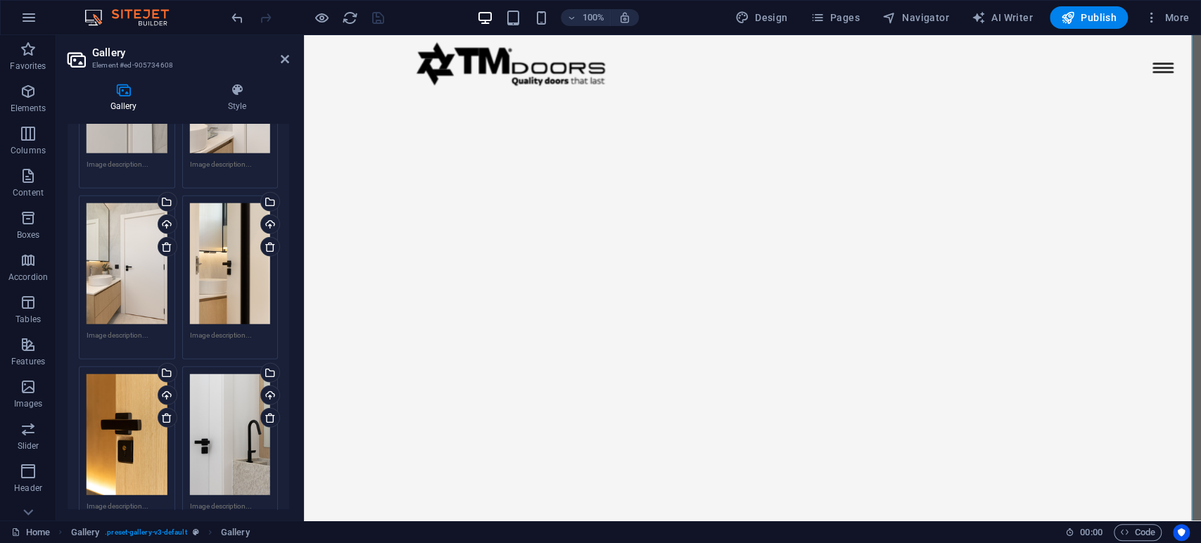
drag, startPoint x: 169, startPoint y: 393, endPoint x: 168, endPoint y: 401, distance: 8.5
click at [169, 412] on icon at bounding box center [166, 417] width 11 height 11
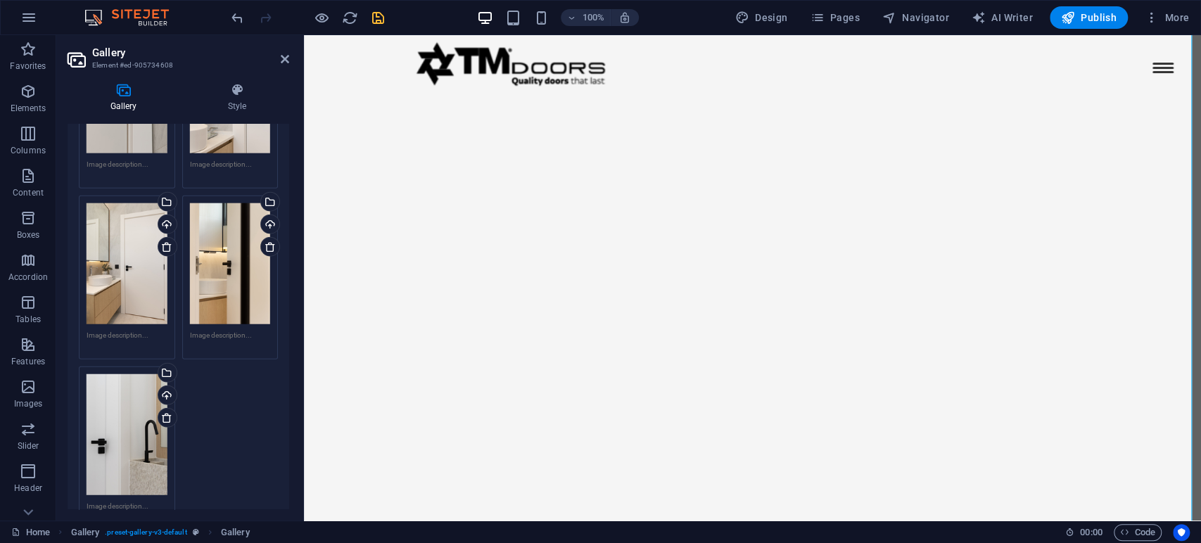
click at [165, 408] on link at bounding box center [168, 418] width 20 height 20
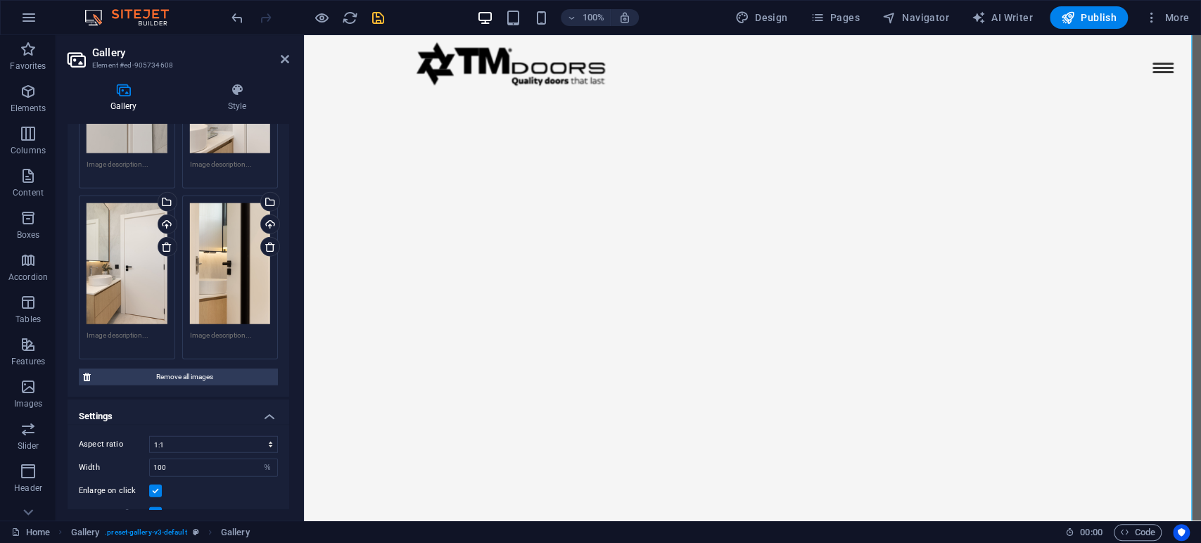
click at [376, 19] on icon "save" at bounding box center [378, 18] width 16 height 16
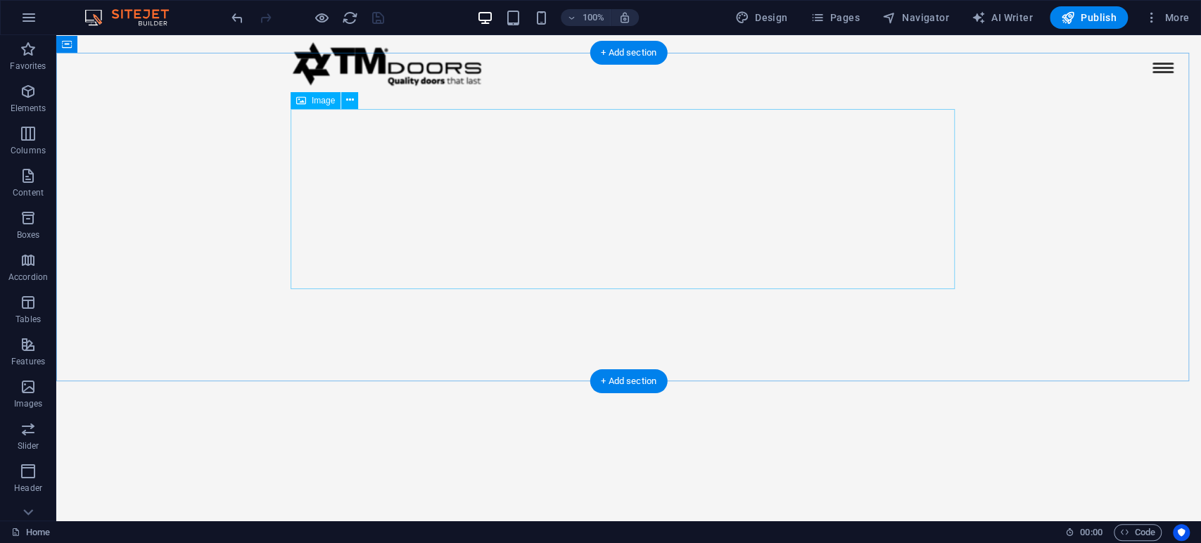
scroll to position [2579, 0]
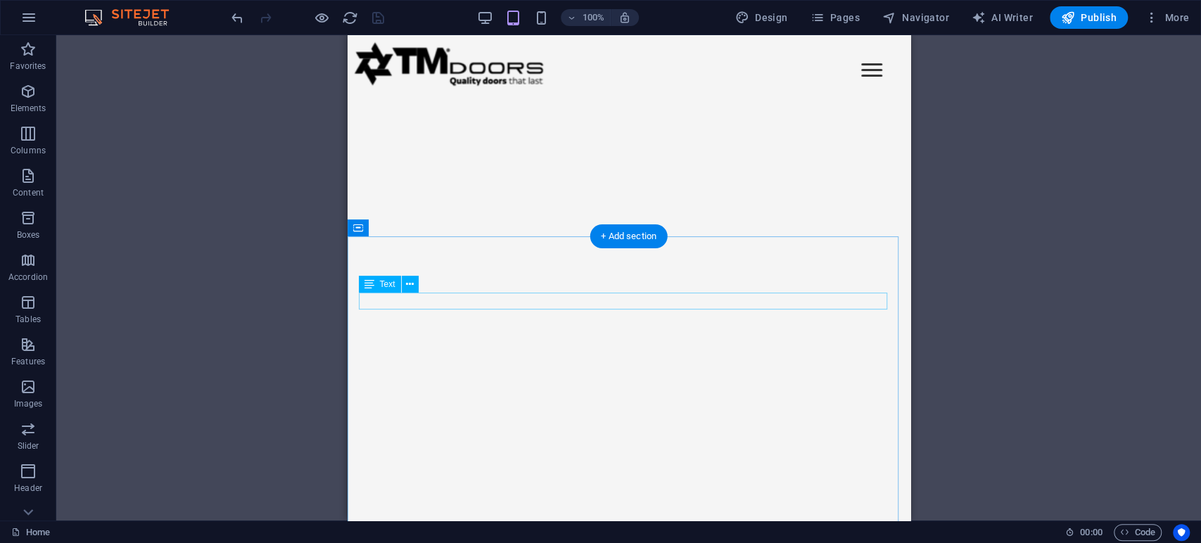
scroll to position [4006, 0]
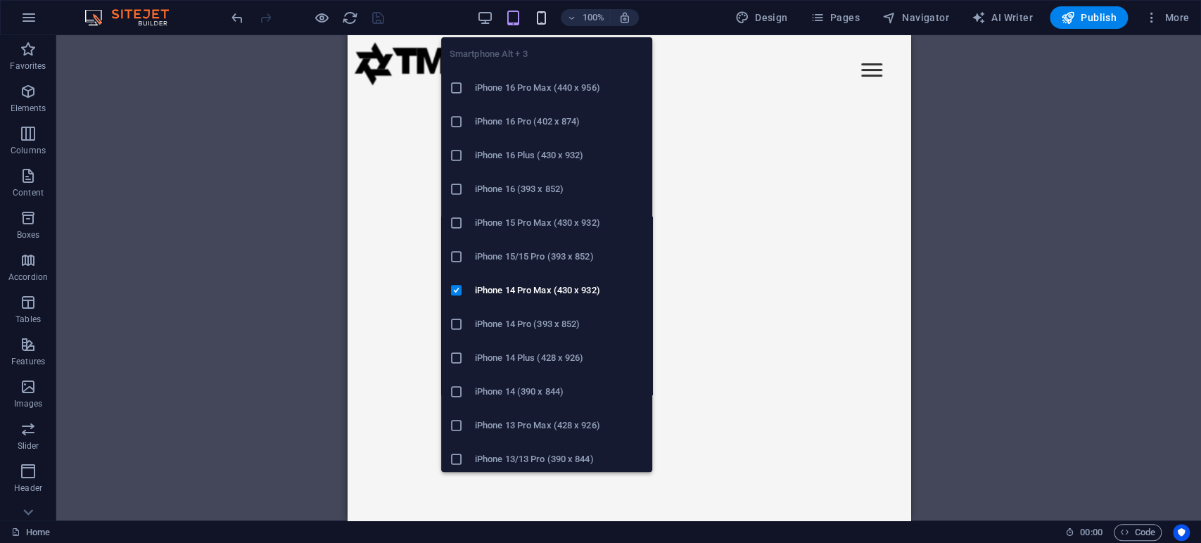
click at [0, 0] on icon "button" at bounding box center [0, 0] width 0 height 0
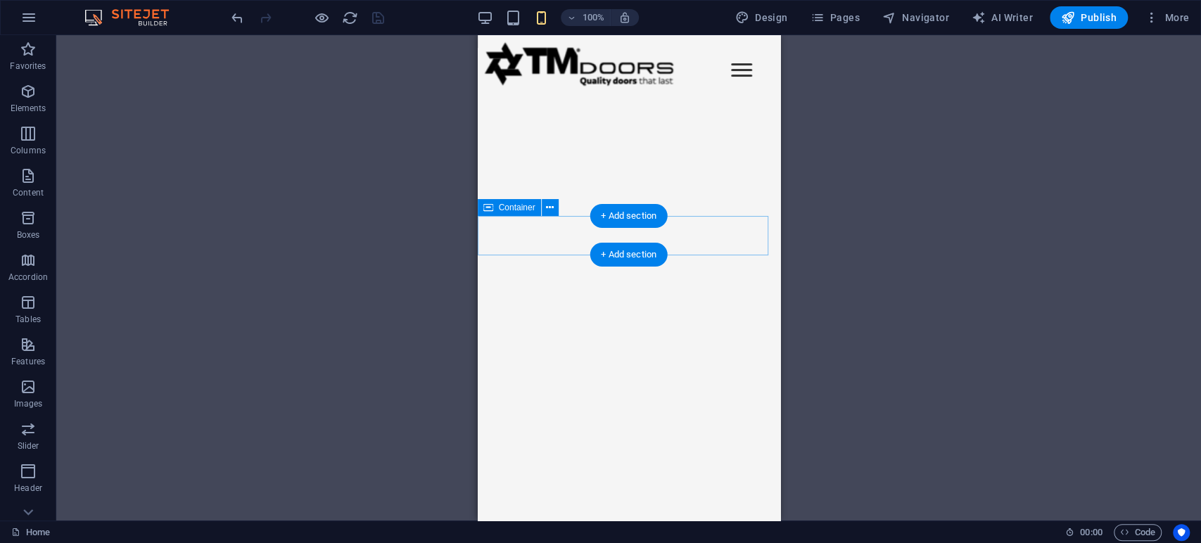
scroll to position [1553, 0]
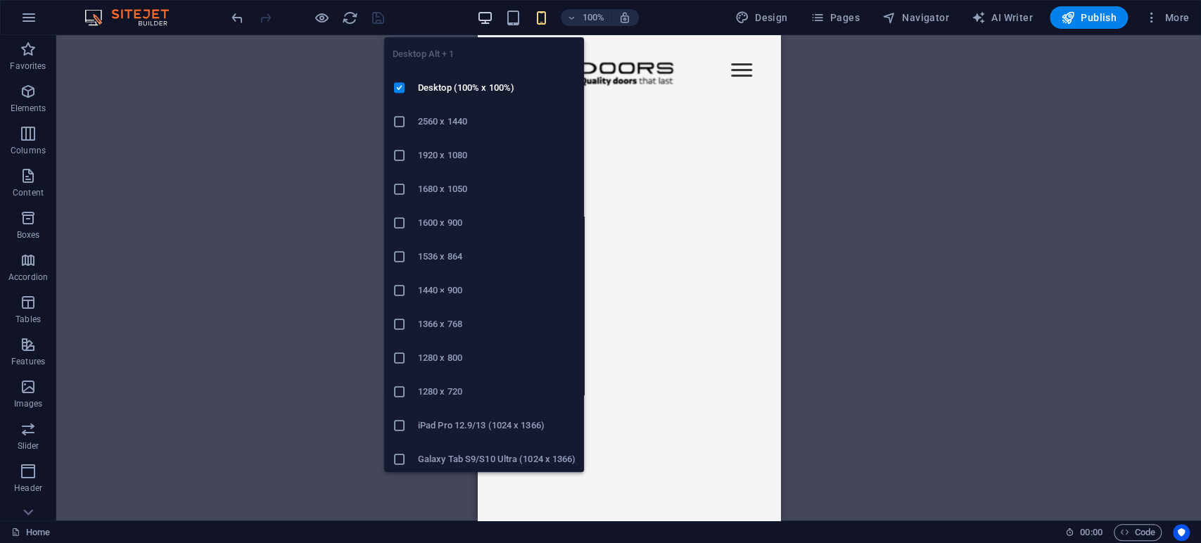
click at [0, 0] on icon "button" at bounding box center [0, 0] width 0 height 0
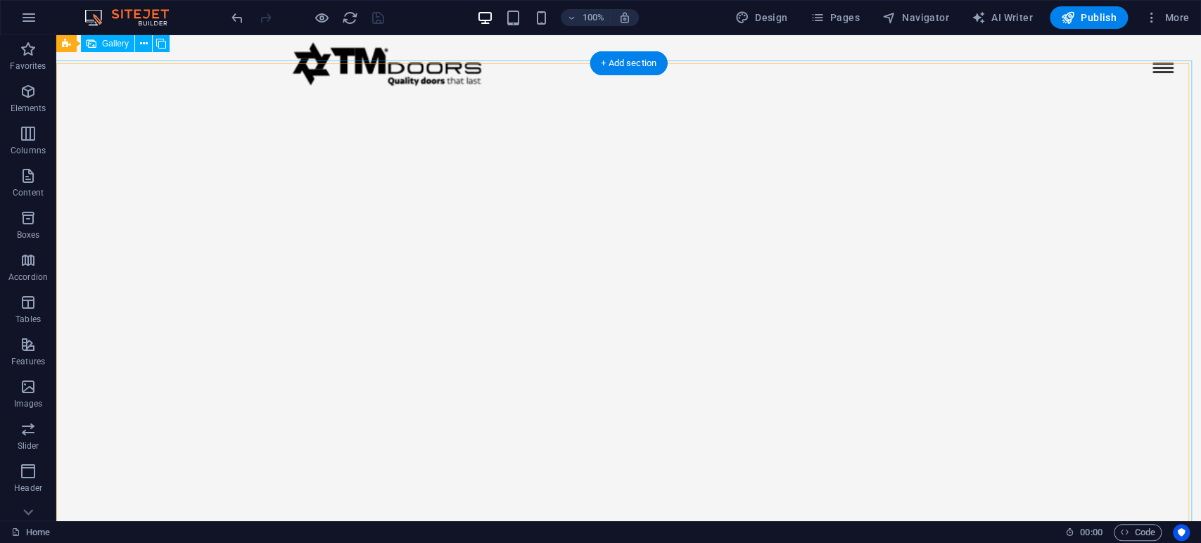
scroll to position [2855, 0]
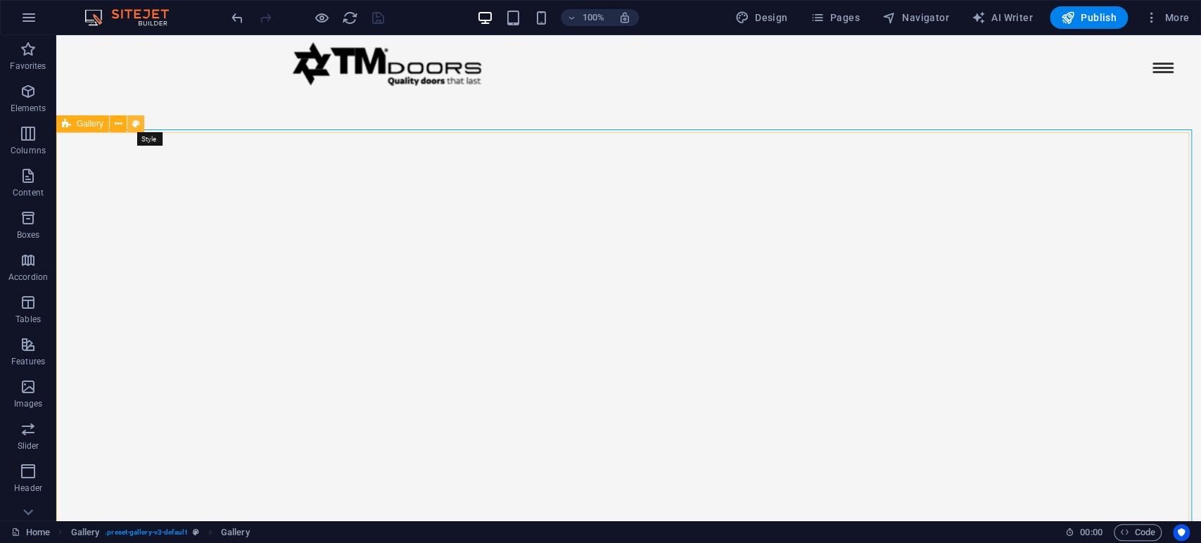
click at [138, 122] on icon at bounding box center [136, 124] width 8 height 15
select select "rem"
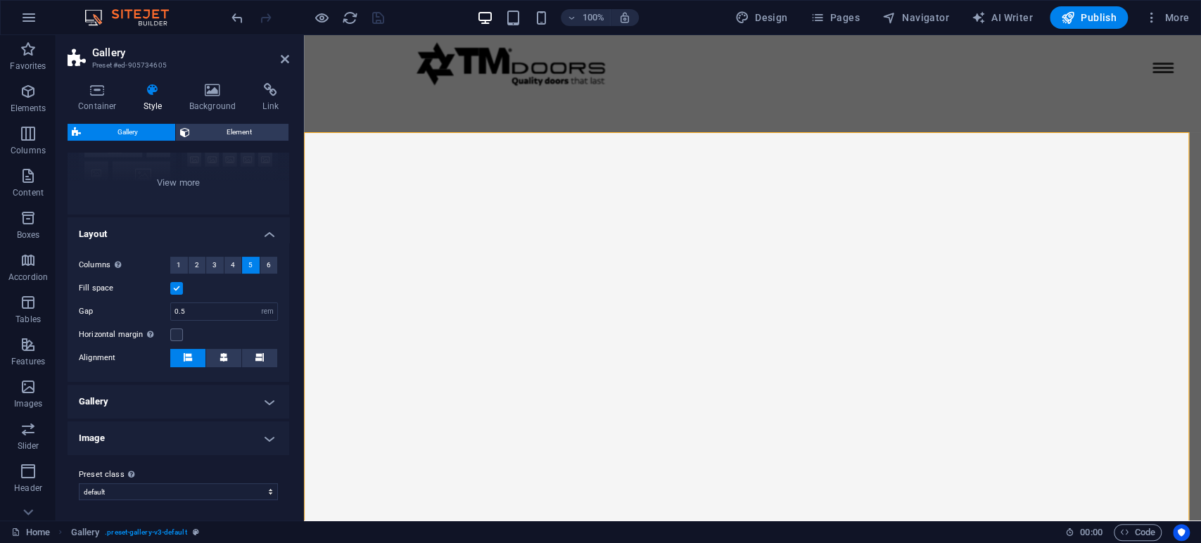
scroll to position [175, 0]
click at [267, 267] on span "6" at bounding box center [269, 264] width 4 height 17
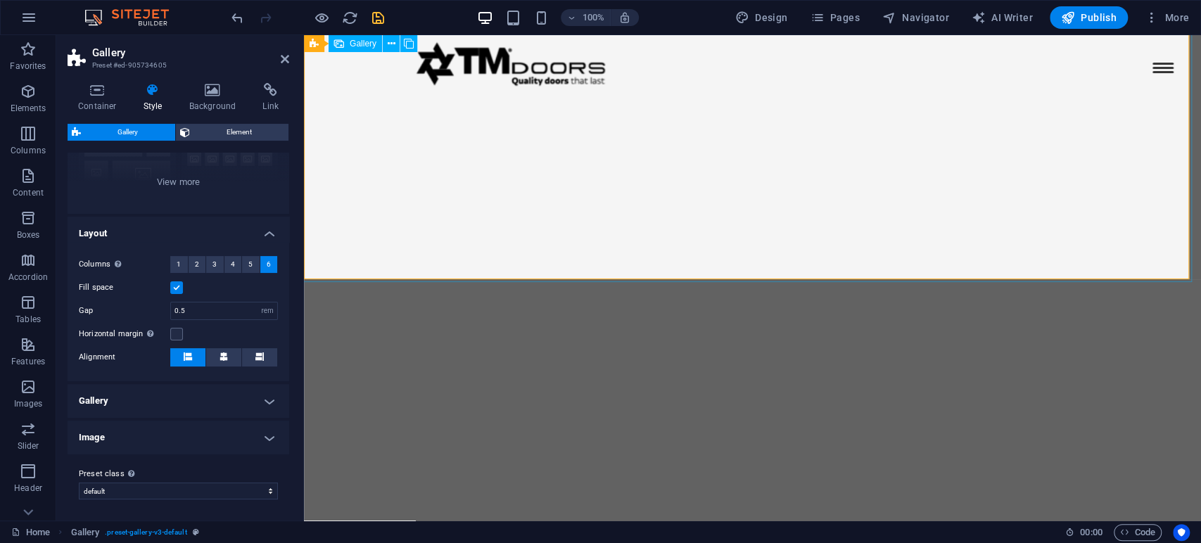
scroll to position [3224, 0]
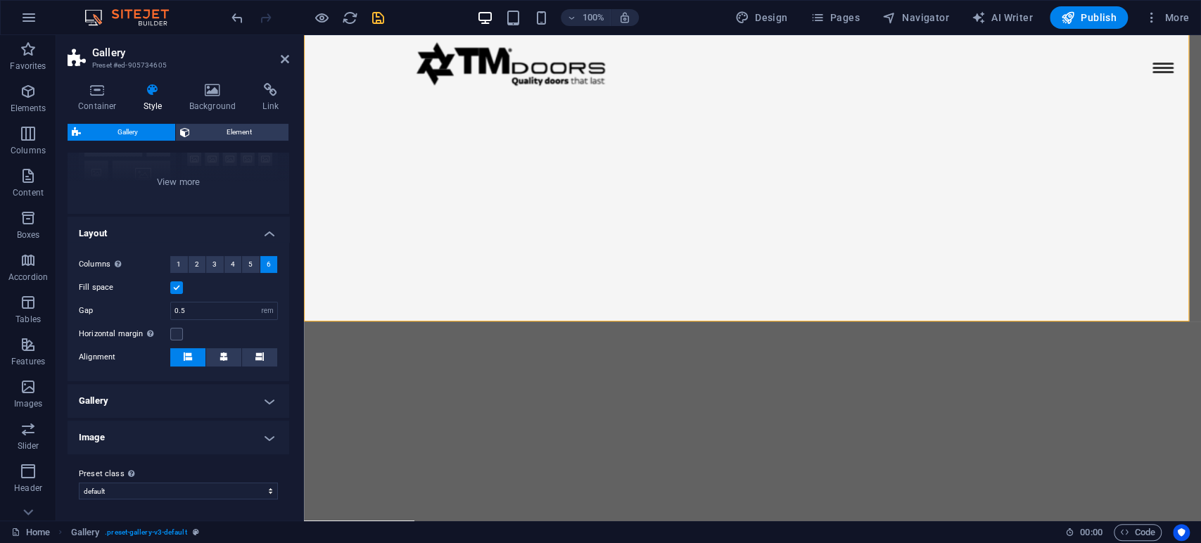
click at [191, 400] on h4 "Gallery" at bounding box center [179, 401] width 222 height 34
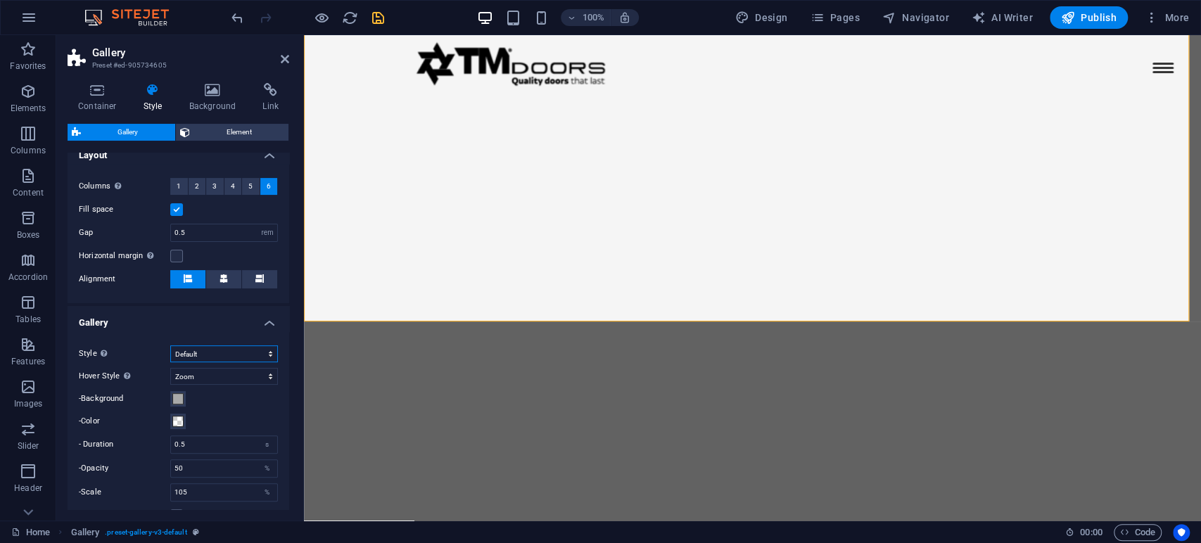
click at [236, 349] on select "Default Grid Grid reverse Grid shifted Collage" at bounding box center [224, 353] width 108 height 17
click at [170, 345] on select "Default Grid Grid reverse Grid shifted Collage" at bounding box center [224, 353] width 108 height 17
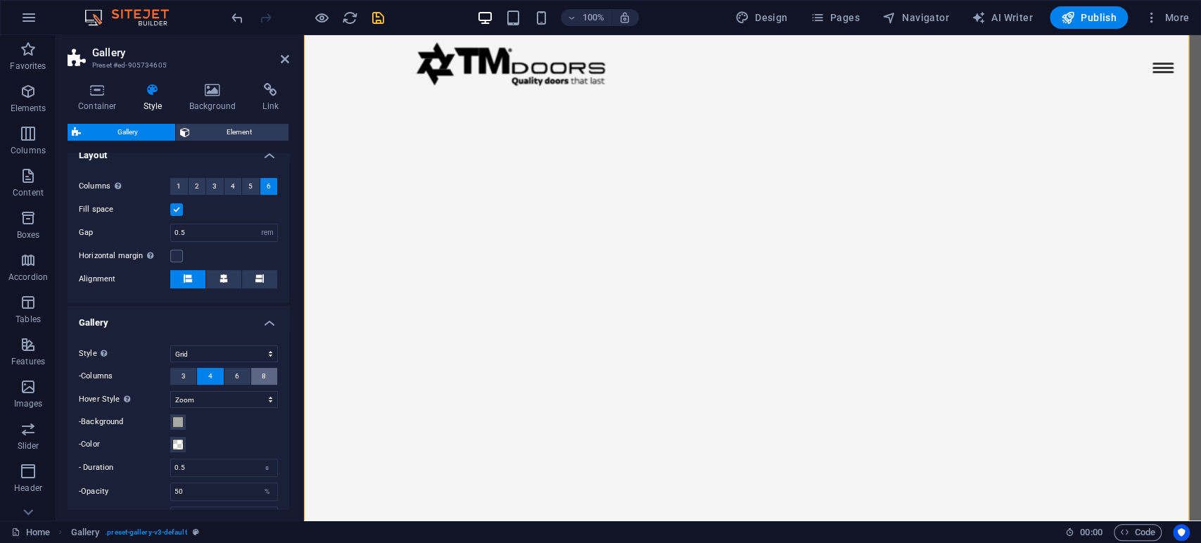
click at [262, 368] on span "8" at bounding box center [264, 376] width 4 height 17
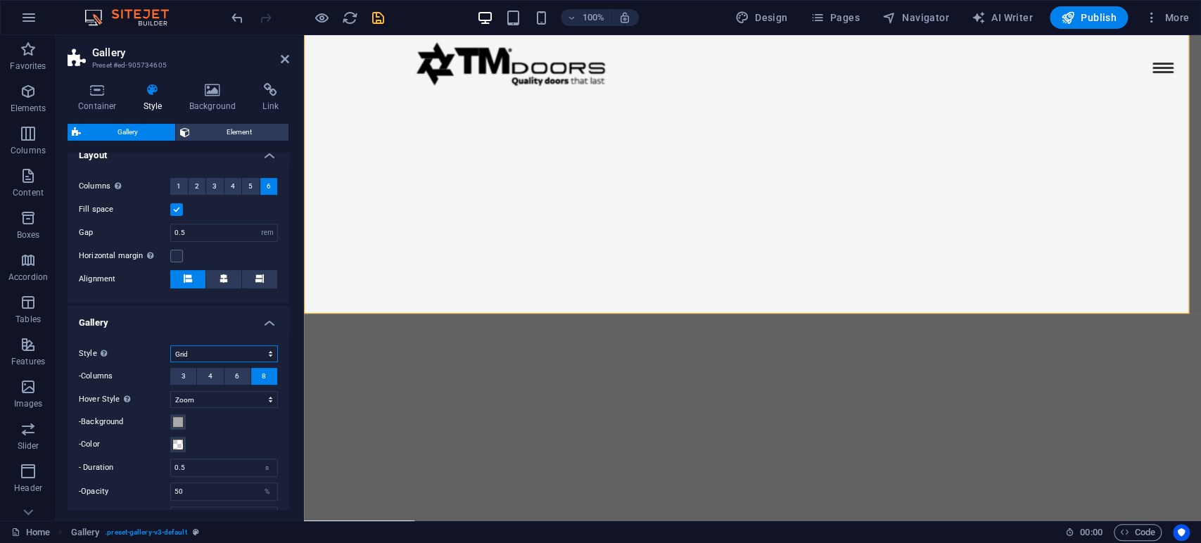
click at [248, 350] on select "Default Grid Grid reverse Grid shifted Collage" at bounding box center [224, 353] width 108 height 17
click at [170, 345] on select "Default Grid Grid reverse Grid shifted Collage" at bounding box center [224, 353] width 108 height 17
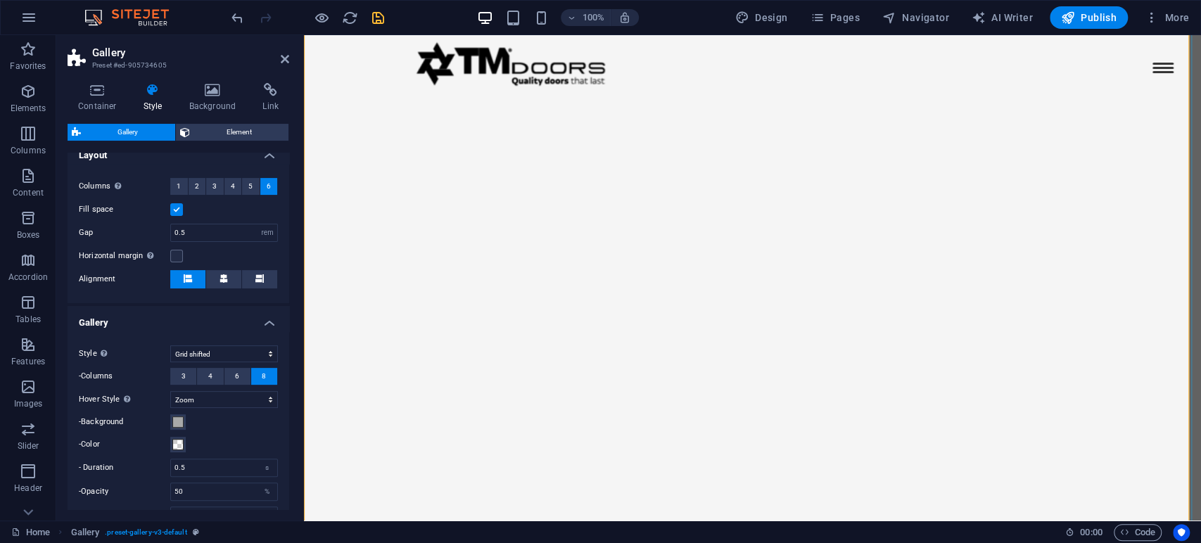
scroll to position [2866, 0]
click at [225, 358] on select "Default Grid Grid reverse Grid shifted Collage" at bounding box center [224, 353] width 108 height 17
click at [170, 345] on select "Default Grid Grid reverse Grid shifted Collage" at bounding box center [224, 353] width 108 height 17
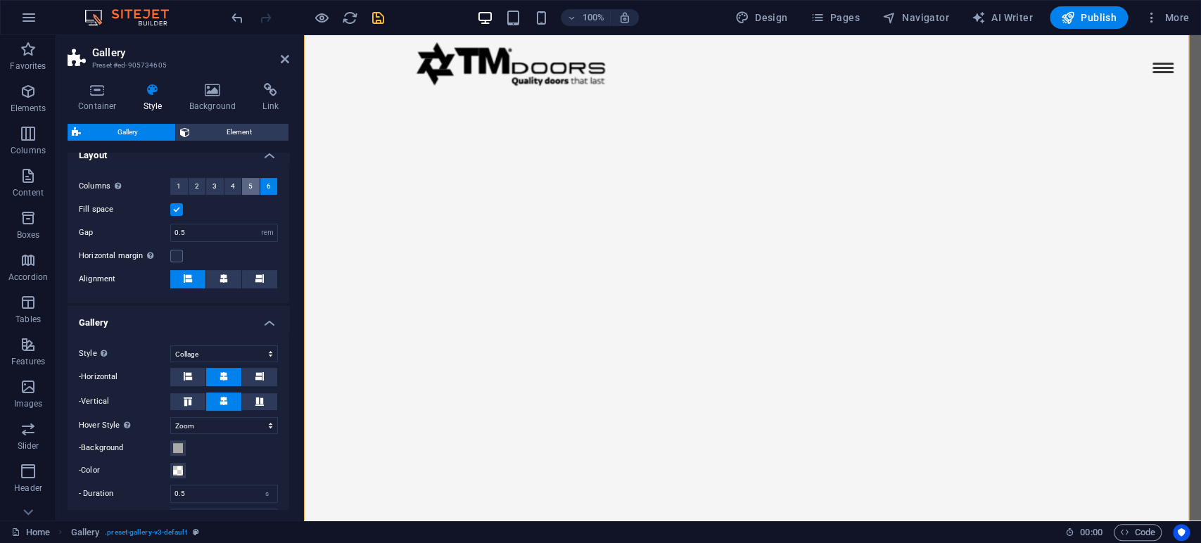
click at [249, 188] on span "5" at bounding box center [250, 186] width 4 height 17
click at [234, 353] on select "Default Grid Grid reverse Grid shifted Collage" at bounding box center [224, 353] width 108 height 17
select select "default"
click at [170, 345] on select "Default Grid Grid reverse Grid shifted Collage" at bounding box center [224, 353] width 108 height 17
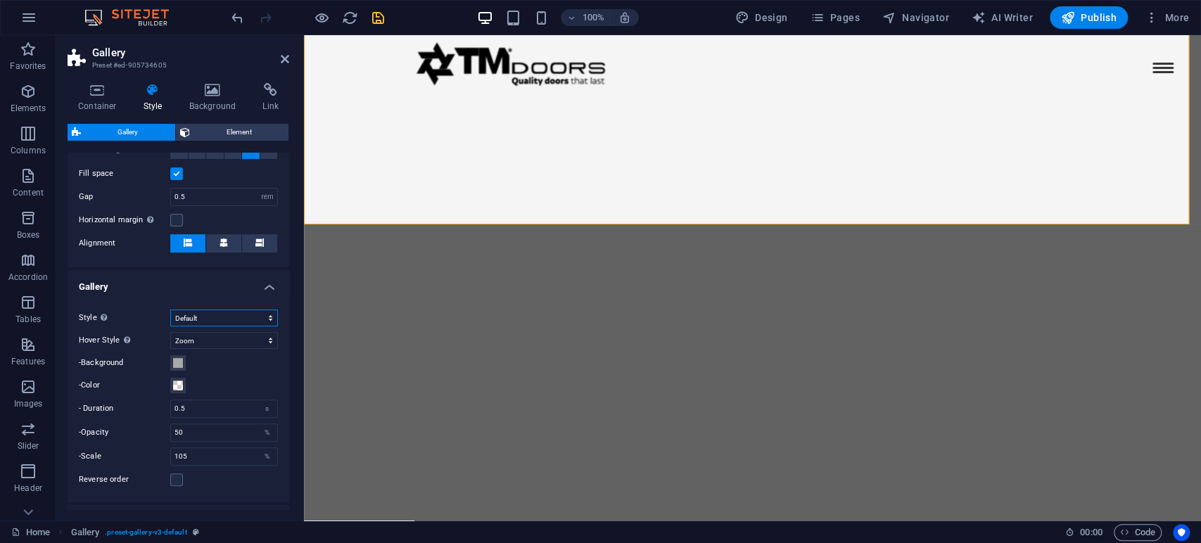
scroll to position [373, 0]
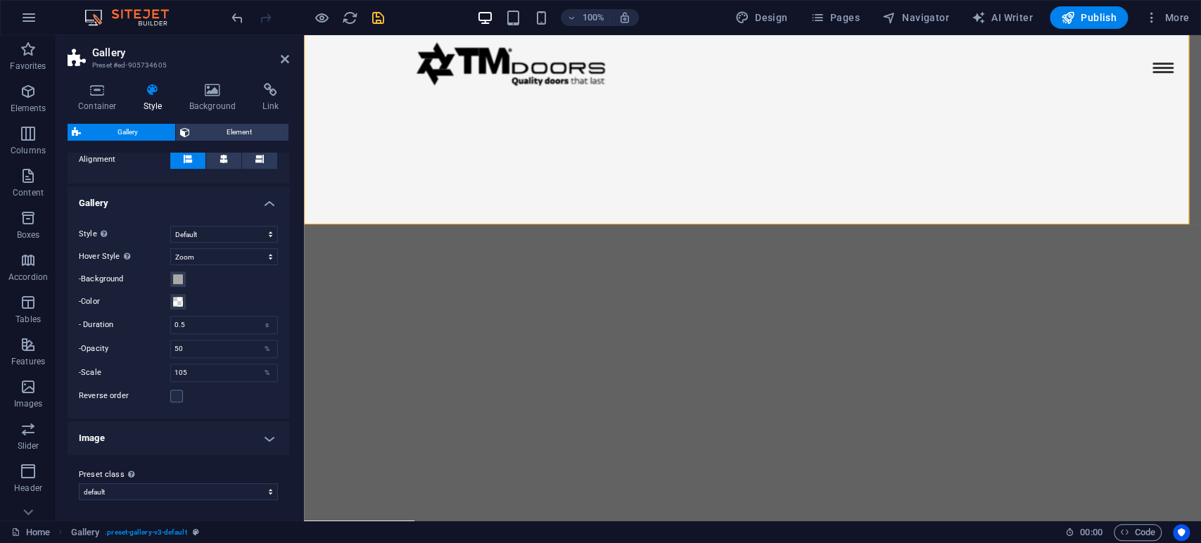
click at [271, 435] on h4 "Image" at bounding box center [179, 438] width 222 height 34
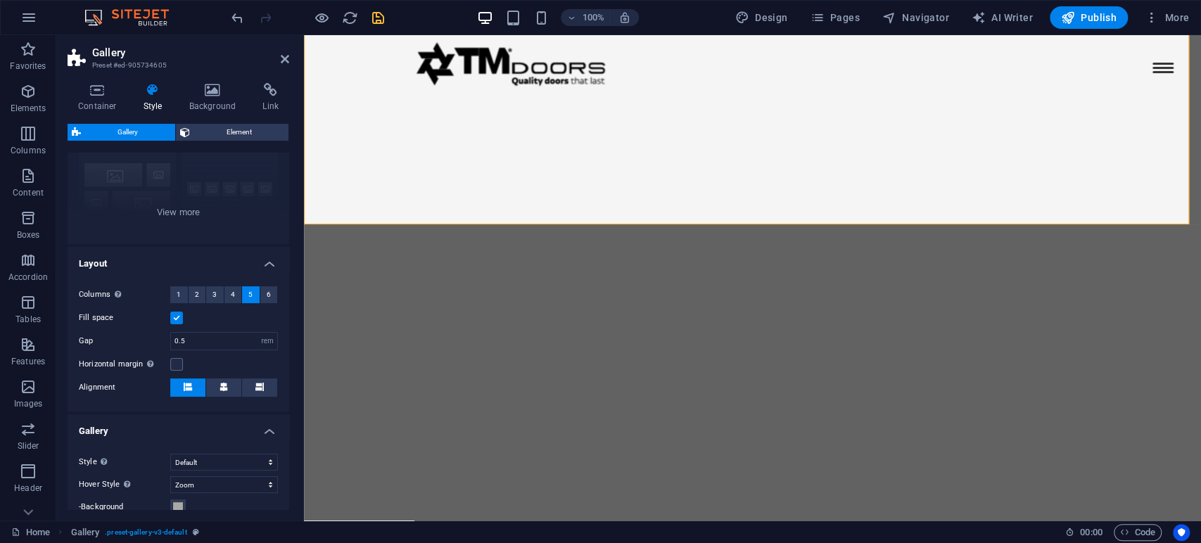
scroll to position [0, 0]
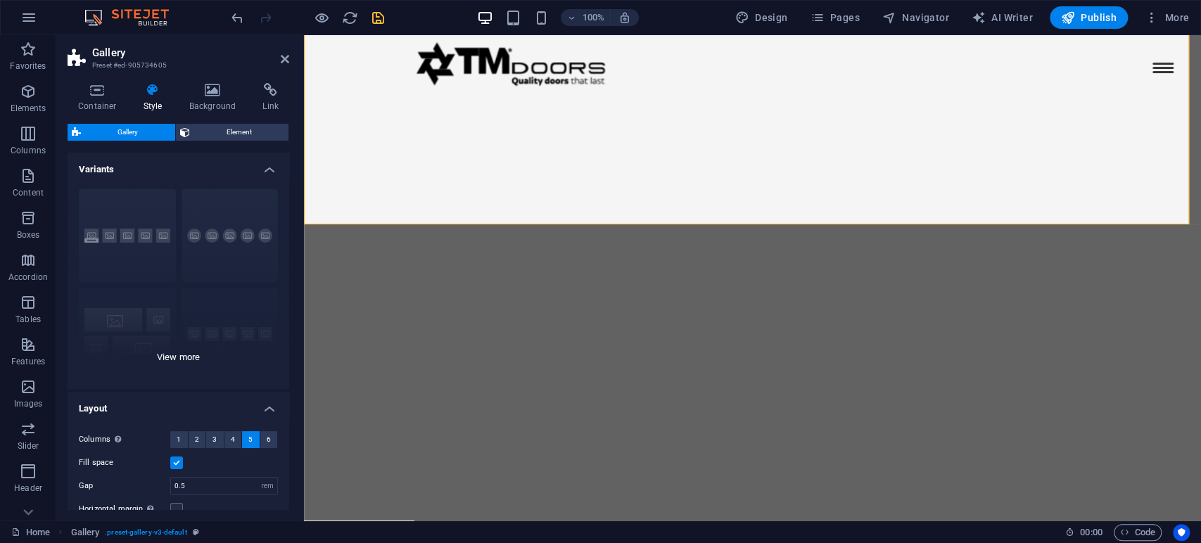
click at [193, 353] on div "Captions Circle Collage Default Grid Grid shifted" at bounding box center [179, 283] width 222 height 211
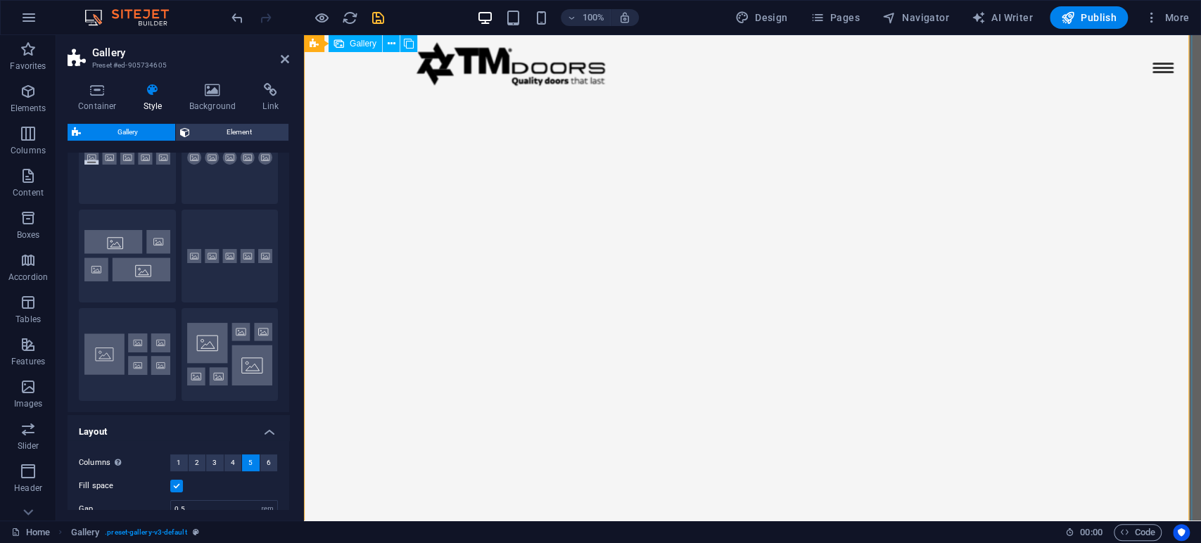
scroll to position [3257, 0]
click at [378, 19] on icon "save" at bounding box center [378, 18] width 16 height 16
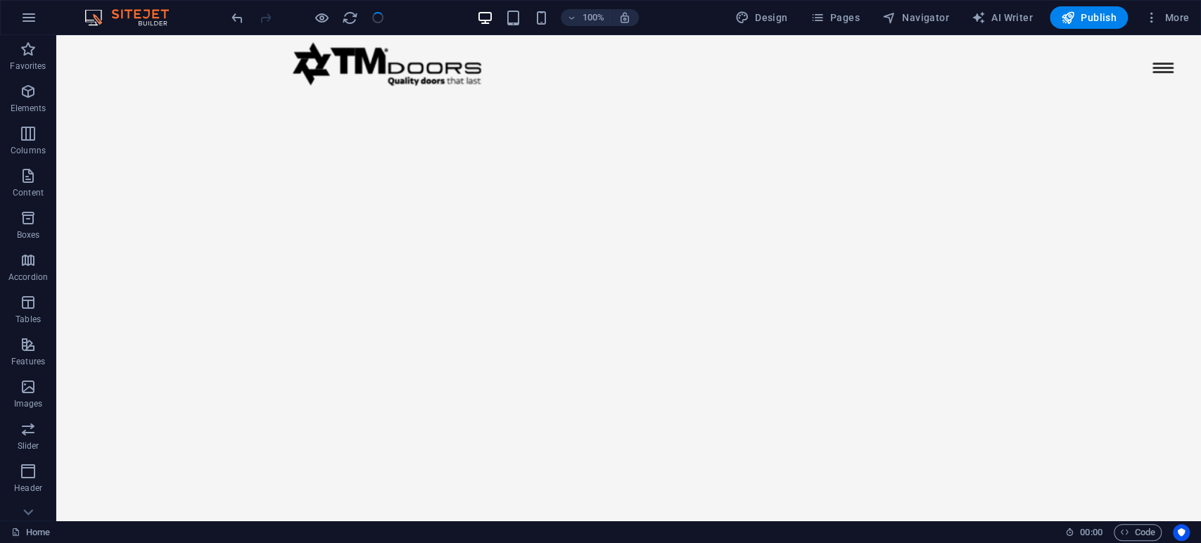
scroll to position [3535, 0]
